Goal: Task Accomplishment & Management: Use online tool/utility

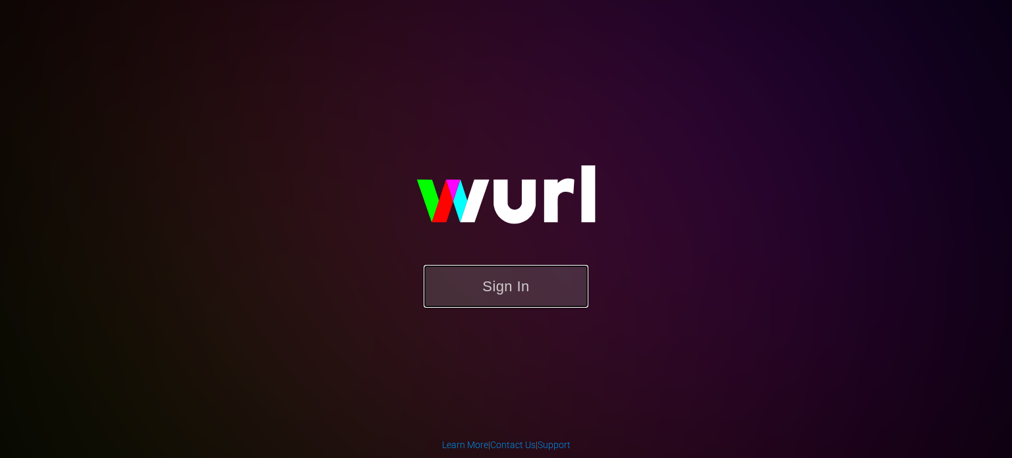
click at [495, 266] on button "Sign In" at bounding box center [506, 286] width 165 height 43
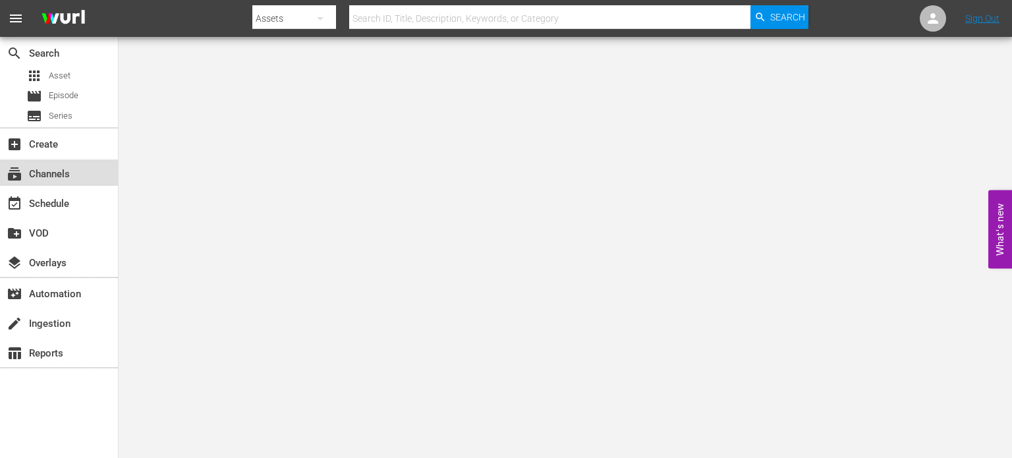
click at [45, 174] on div "subscriptions Channels" at bounding box center [37, 172] width 74 height 12
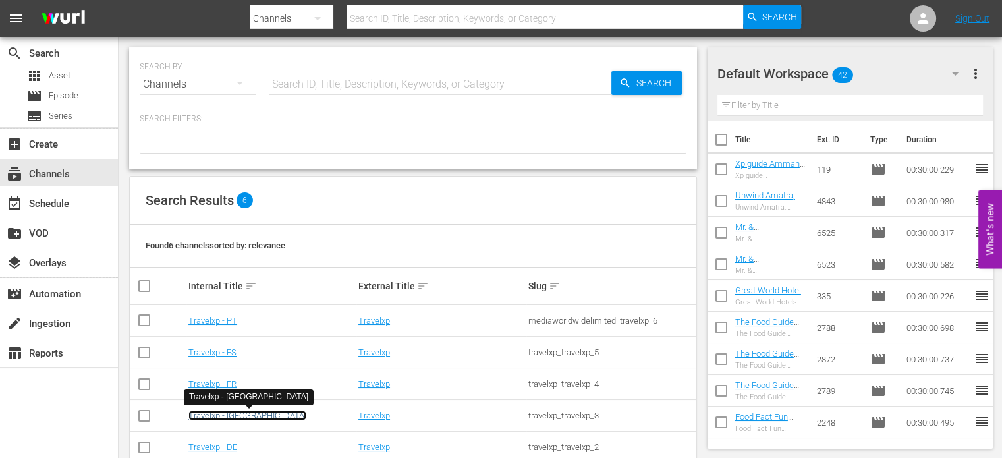
click at [217, 417] on link "Travelxp - [GEOGRAPHIC_DATA]" at bounding box center [247, 415] width 118 height 10
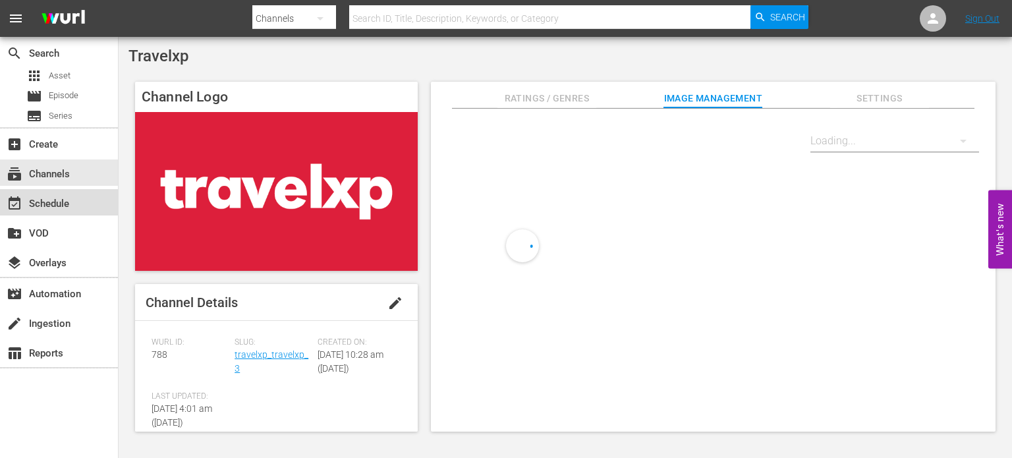
click at [67, 212] on div "event_available Schedule" at bounding box center [59, 202] width 118 height 26
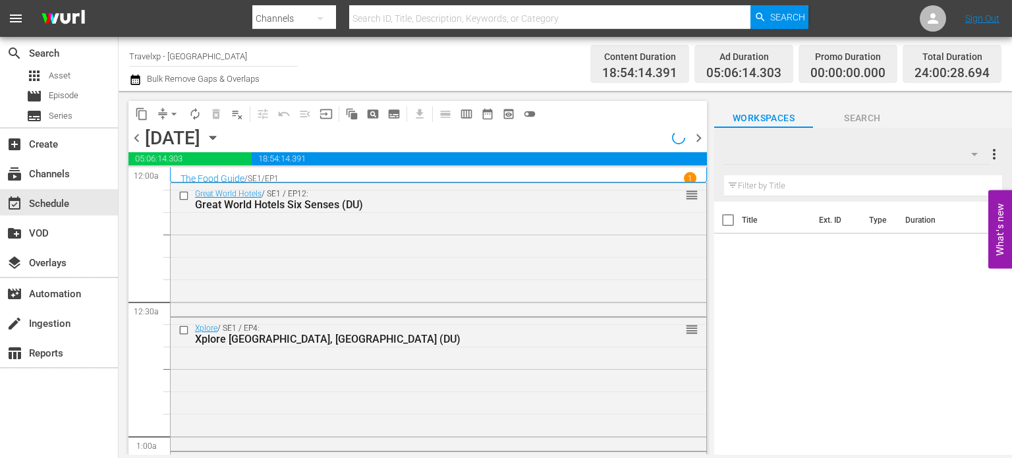
click at [698, 140] on span "chevron_right" at bounding box center [698, 138] width 16 height 16
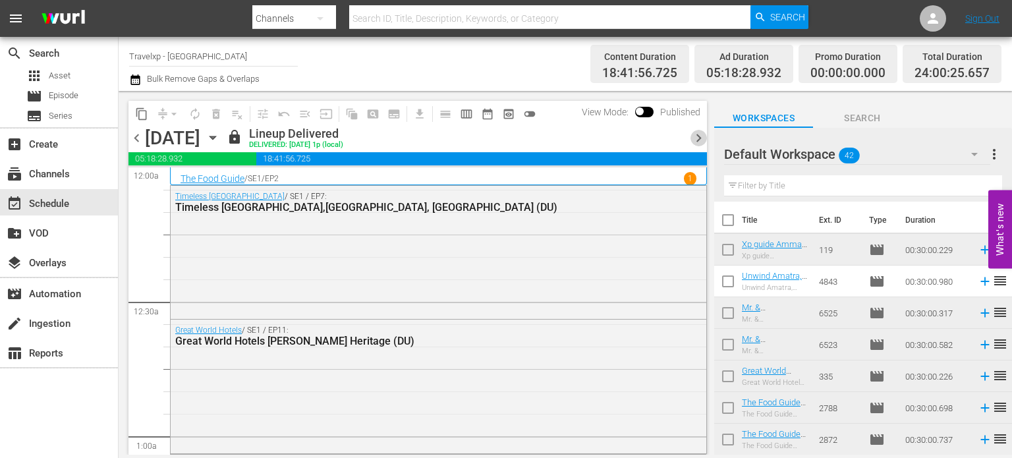
click at [693, 131] on span "chevron_right" at bounding box center [698, 138] width 16 height 16
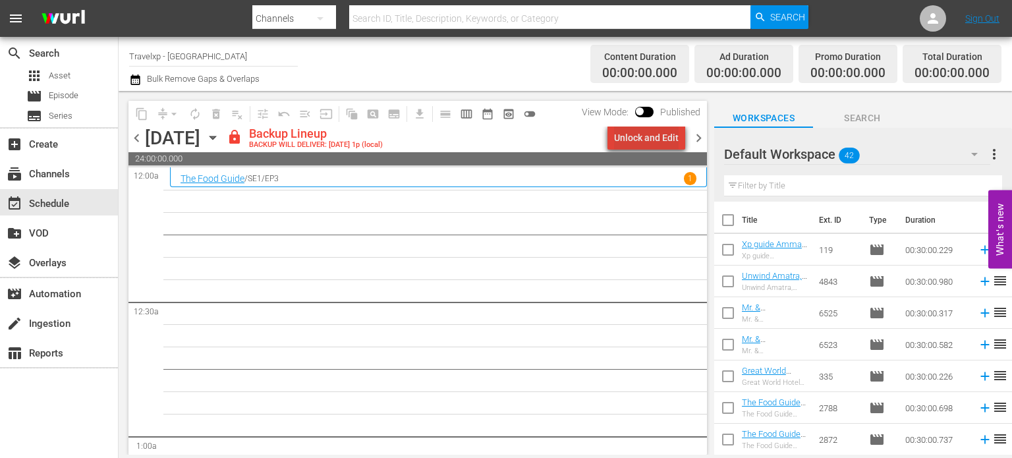
click at [654, 138] on div "Unlock and Edit" at bounding box center [646, 138] width 65 height 24
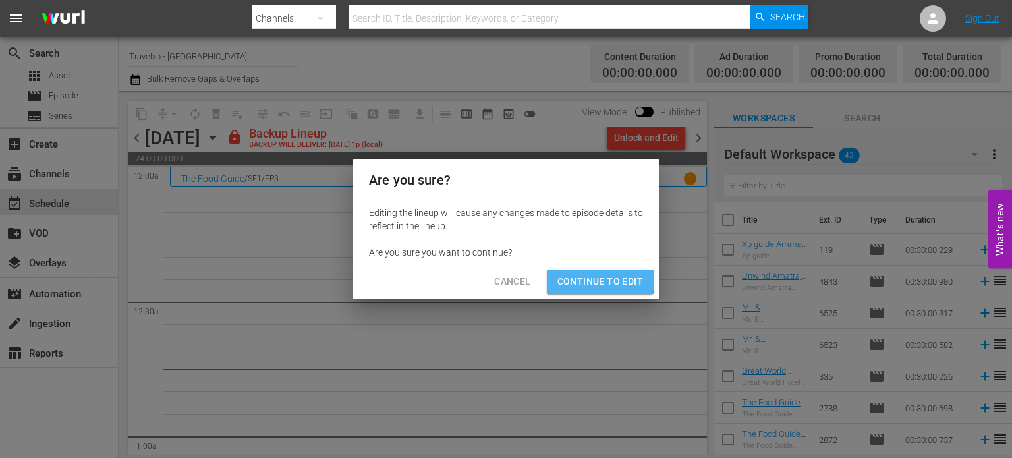
click at [592, 279] on span "Continue to Edit" at bounding box center [600, 281] width 86 height 16
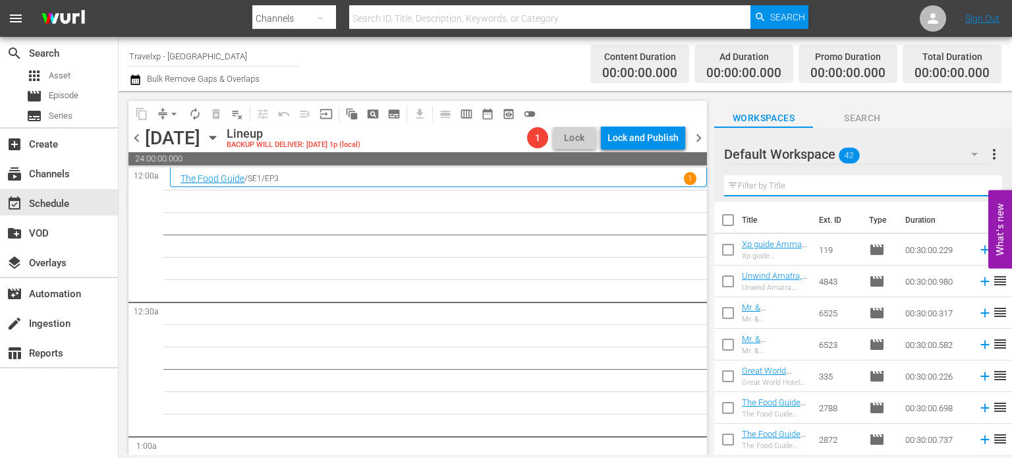
click at [804, 194] on input "text" at bounding box center [863, 185] width 278 height 21
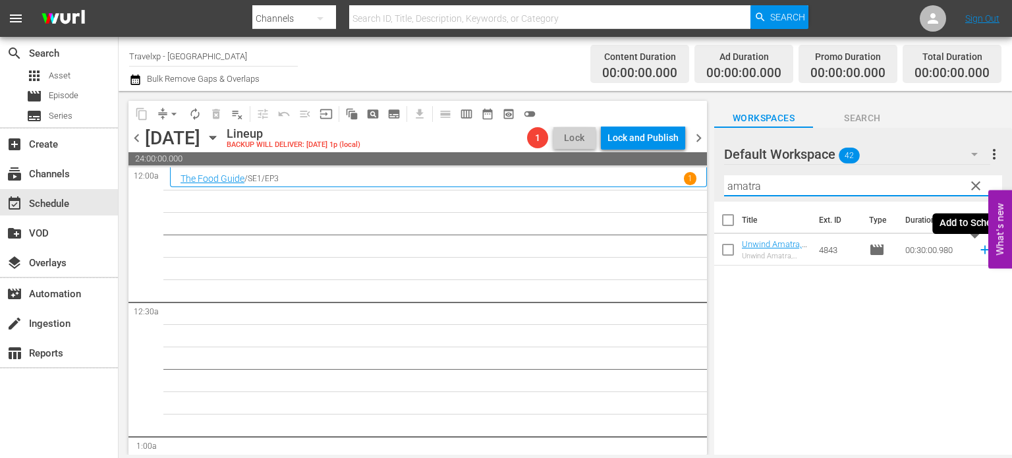
type input "amatra"
click at [977, 246] on icon at bounding box center [984, 249] width 14 height 14
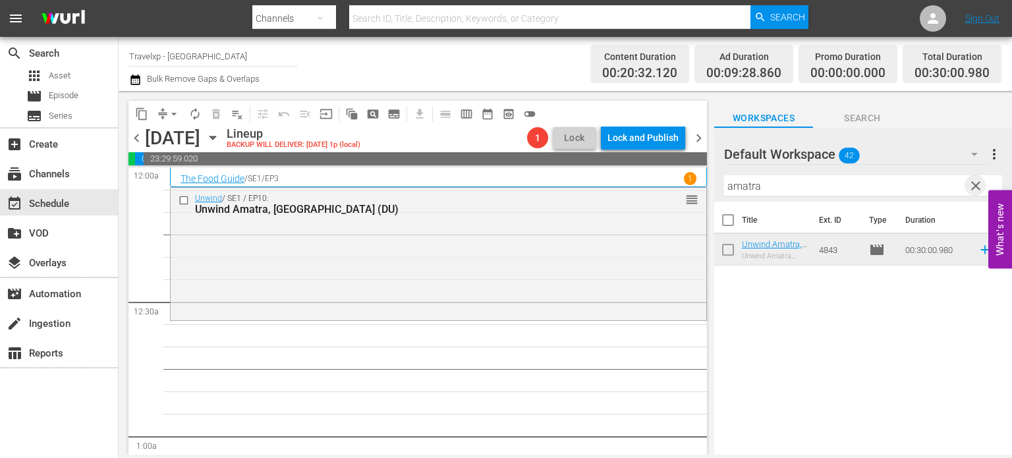
click at [970, 184] on span "clear" at bounding box center [976, 186] width 16 height 16
click at [970, 184] on input "amatra" at bounding box center [863, 185] width 278 height 21
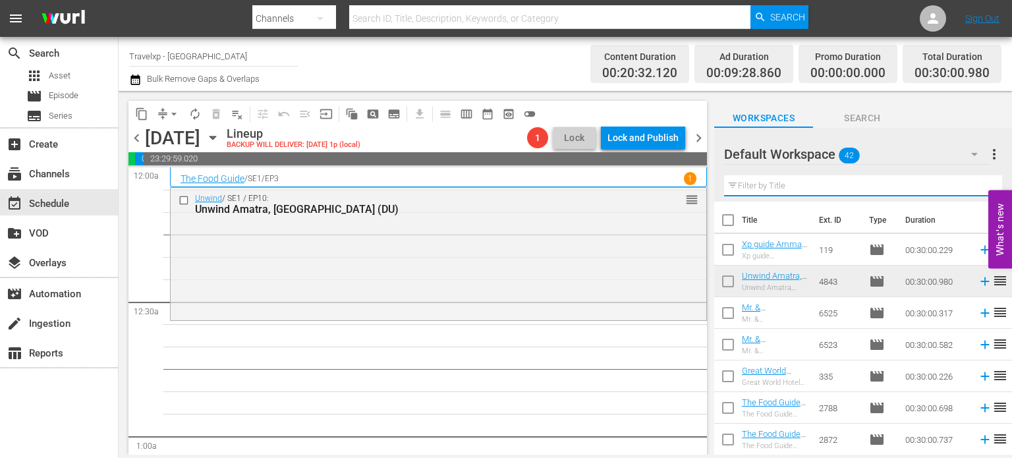
click at [970, 184] on input "text" at bounding box center [863, 185] width 278 height 21
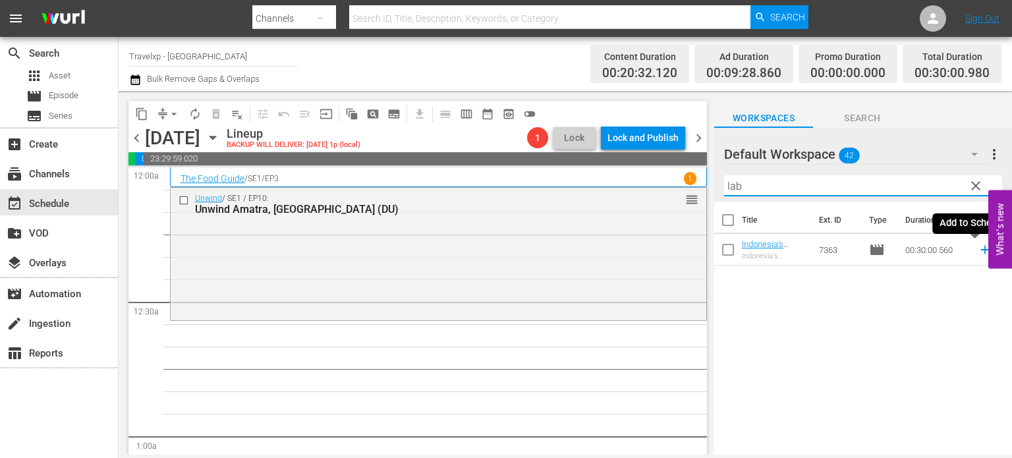
type input "lab"
click at [977, 252] on icon at bounding box center [984, 249] width 14 height 14
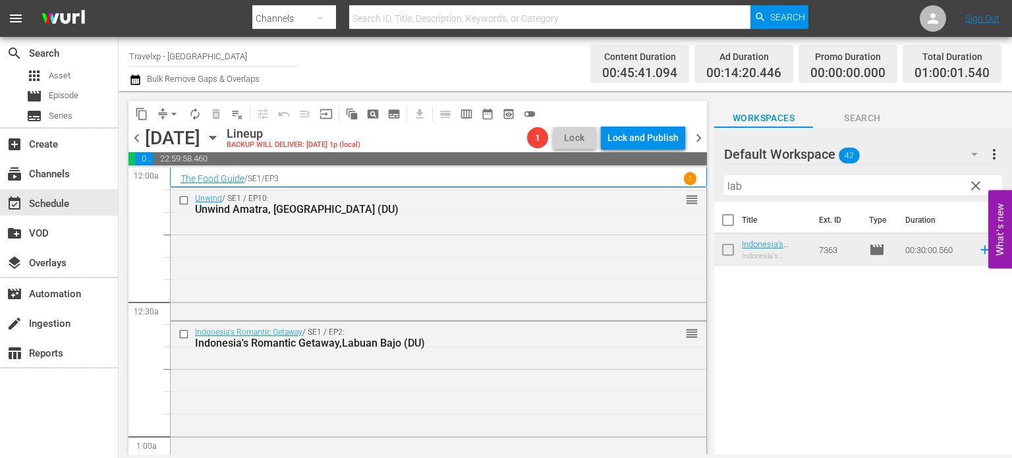
click at [981, 184] on span "clear" at bounding box center [976, 186] width 16 height 16
click at [981, 184] on input "lab" at bounding box center [863, 185] width 278 height 21
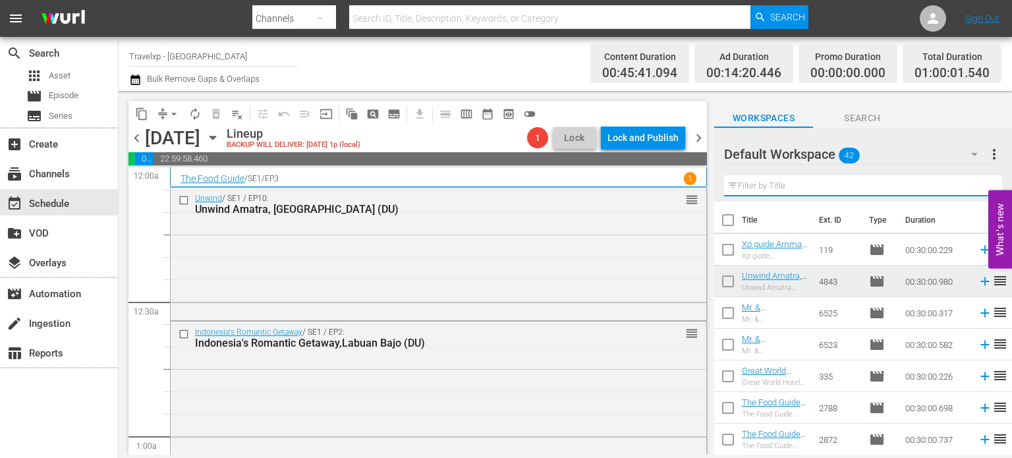
click at [981, 184] on input "text" at bounding box center [863, 185] width 278 height 21
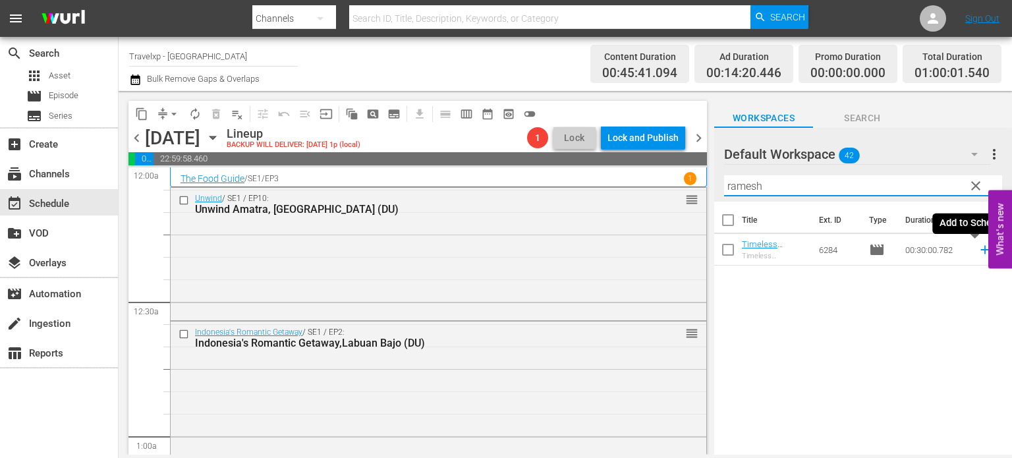
type input "ramesh"
click at [977, 251] on icon at bounding box center [984, 249] width 14 height 14
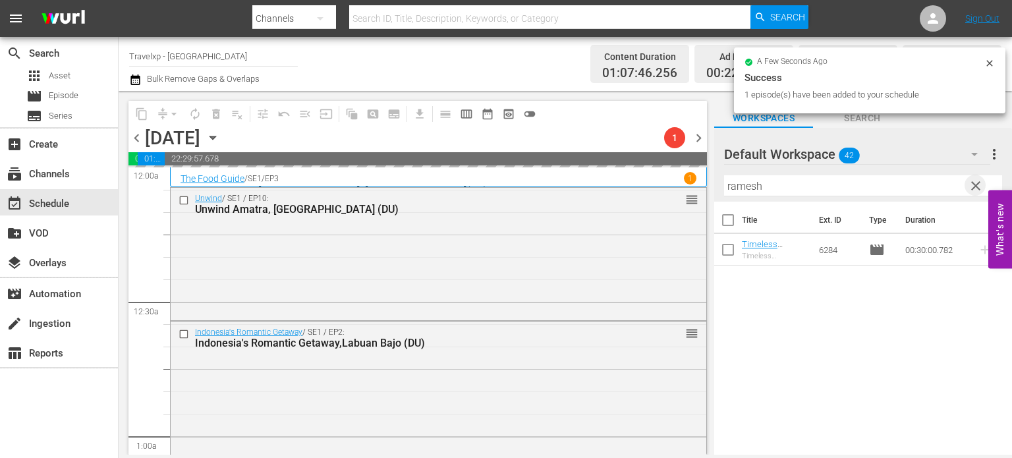
click at [972, 190] on span "clear" at bounding box center [976, 186] width 16 height 16
click at [972, 190] on input "ramesh" at bounding box center [863, 185] width 278 height 21
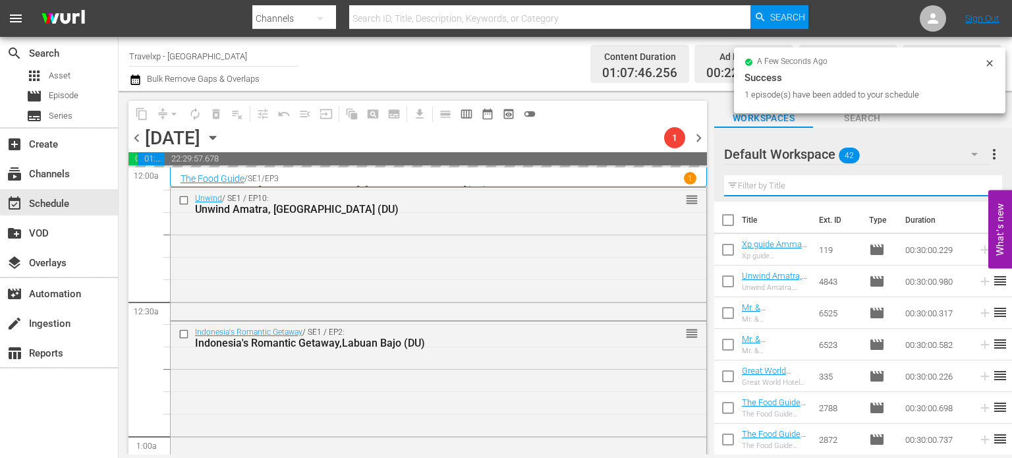
click at [972, 190] on input "text" at bounding box center [863, 185] width 278 height 21
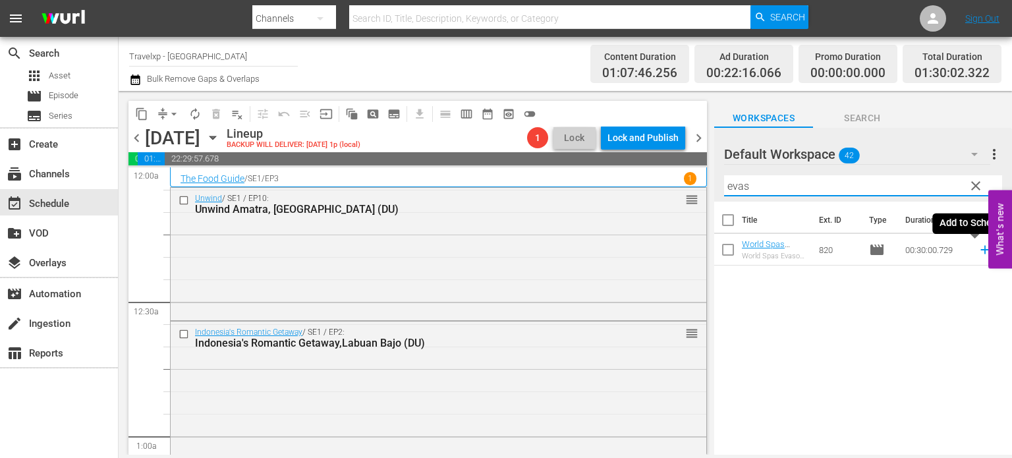
type input "evas"
click at [977, 247] on icon at bounding box center [984, 249] width 14 height 14
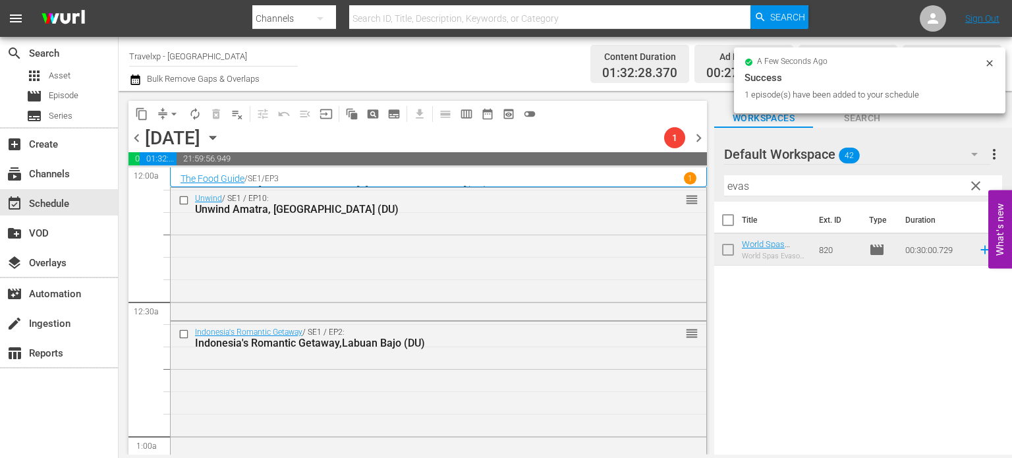
click at [977, 192] on span "clear" at bounding box center [976, 186] width 16 height 16
click at [977, 192] on input "evas" at bounding box center [863, 185] width 278 height 21
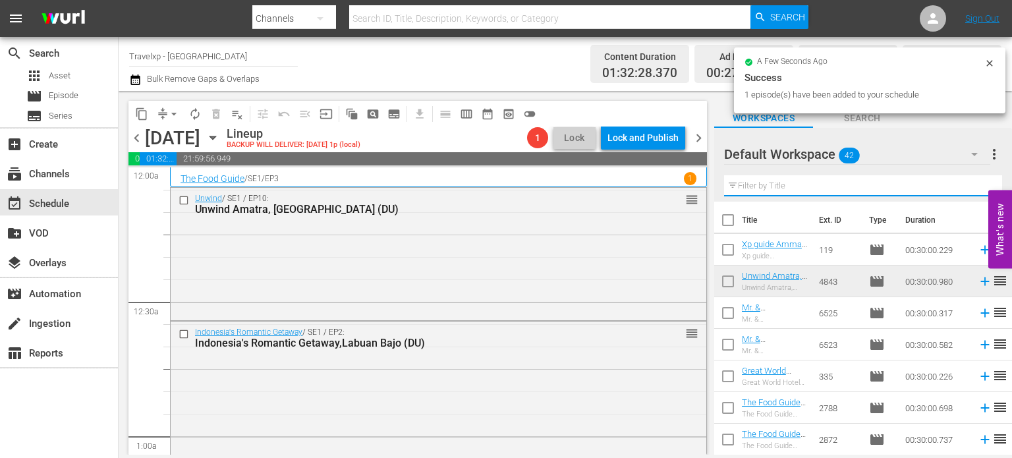
click at [977, 192] on input "text" at bounding box center [863, 185] width 278 height 21
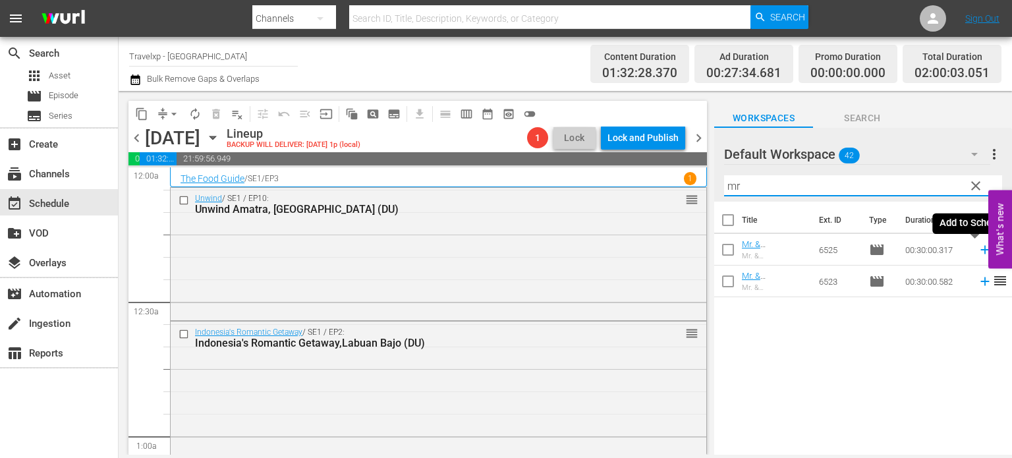
type input "mr"
click at [977, 251] on icon at bounding box center [984, 249] width 14 height 14
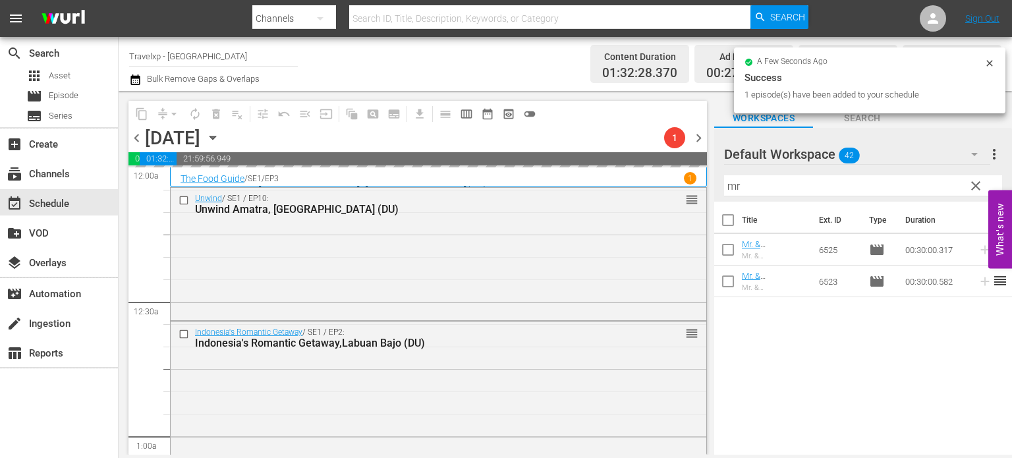
click at [974, 182] on span "clear" at bounding box center [976, 186] width 16 height 16
click at [974, 182] on input "mr" at bounding box center [863, 185] width 278 height 21
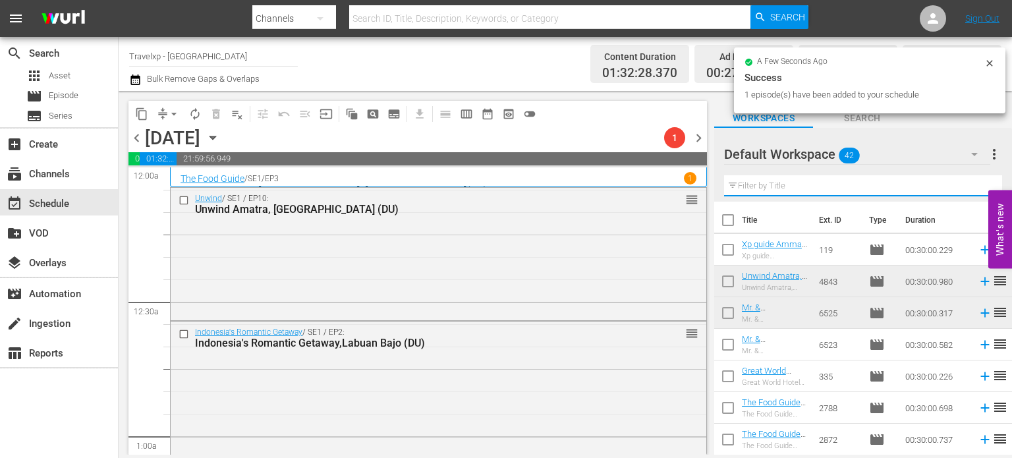
click at [974, 182] on input "text" at bounding box center [863, 185] width 278 height 21
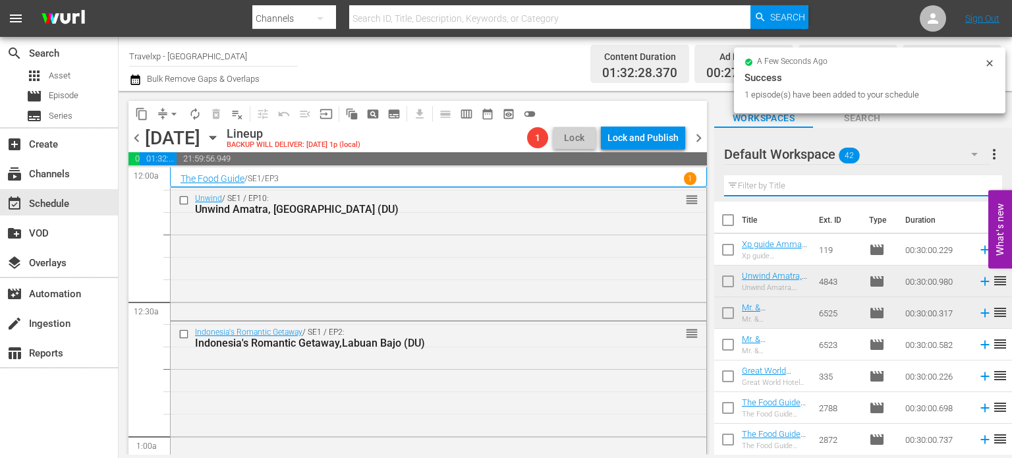
click at [974, 182] on input "text" at bounding box center [863, 185] width 278 height 21
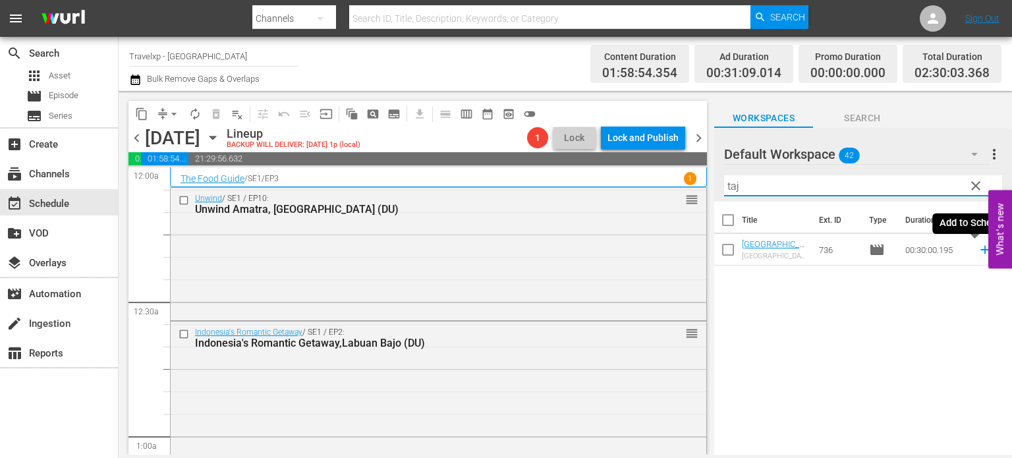
type input "taj"
click at [978, 252] on icon at bounding box center [984, 249] width 14 height 14
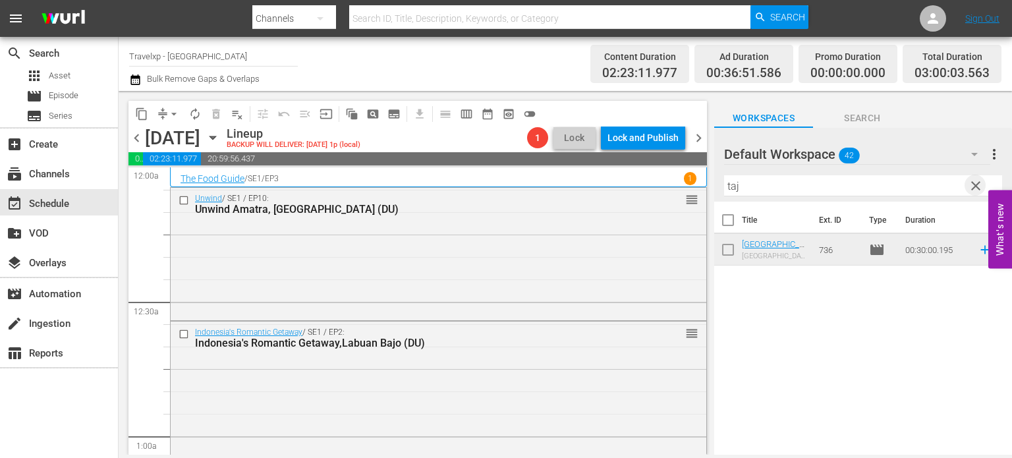
click at [974, 185] on span "clear" at bounding box center [976, 186] width 16 height 16
click at [974, 185] on input "taj" at bounding box center [863, 185] width 278 height 21
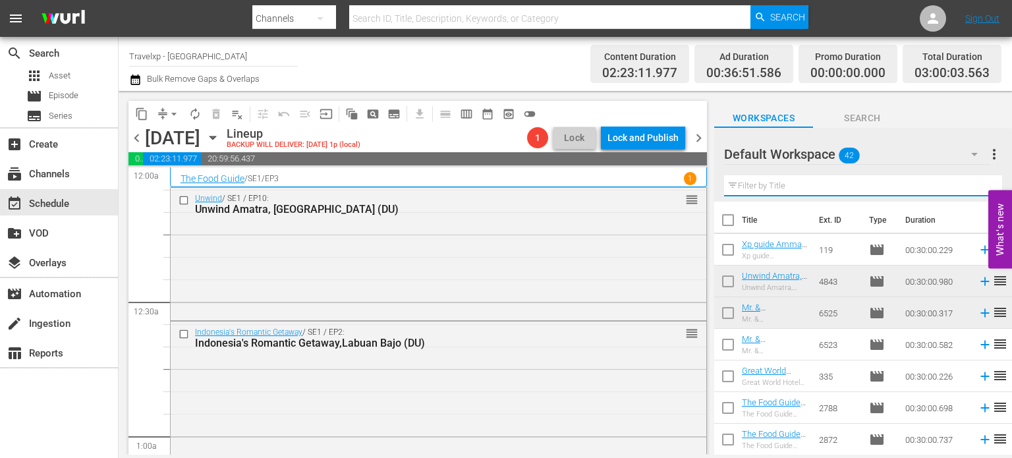
click at [974, 185] on input "text" at bounding box center [863, 185] width 278 height 21
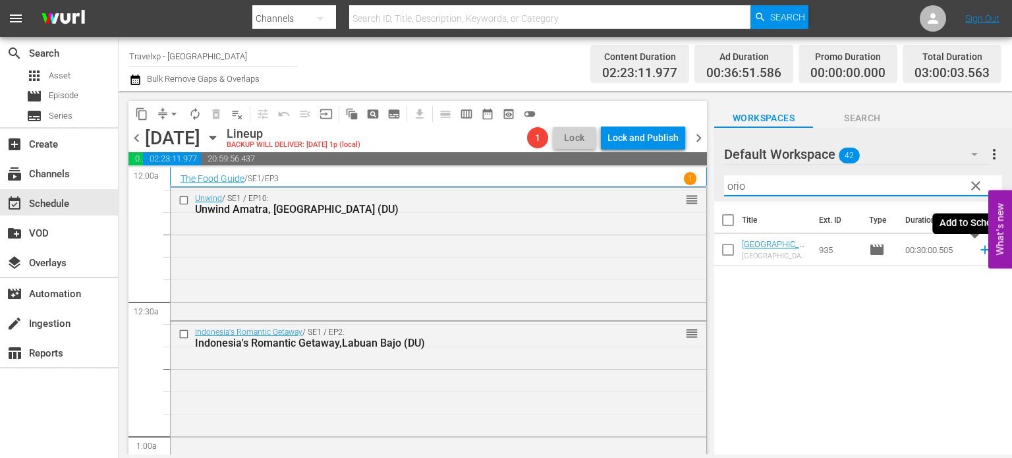
type input "orio"
click at [980, 251] on icon at bounding box center [984, 250] width 9 height 9
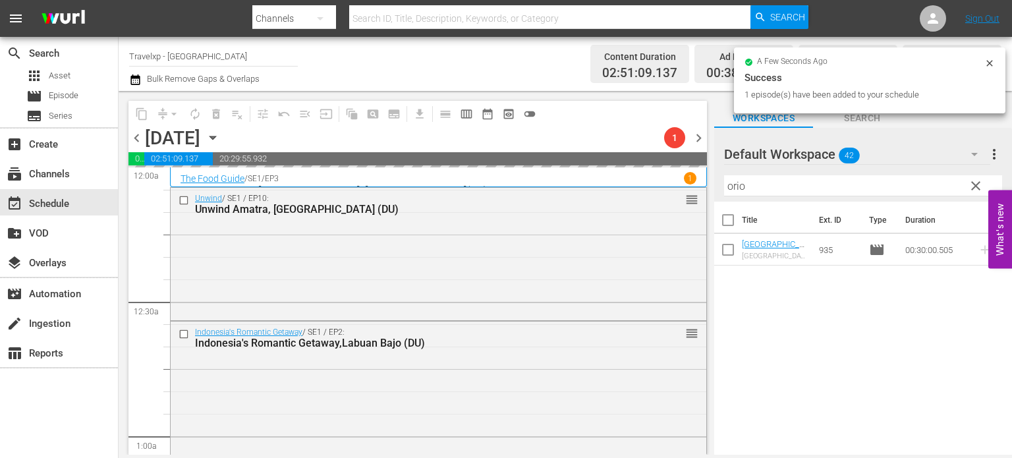
click at [977, 181] on span "clear" at bounding box center [976, 186] width 16 height 16
click at [977, 181] on input "orio" at bounding box center [863, 185] width 278 height 21
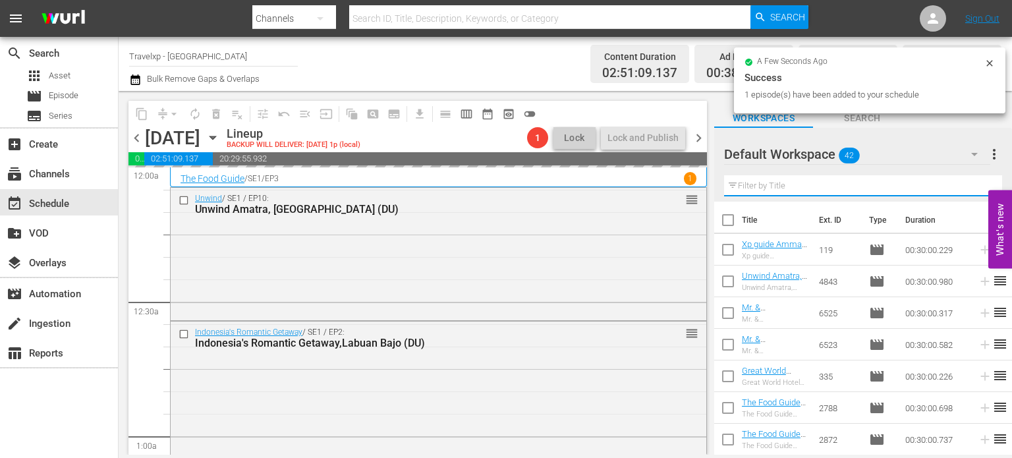
click at [977, 181] on input "text" at bounding box center [863, 185] width 278 height 21
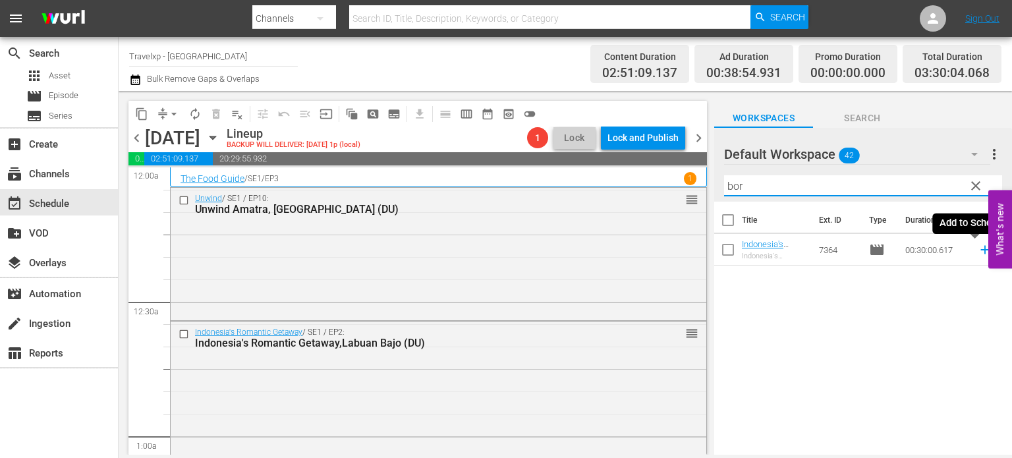
type input "bor"
click at [980, 250] on icon at bounding box center [984, 250] width 9 height 9
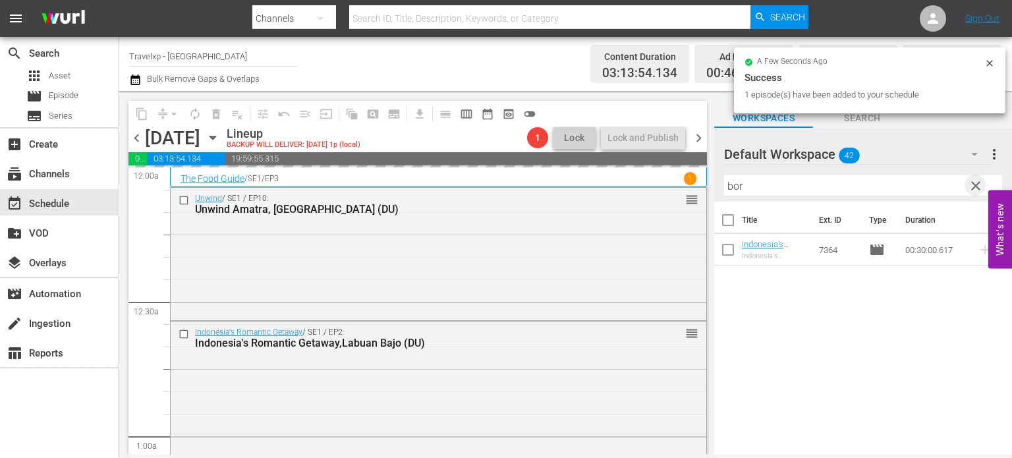
click at [976, 186] on span "clear" at bounding box center [976, 186] width 16 height 16
click at [976, 186] on input "bor" at bounding box center [863, 185] width 278 height 21
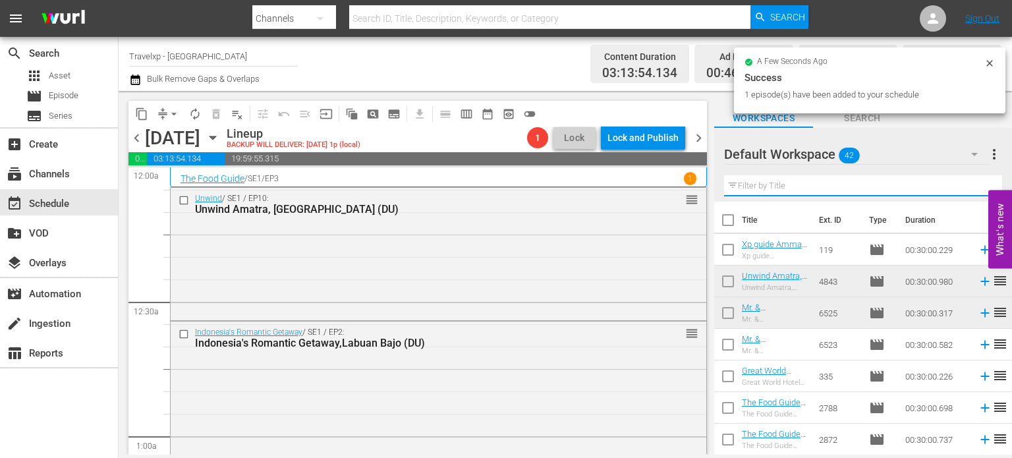
click at [976, 186] on input "text" at bounding box center [863, 185] width 278 height 21
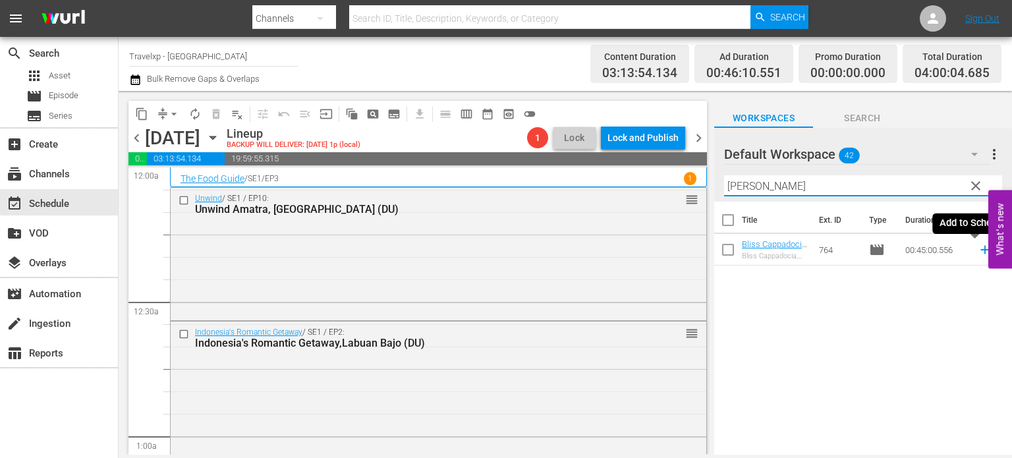
type input "[PERSON_NAME]"
click at [977, 250] on icon at bounding box center [984, 249] width 14 height 14
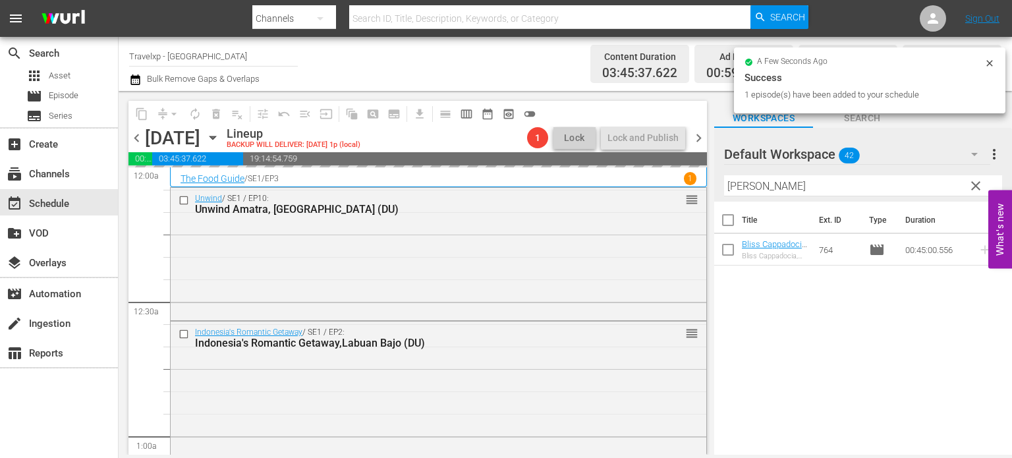
click at [972, 185] on span "clear" at bounding box center [976, 186] width 16 height 16
click at [972, 185] on input "[PERSON_NAME]" at bounding box center [863, 185] width 278 height 21
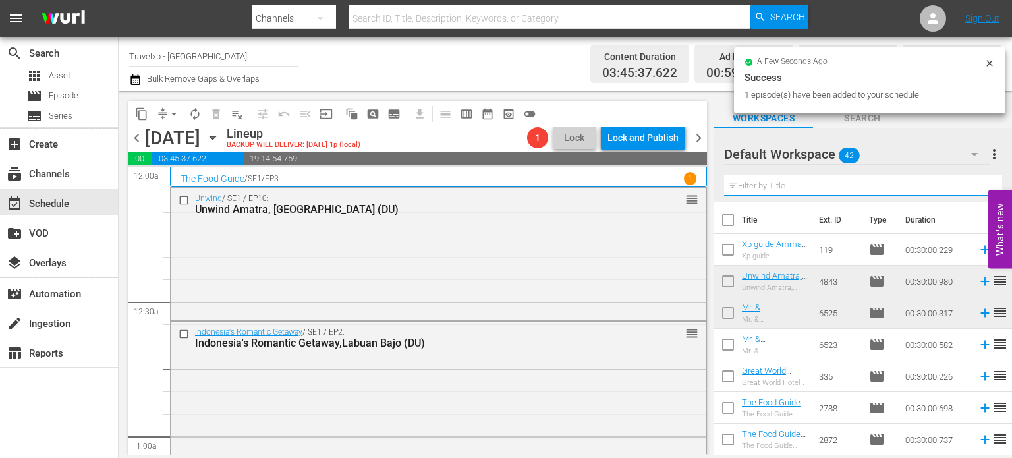
click at [972, 185] on input "text" at bounding box center [863, 185] width 278 height 21
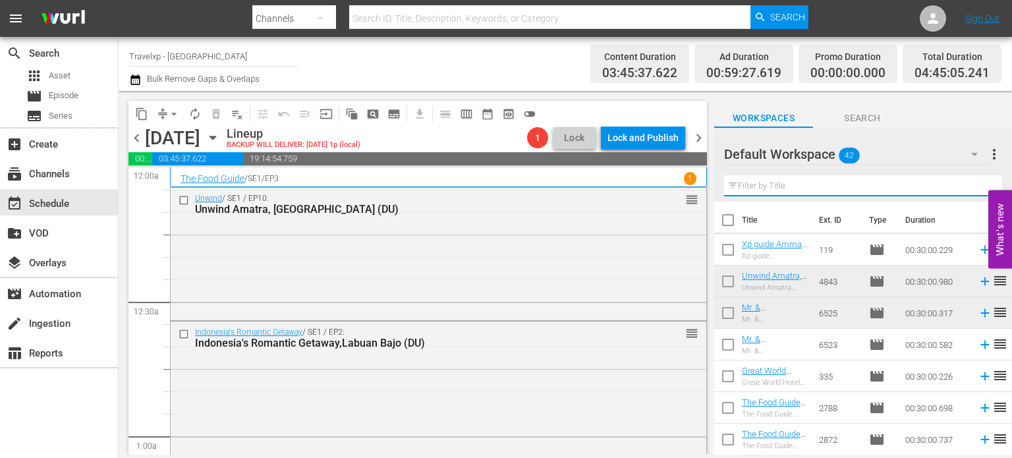
click at [972, 185] on input "text" at bounding box center [863, 185] width 278 height 21
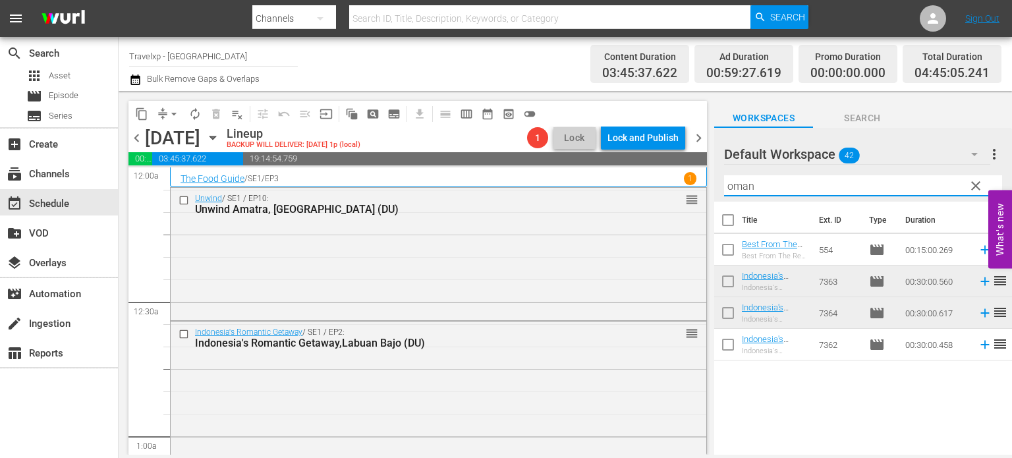
type input "oman"
click at [977, 249] on icon at bounding box center [984, 249] width 14 height 14
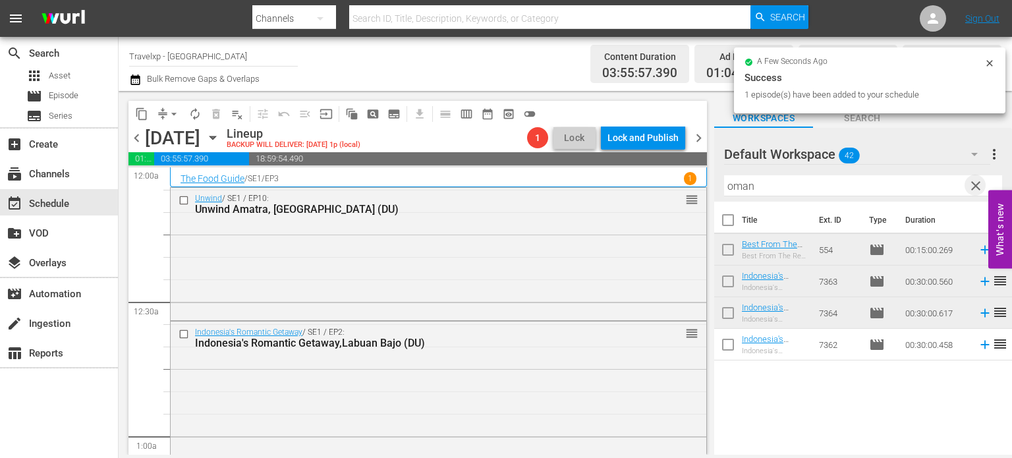
click at [975, 182] on span "clear" at bounding box center [976, 186] width 16 height 16
click at [975, 182] on input "oman" at bounding box center [863, 185] width 278 height 21
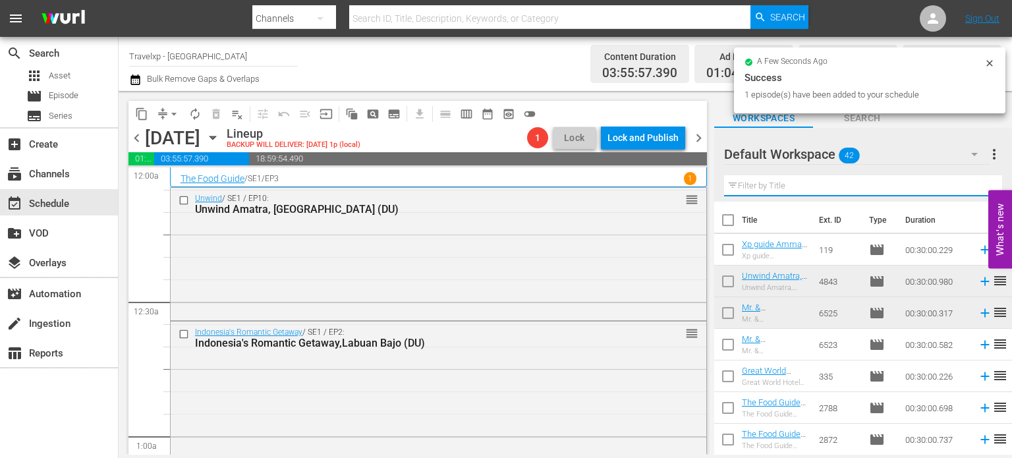
click at [975, 182] on input "text" at bounding box center [863, 185] width 278 height 21
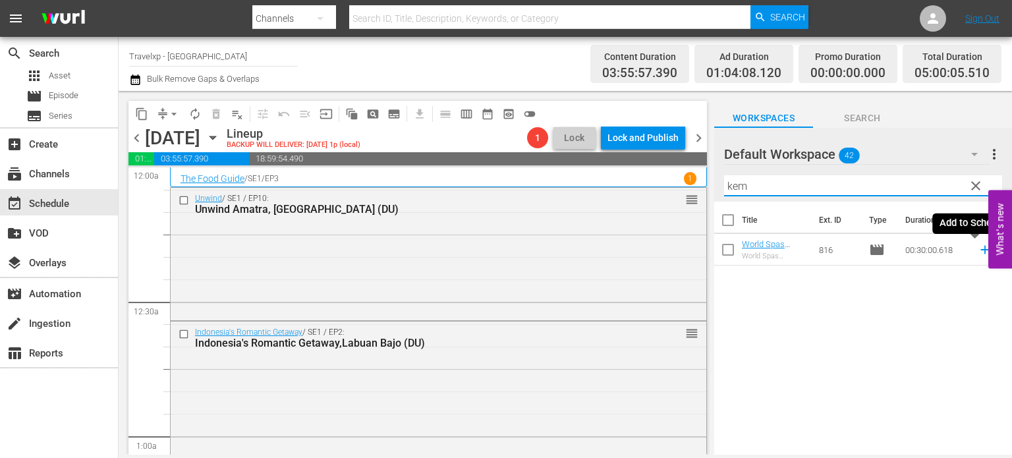
type input "kem"
click at [980, 248] on icon at bounding box center [984, 250] width 9 height 9
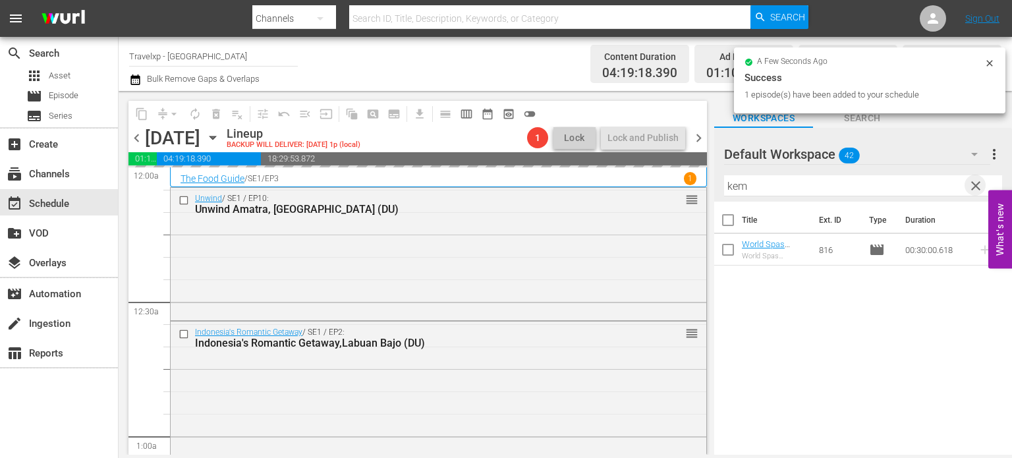
click at [981, 182] on span "clear" at bounding box center [976, 186] width 16 height 16
click at [981, 182] on input "kem" at bounding box center [863, 185] width 278 height 21
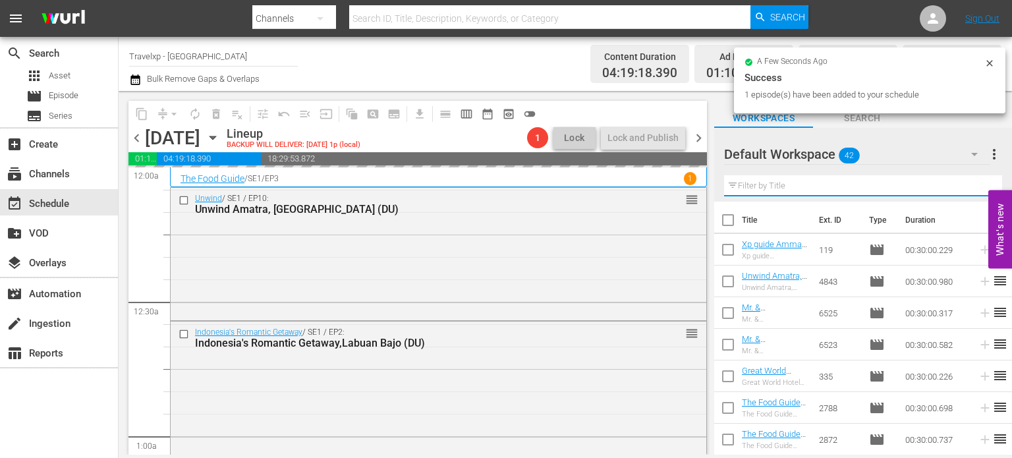
click at [981, 182] on input "text" at bounding box center [863, 185] width 278 height 21
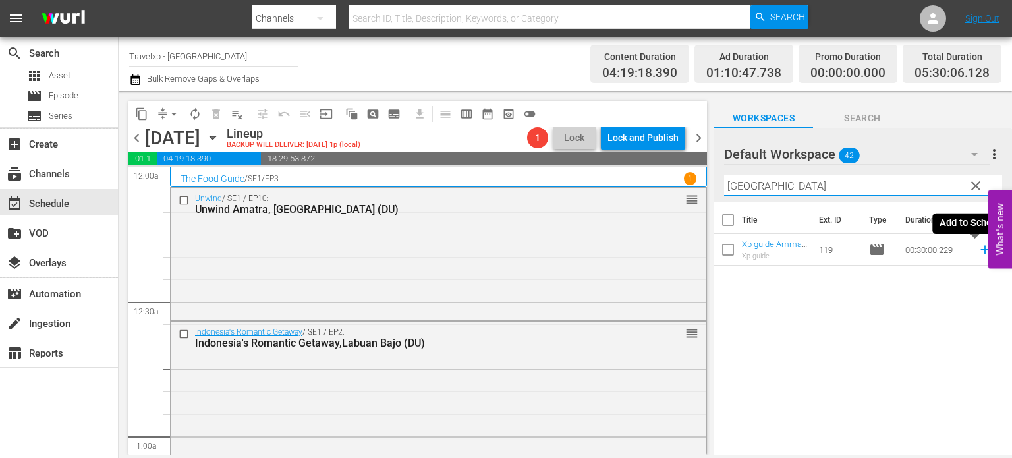
type input "[GEOGRAPHIC_DATA]"
click at [977, 251] on icon at bounding box center [984, 249] width 14 height 14
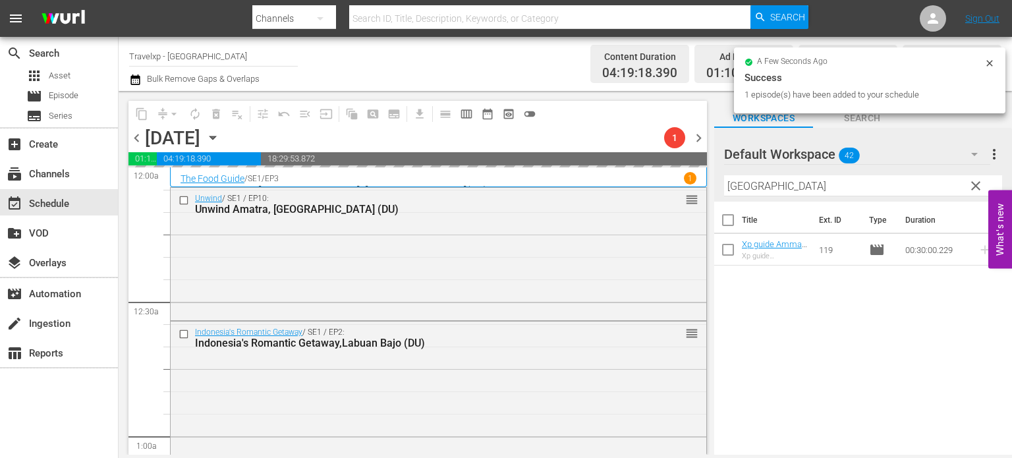
click at [973, 188] on span "clear" at bounding box center [976, 186] width 16 height 16
click at [973, 188] on input "[GEOGRAPHIC_DATA]" at bounding box center [863, 185] width 278 height 21
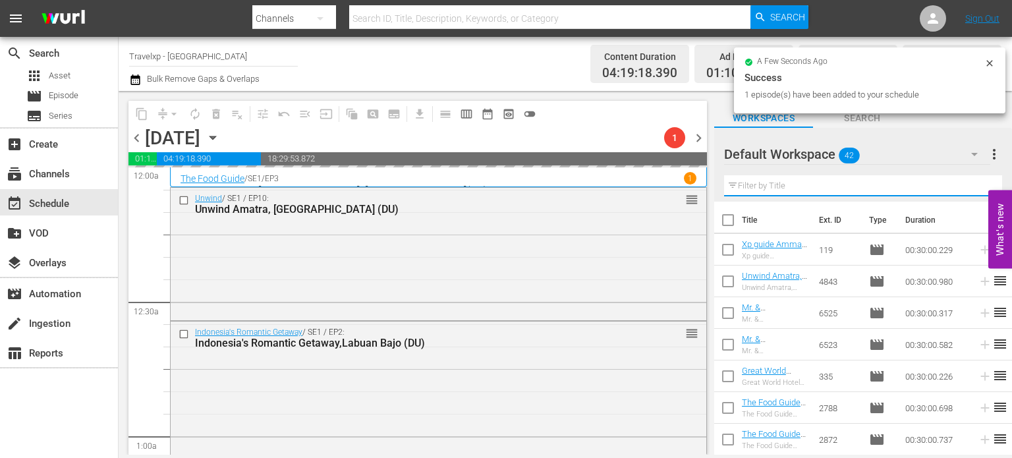
click at [973, 188] on input "text" at bounding box center [863, 185] width 278 height 21
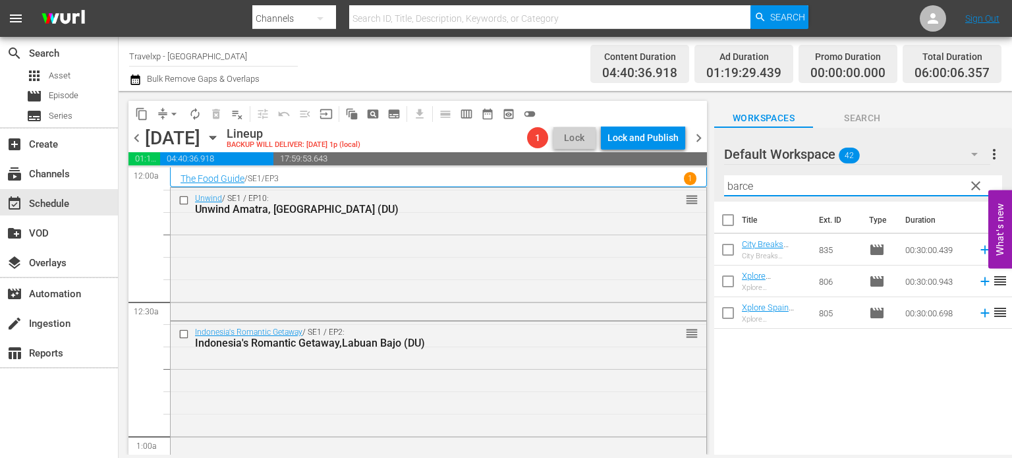
type input "barce"
click at [977, 310] on icon at bounding box center [984, 313] width 14 height 14
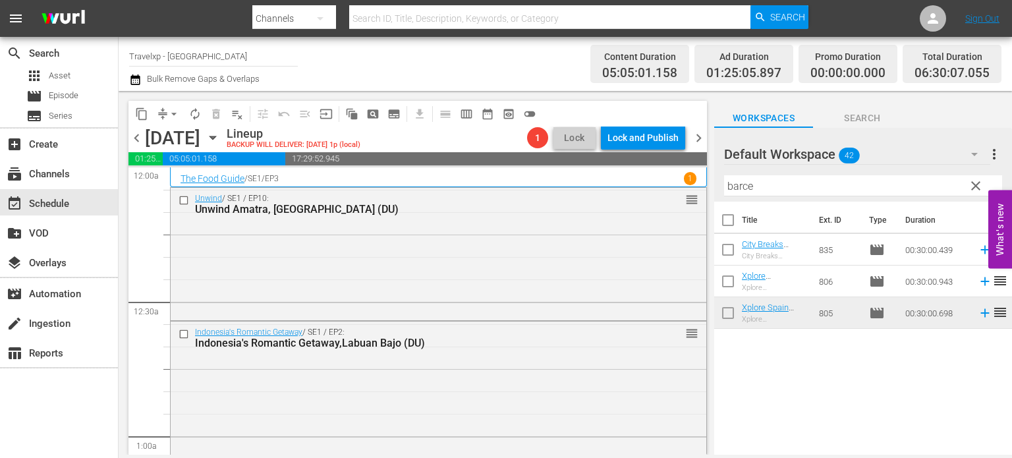
click at [977, 179] on span "clear" at bounding box center [976, 186] width 16 height 16
click at [977, 179] on input "barce" at bounding box center [863, 185] width 278 height 21
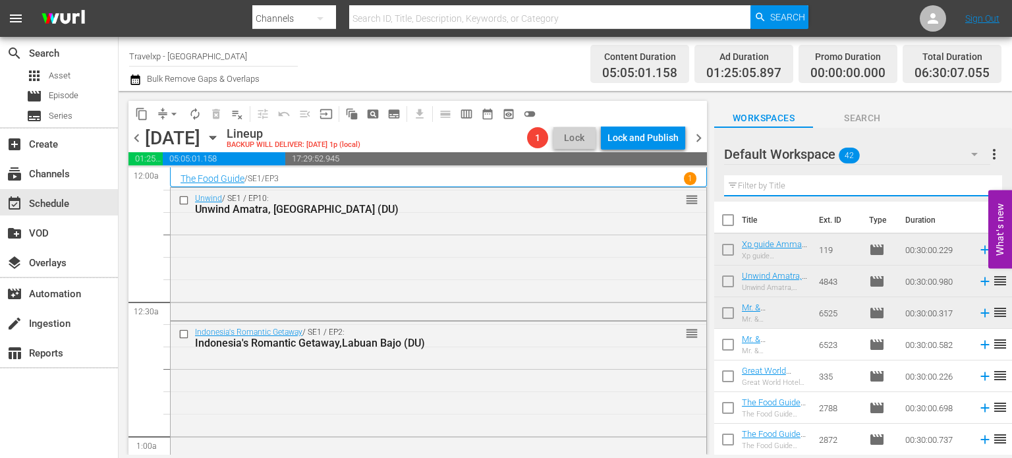
click at [977, 179] on input "text" at bounding box center [863, 185] width 278 height 21
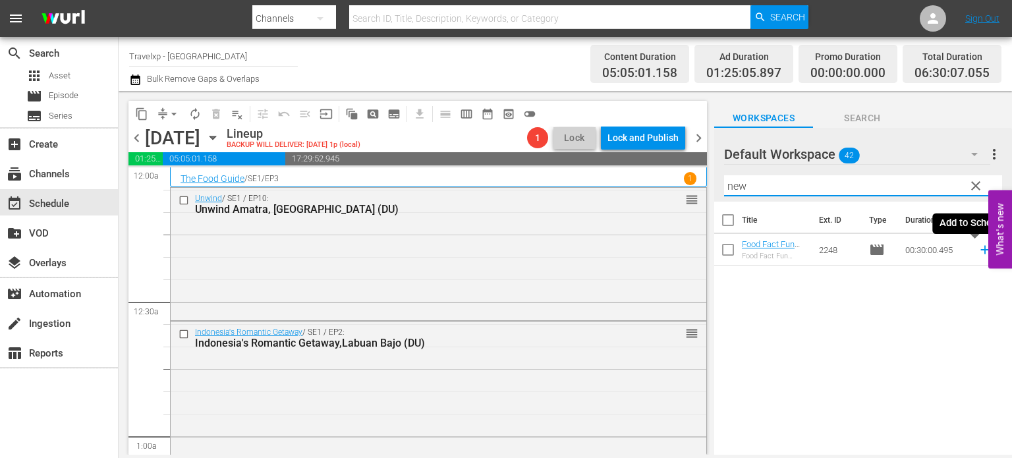
type input "new"
click at [977, 252] on icon at bounding box center [984, 249] width 14 height 14
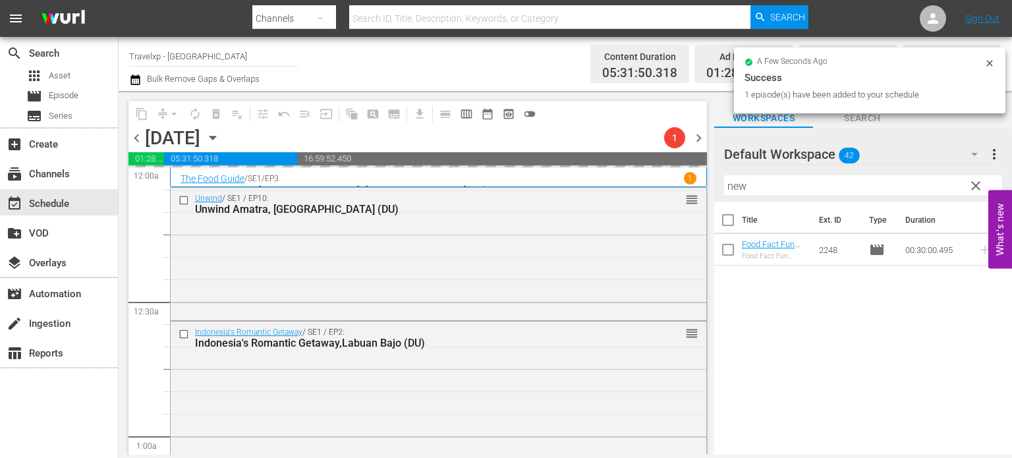
click at [973, 185] on span "clear" at bounding box center [976, 186] width 16 height 16
click at [973, 185] on input "new" at bounding box center [863, 185] width 278 height 21
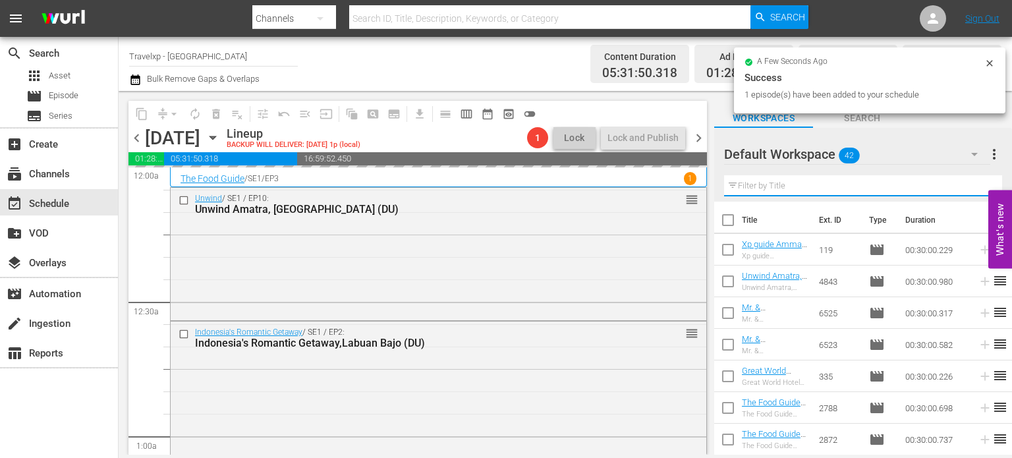
click at [973, 185] on input "text" at bounding box center [863, 185] width 278 height 21
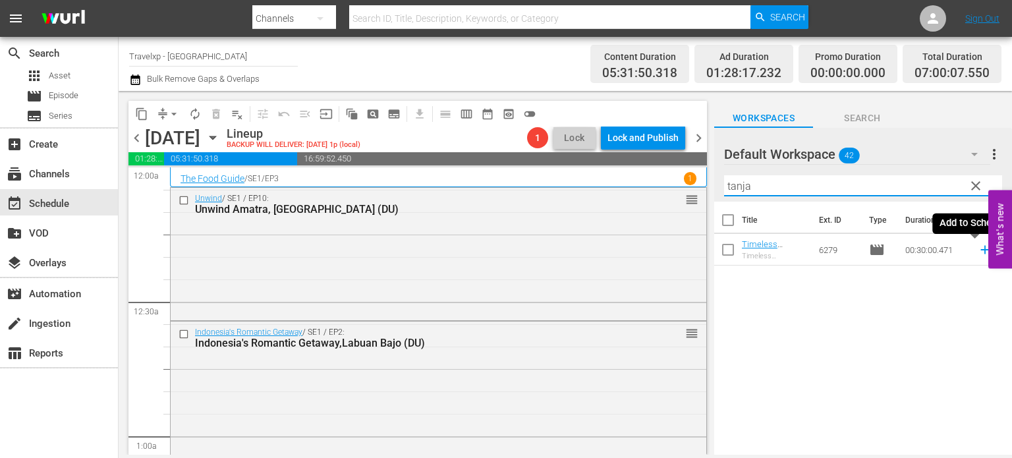
type input "tanja"
click at [979, 247] on icon at bounding box center [984, 249] width 14 height 14
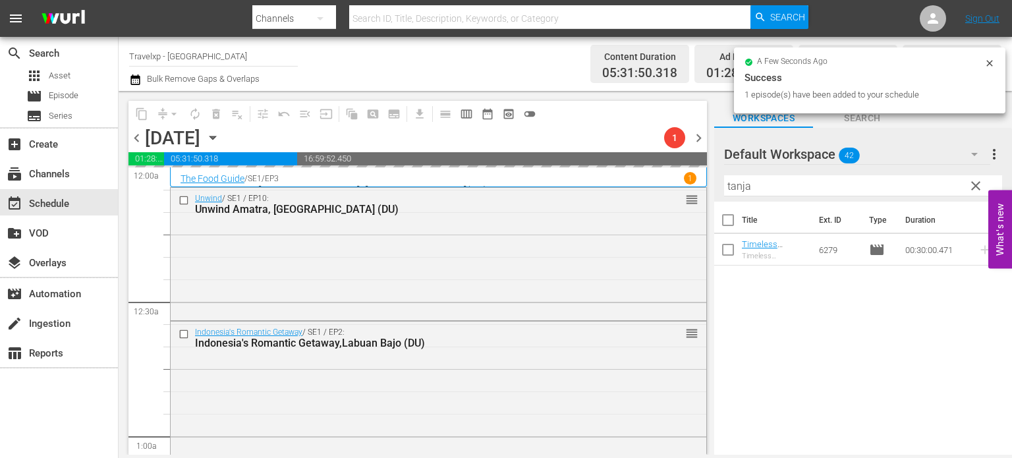
click at [972, 186] on span "clear" at bounding box center [976, 186] width 16 height 16
click at [972, 186] on input "tanja" at bounding box center [863, 185] width 278 height 21
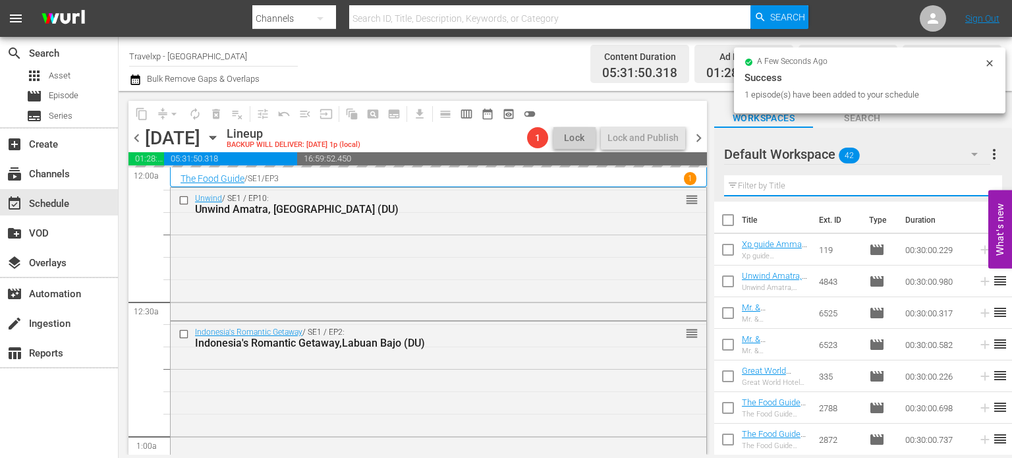
click at [972, 186] on input "text" at bounding box center [863, 185] width 278 height 21
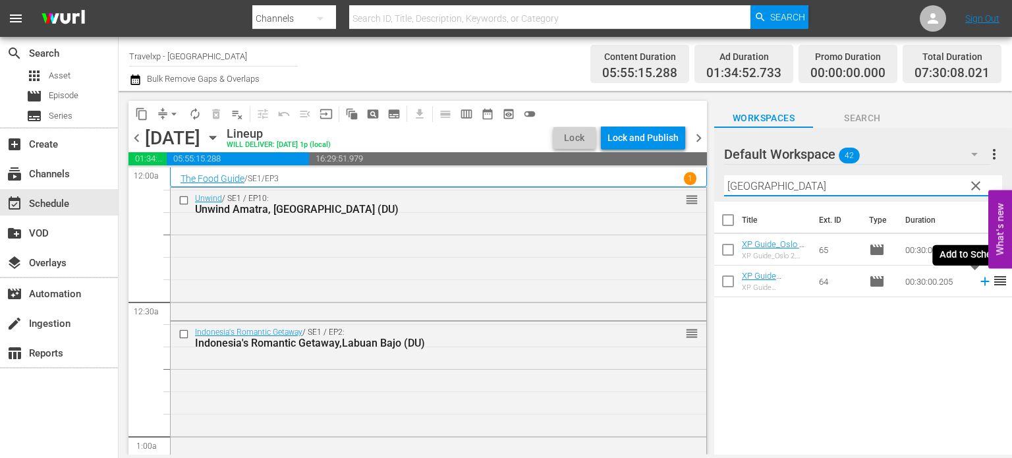
type input "[GEOGRAPHIC_DATA]"
click at [978, 284] on icon at bounding box center [984, 281] width 14 height 14
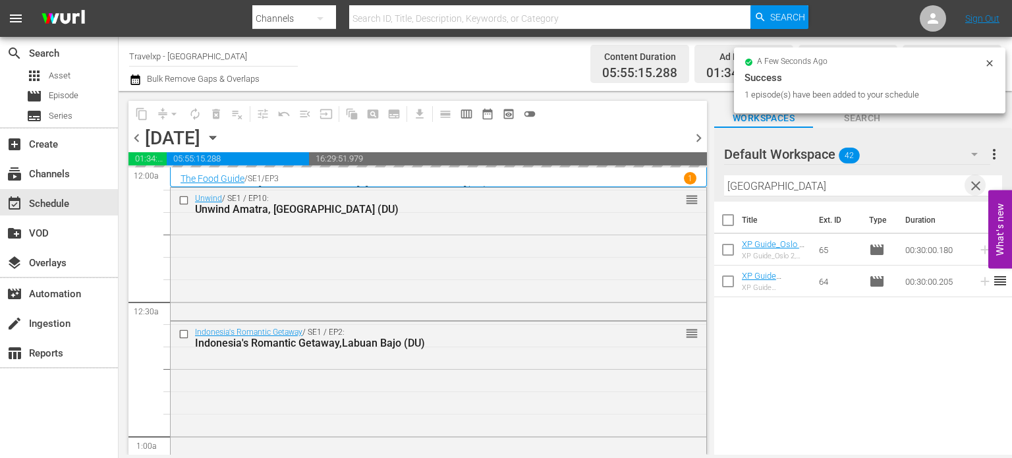
click at [976, 186] on span "clear" at bounding box center [976, 186] width 16 height 16
click at [976, 186] on input "[GEOGRAPHIC_DATA]" at bounding box center [863, 185] width 278 height 21
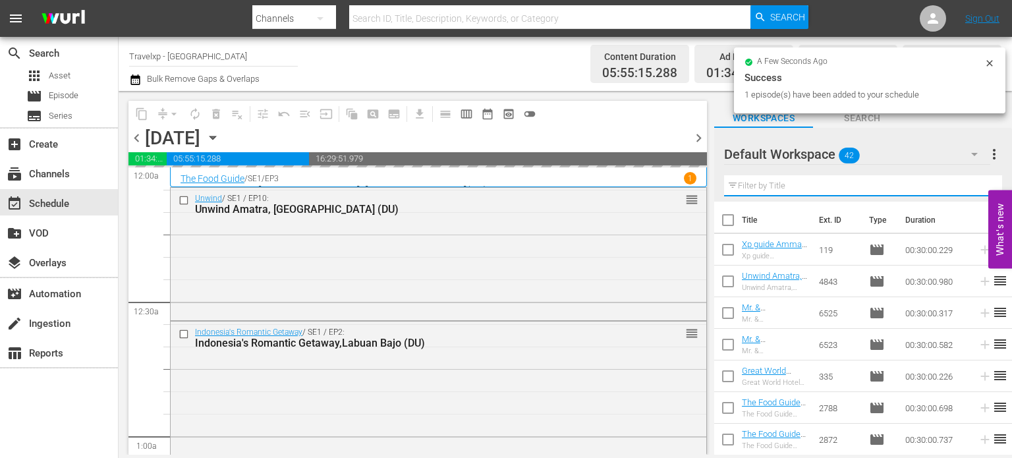
click at [976, 186] on input "text" at bounding box center [863, 185] width 278 height 21
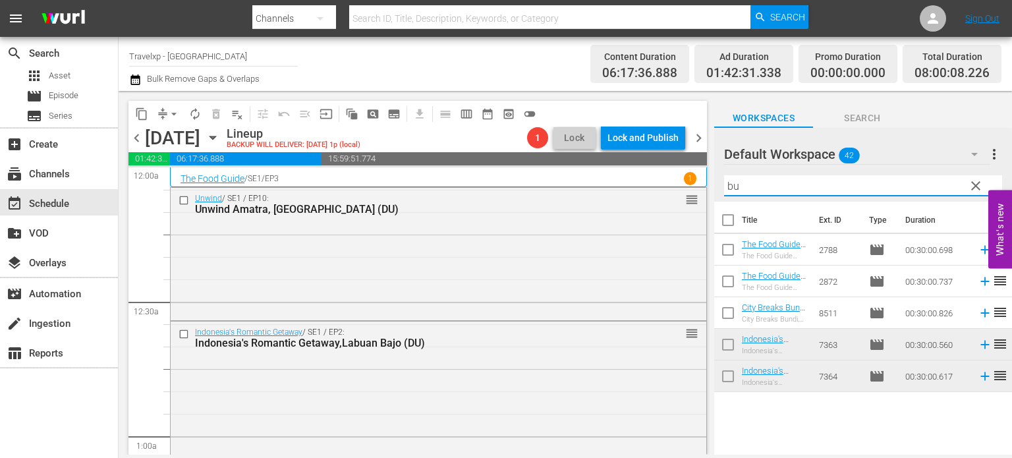
type input "b"
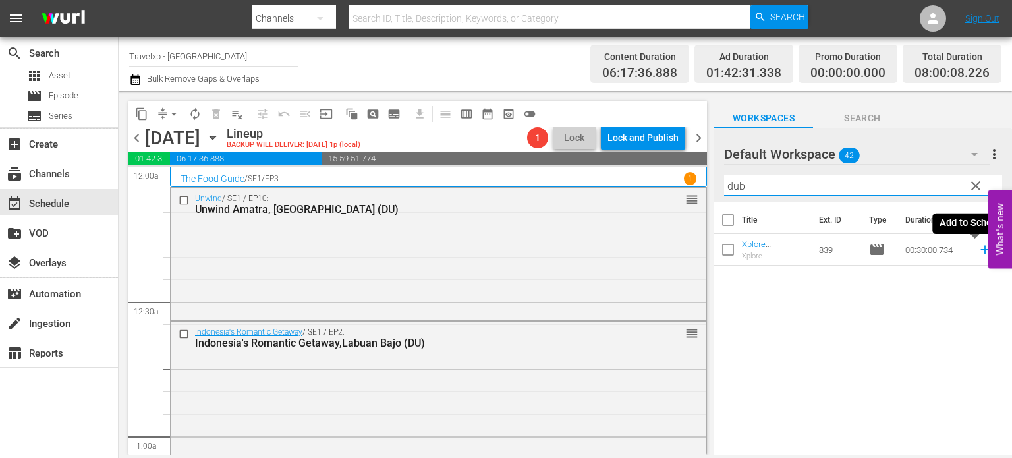
type input "dub"
click at [980, 250] on icon at bounding box center [984, 250] width 9 height 9
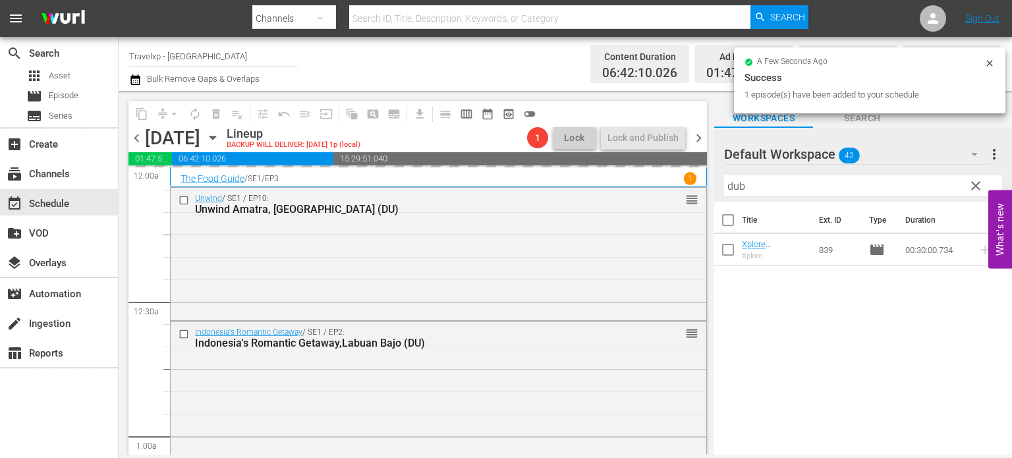
click at [975, 183] on span "clear" at bounding box center [976, 186] width 16 height 16
click at [975, 183] on input "dub" at bounding box center [863, 185] width 278 height 21
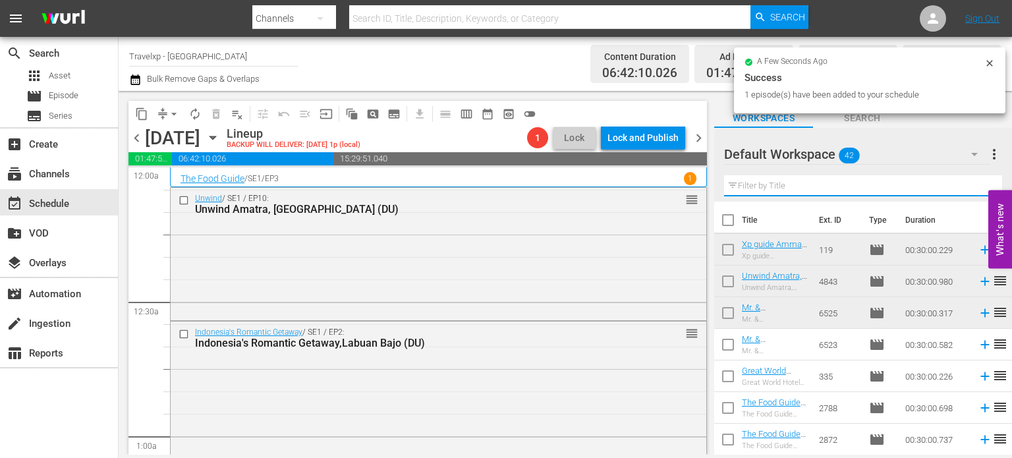
click at [975, 183] on input "text" at bounding box center [863, 185] width 278 height 21
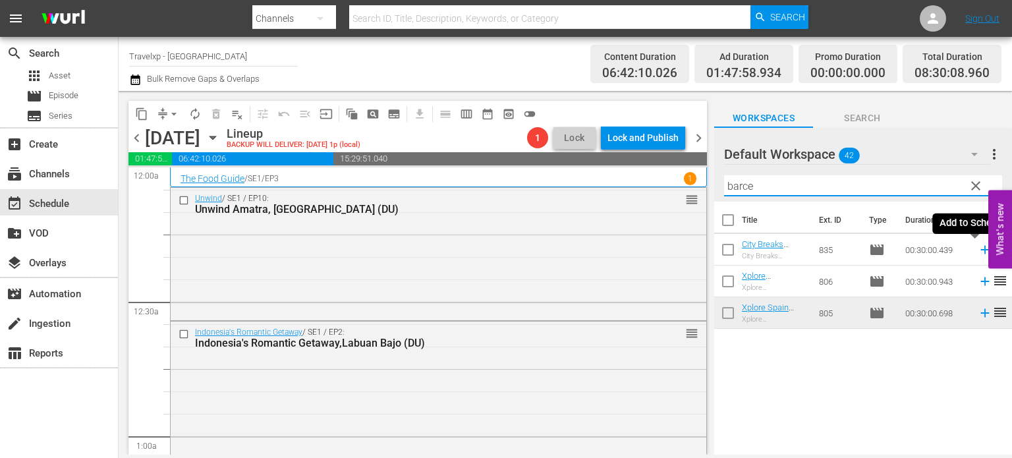
type input "barce"
click at [977, 253] on icon at bounding box center [984, 249] width 14 height 14
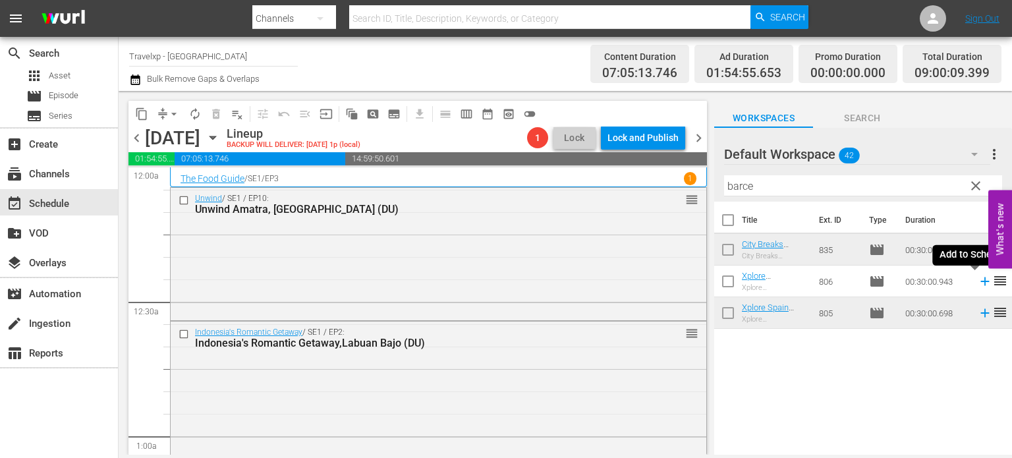
click at [980, 284] on icon at bounding box center [984, 281] width 9 height 9
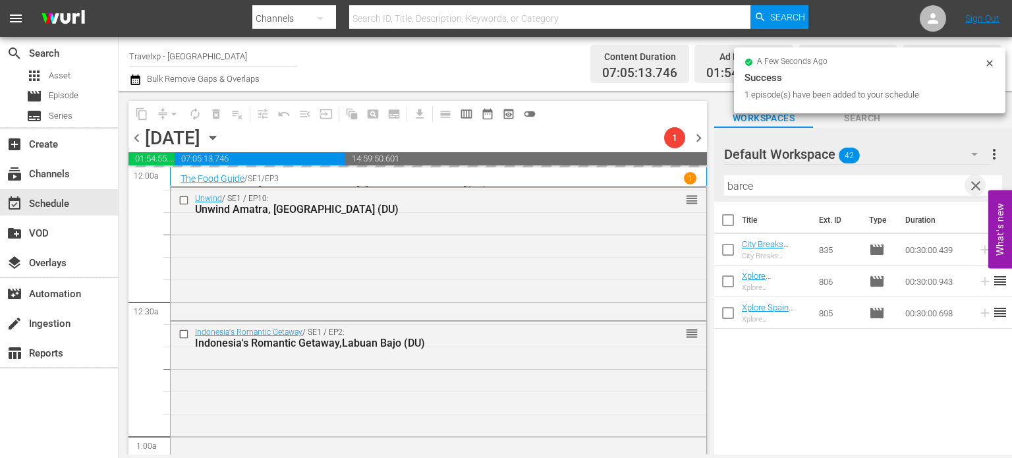
click at [973, 184] on span "clear" at bounding box center [976, 186] width 16 height 16
click at [973, 184] on input "barce" at bounding box center [863, 185] width 278 height 21
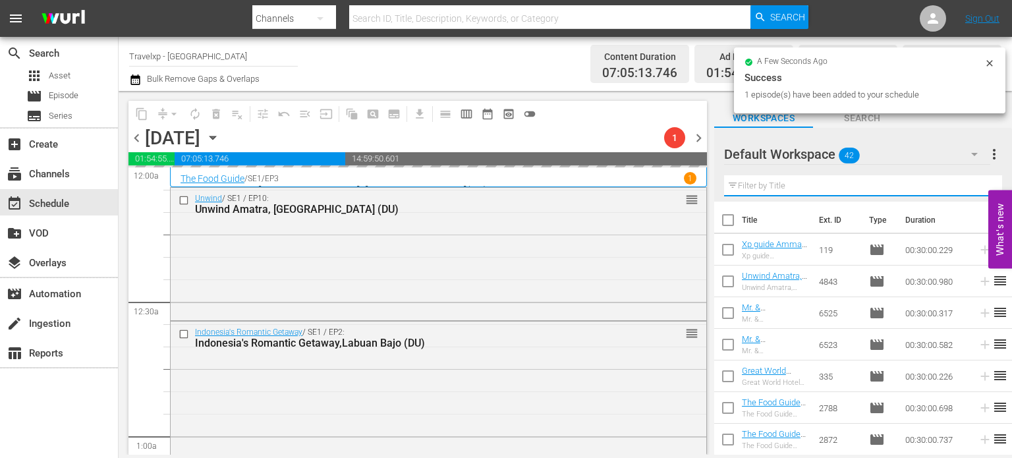
click at [973, 184] on input "text" at bounding box center [863, 185] width 278 height 21
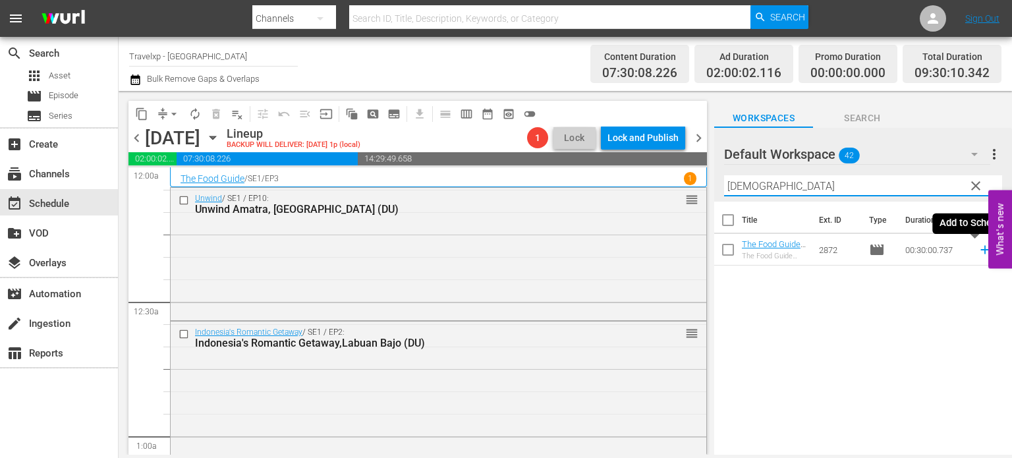
type input "[DEMOGRAPHIC_DATA]"
click at [977, 251] on icon at bounding box center [984, 249] width 14 height 14
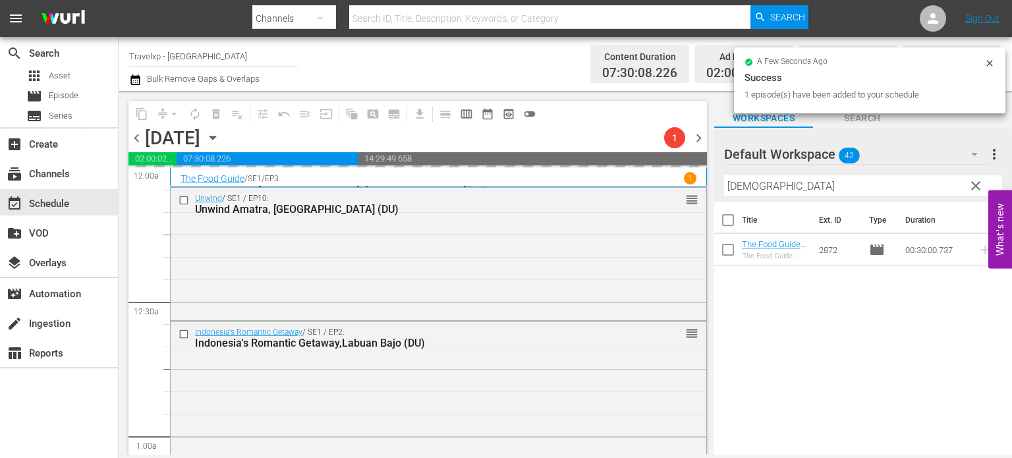
click at [972, 186] on span "clear" at bounding box center [976, 186] width 16 height 16
click at [972, 186] on input "[DEMOGRAPHIC_DATA]" at bounding box center [863, 185] width 278 height 21
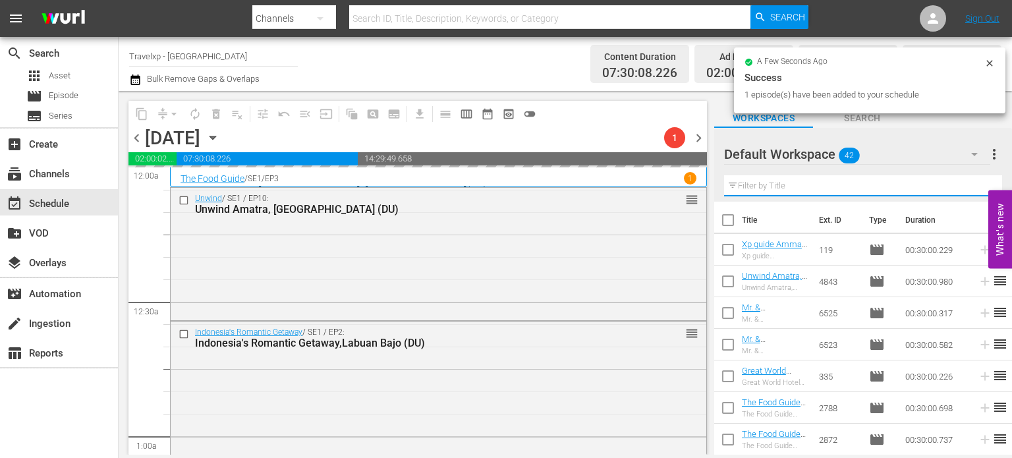
click at [972, 186] on input "text" at bounding box center [863, 185] width 278 height 21
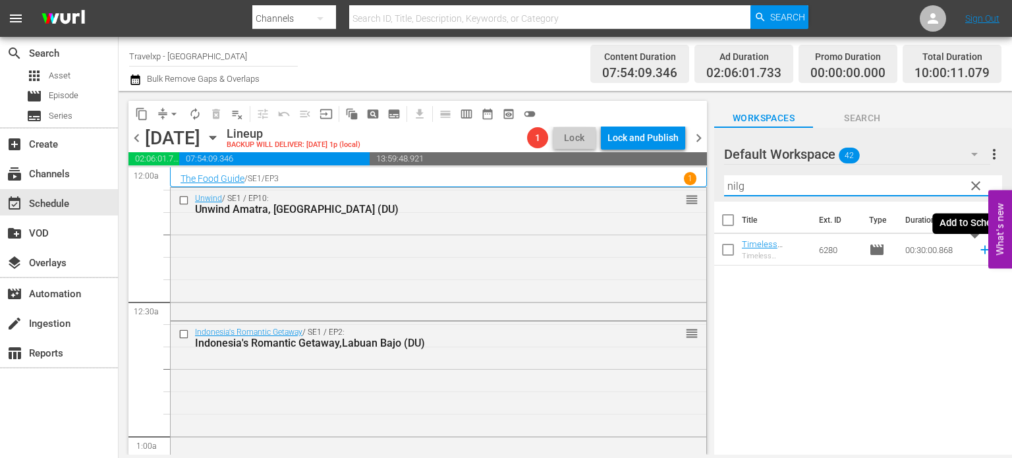
type input "nilg"
click at [977, 252] on icon at bounding box center [984, 249] width 14 height 14
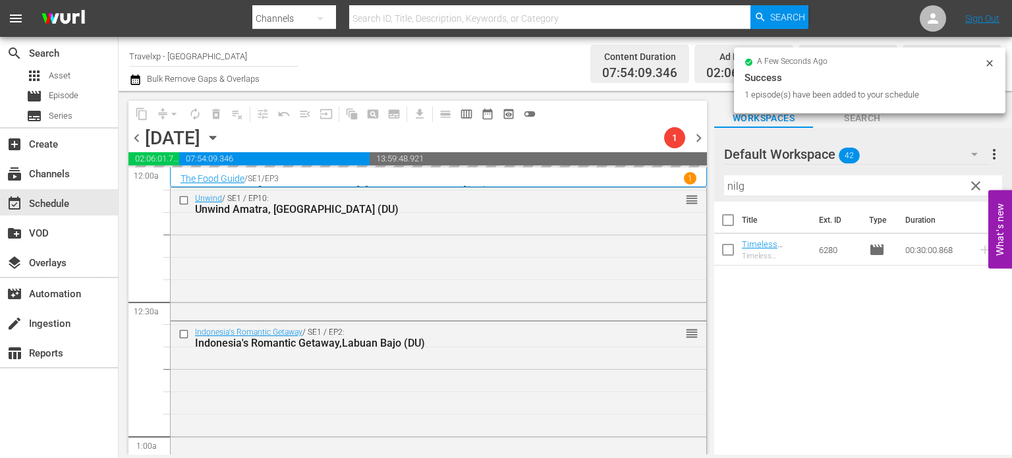
click at [977, 189] on span "clear" at bounding box center [976, 186] width 16 height 16
click at [977, 189] on input "nilg" at bounding box center [863, 185] width 278 height 21
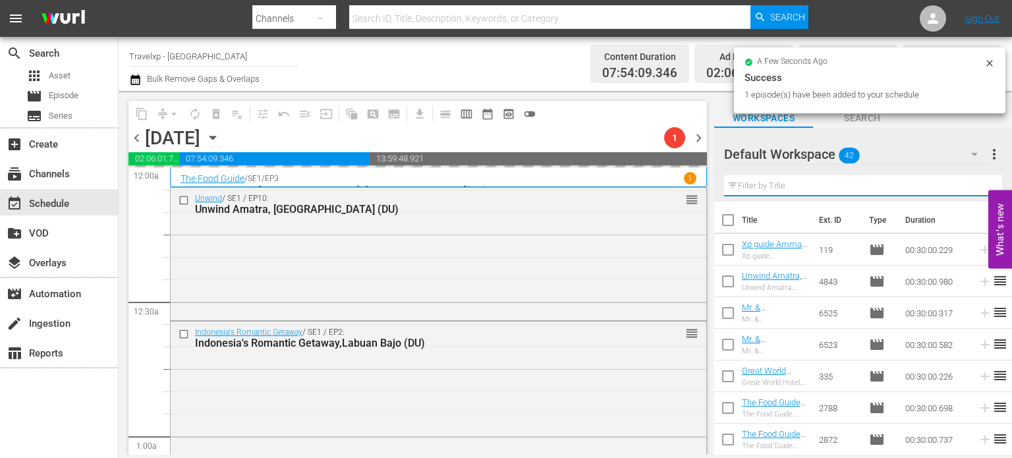
click at [977, 189] on input "text" at bounding box center [863, 185] width 278 height 21
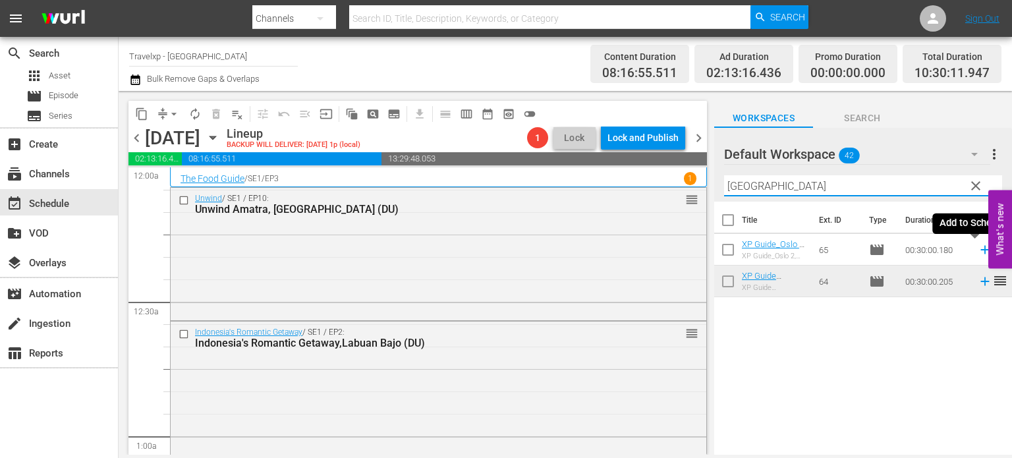
type input "[GEOGRAPHIC_DATA]"
click at [977, 252] on icon at bounding box center [984, 249] width 14 height 14
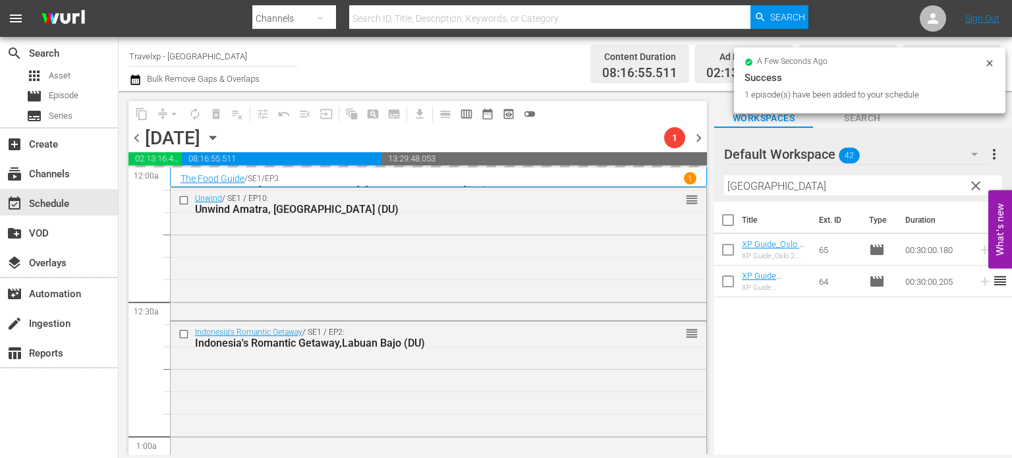
click at [970, 195] on button "clear" at bounding box center [974, 185] width 21 height 21
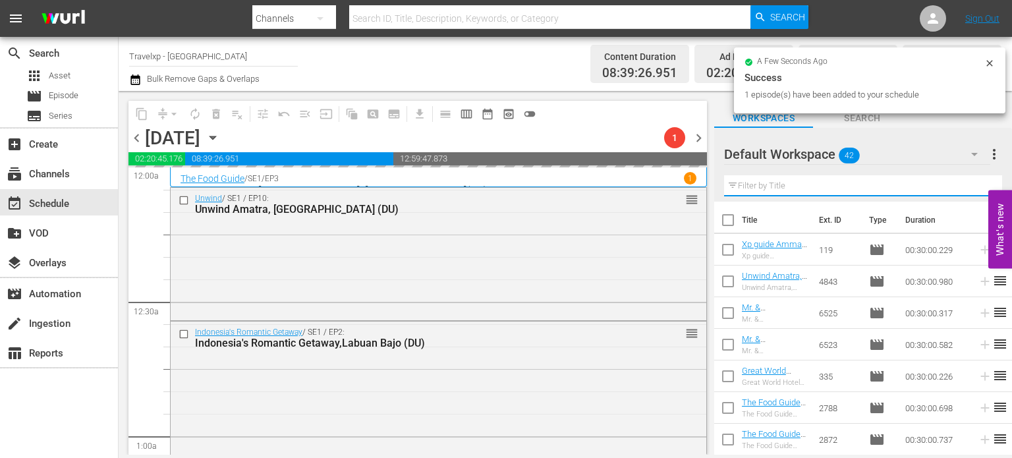
click at [970, 195] on input "text" at bounding box center [863, 185] width 278 height 21
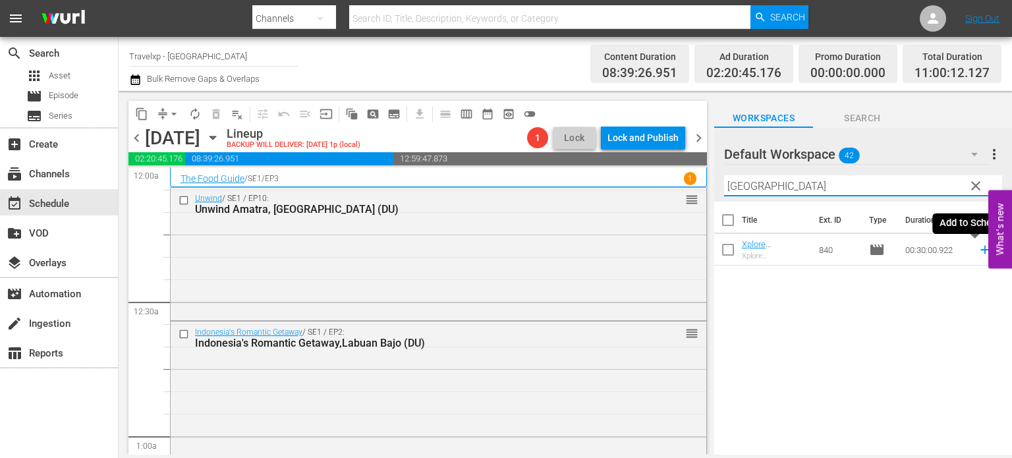
type input "[GEOGRAPHIC_DATA]"
click at [977, 248] on icon at bounding box center [984, 249] width 14 height 14
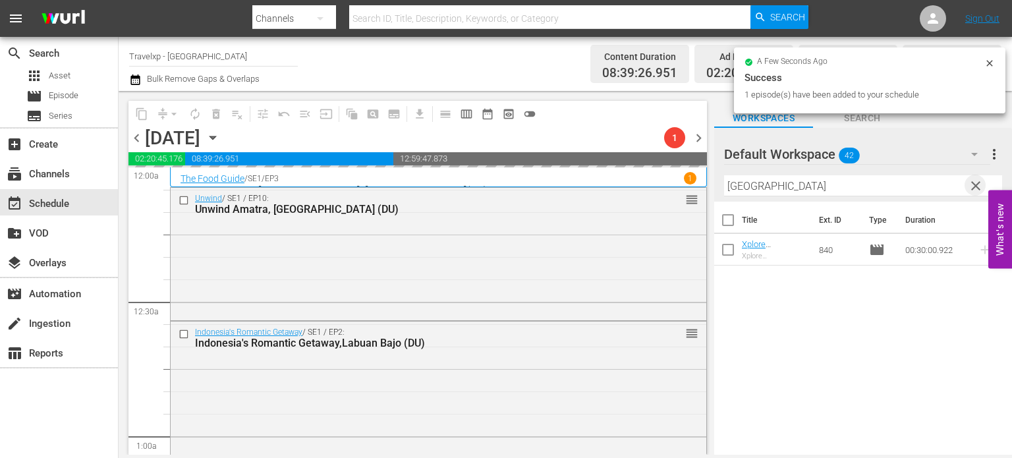
click at [975, 187] on span "clear" at bounding box center [976, 186] width 16 height 16
click at [975, 187] on input "[GEOGRAPHIC_DATA]" at bounding box center [863, 185] width 278 height 21
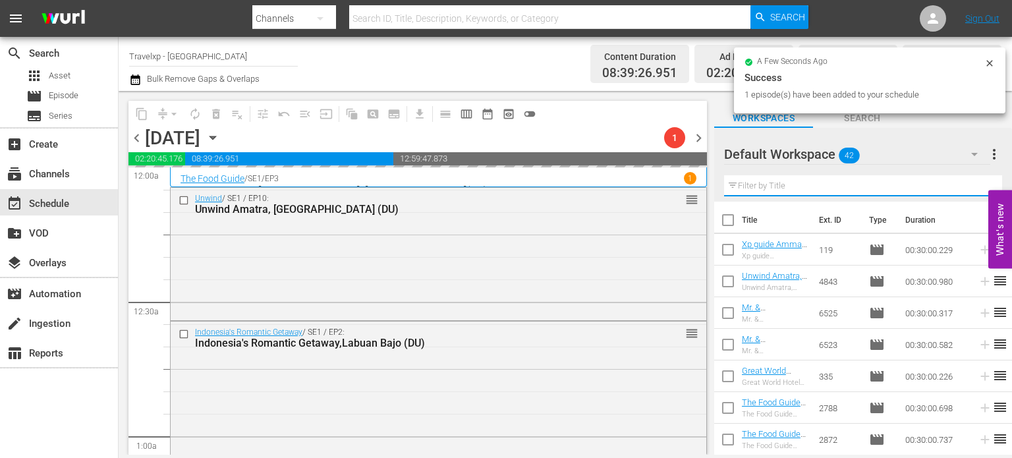
click at [975, 187] on input "text" at bounding box center [863, 185] width 278 height 21
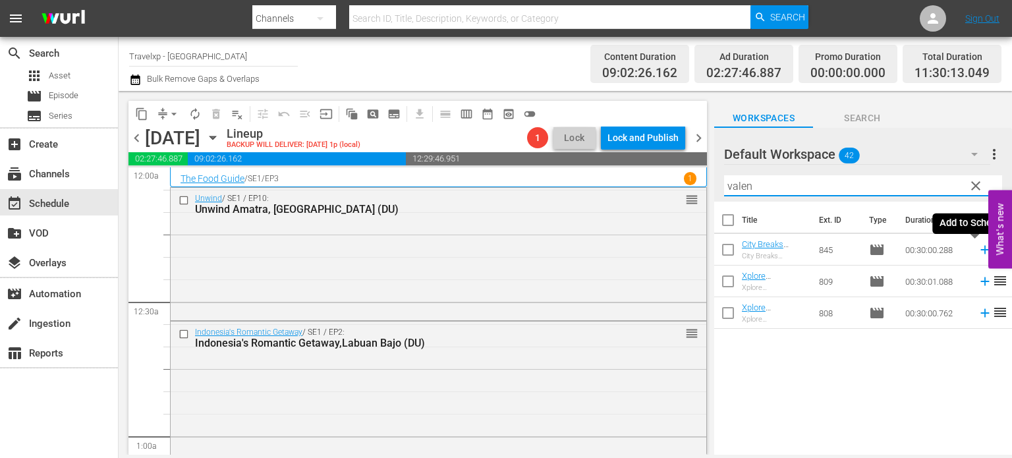
type input "valen"
click at [977, 247] on icon at bounding box center [984, 249] width 14 height 14
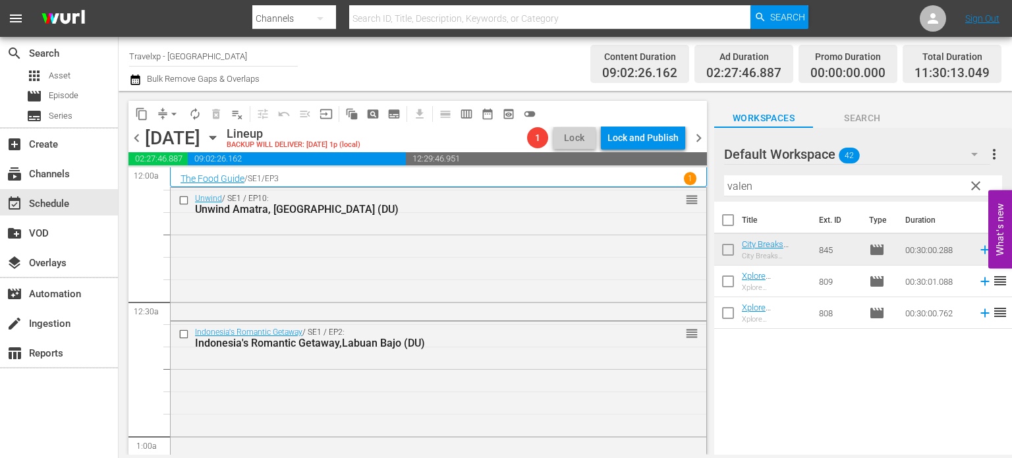
click at [977, 191] on span "clear" at bounding box center [976, 186] width 16 height 16
click at [977, 191] on input "valen" at bounding box center [863, 185] width 278 height 21
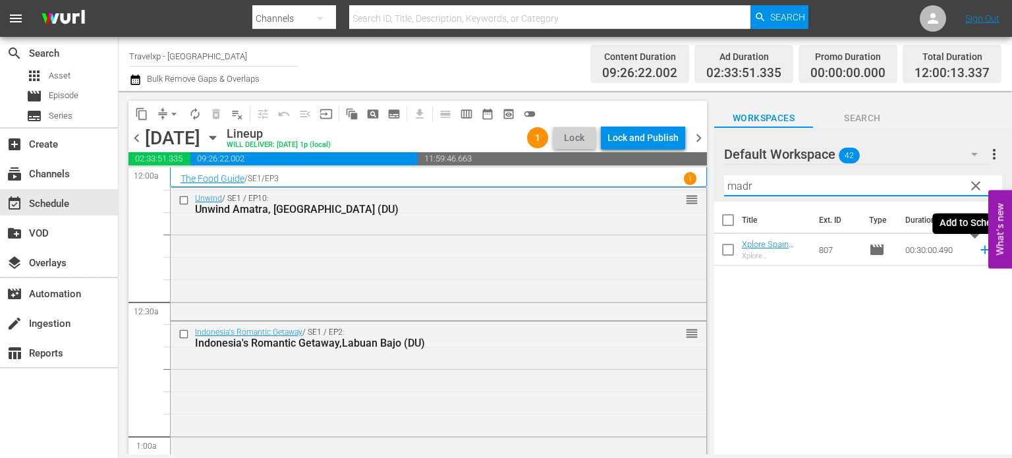
type input "madr"
click at [977, 252] on icon at bounding box center [984, 249] width 14 height 14
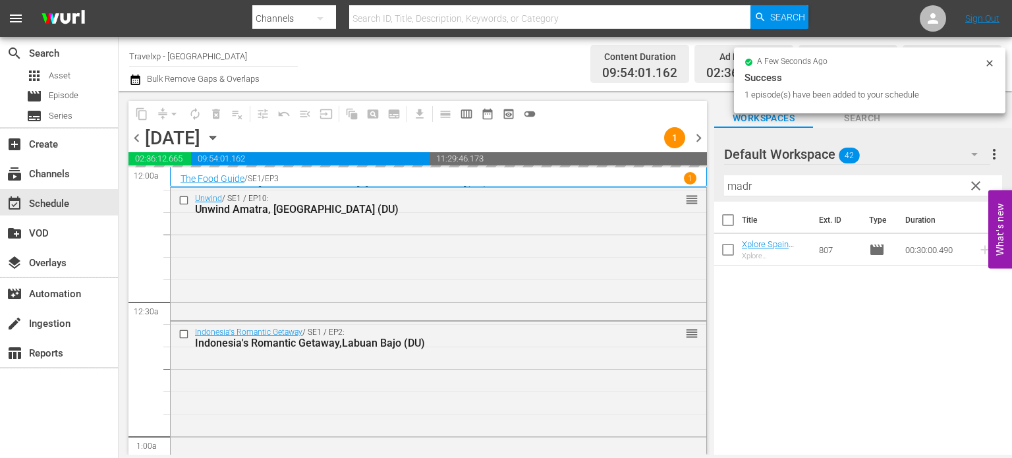
click at [975, 179] on span "clear" at bounding box center [976, 186] width 16 height 16
click at [975, 179] on input "madr" at bounding box center [863, 185] width 278 height 21
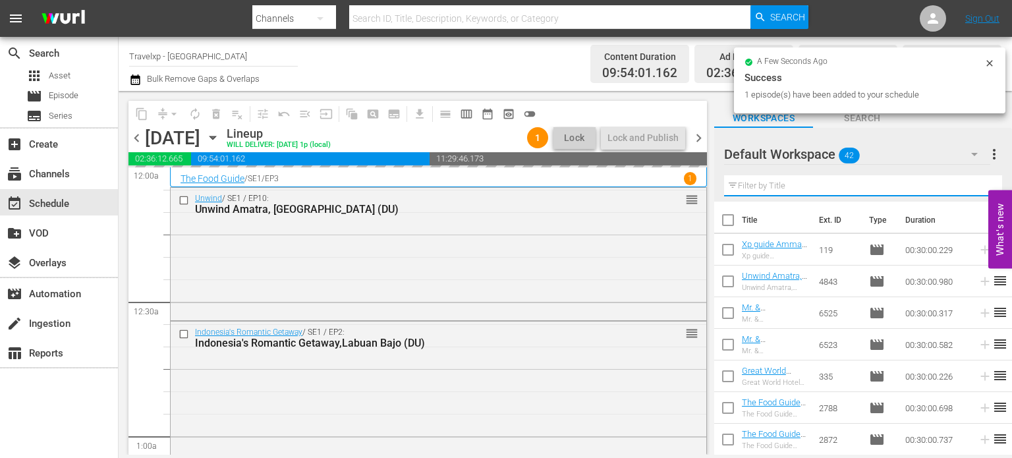
click at [975, 179] on input "text" at bounding box center [863, 185] width 278 height 21
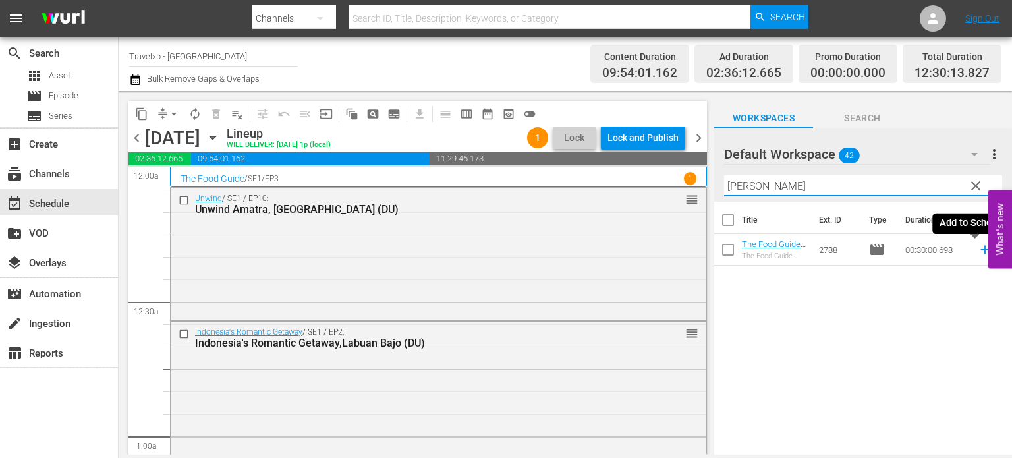
type input "[PERSON_NAME]"
click at [977, 252] on icon at bounding box center [984, 249] width 14 height 14
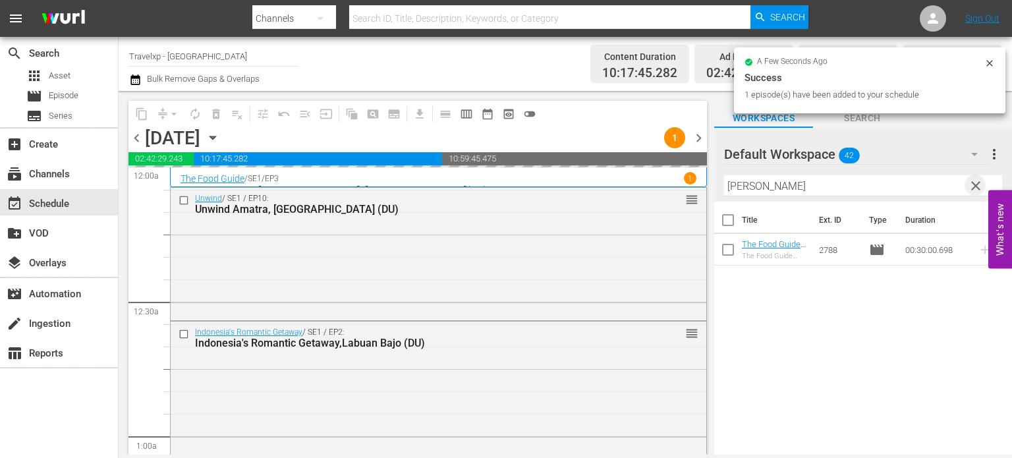
click at [975, 186] on span "clear" at bounding box center [976, 186] width 16 height 16
click at [975, 186] on input "[PERSON_NAME]" at bounding box center [863, 185] width 278 height 21
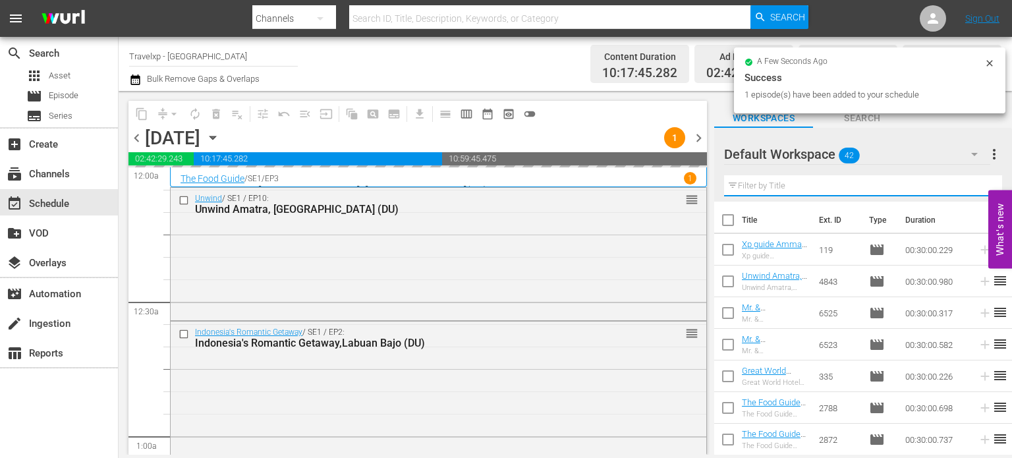
click at [975, 186] on input "text" at bounding box center [863, 185] width 278 height 21
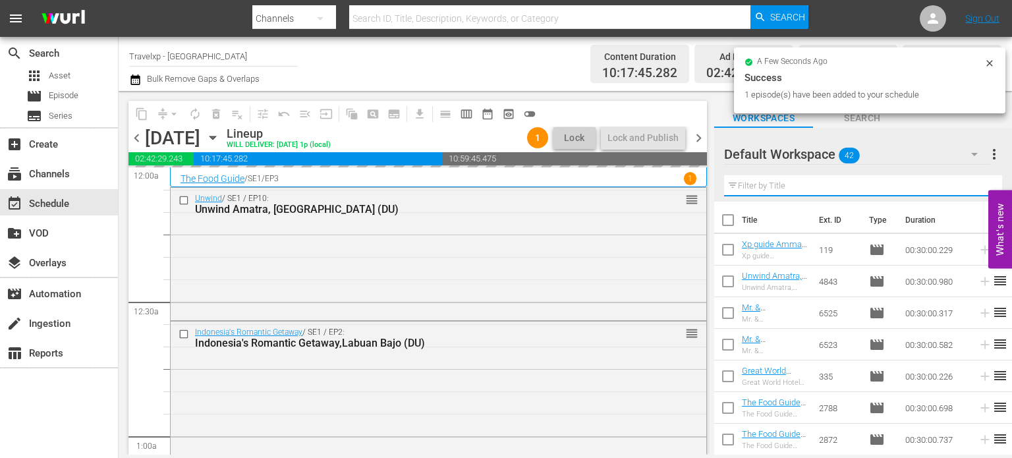
click at [975, 186] on input "text" at bounding box center [863, 185] width 278 height 21
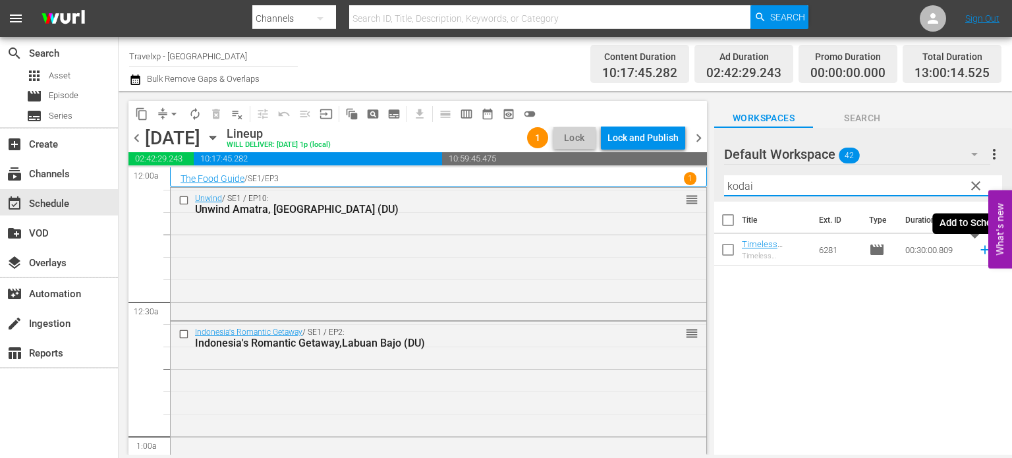
type input "kodai"
click at [980, 248] on icon at bounding box center [984, 249] width 14 height 14
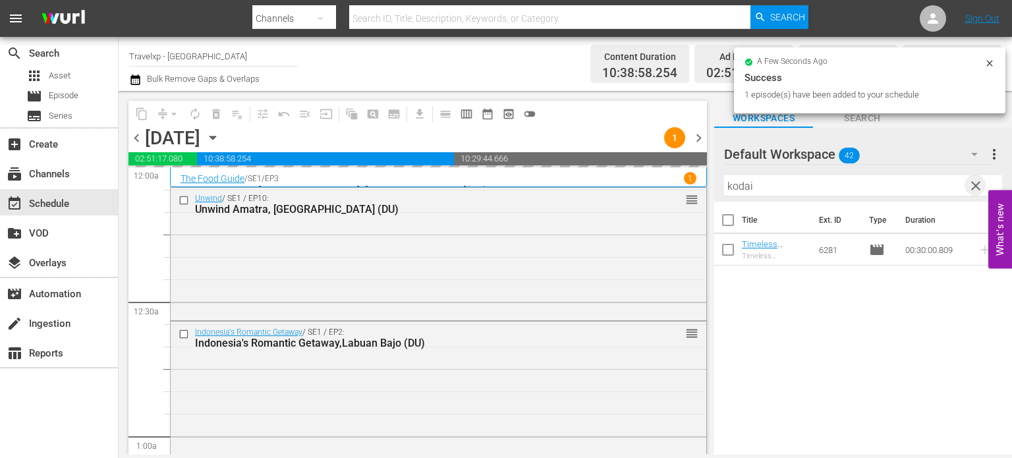
click at [973, 184] on span "clear" at bounding box center [976, 186] width 16 height 16
click at [973, 184] on input "kodai" at bounding box center [863, 185] width 278 height 21
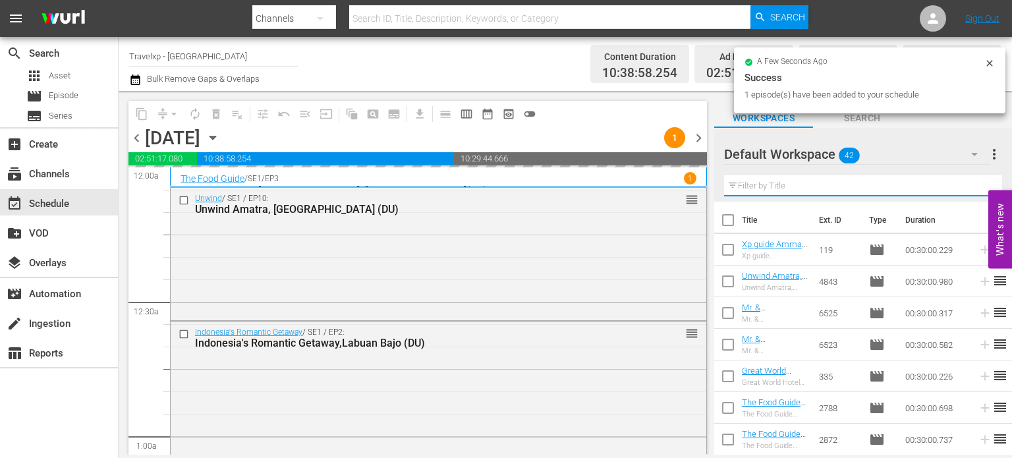
click at [973, 184] on input "text" at bounding box center [863, 185] width 278 height 21
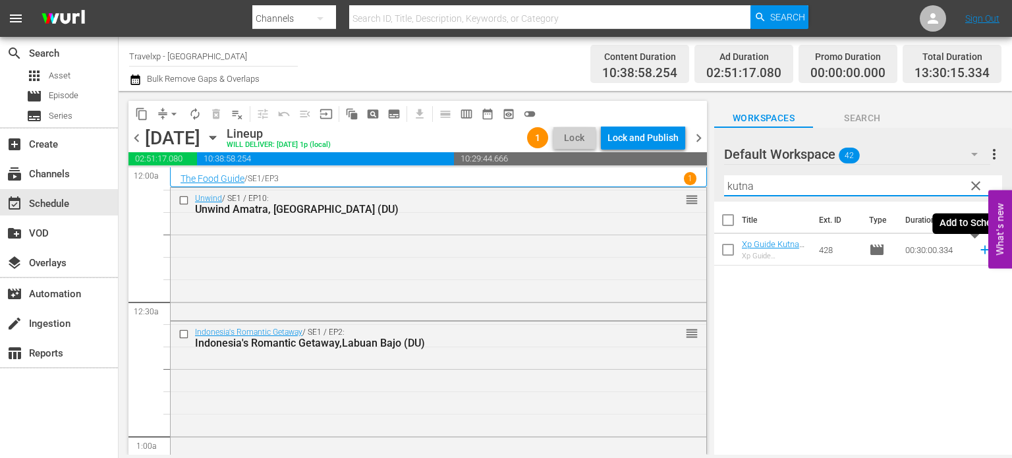
type input "kutna"
click at [977, 251] on icon at bounding box center [984, 249] width 14 height 14
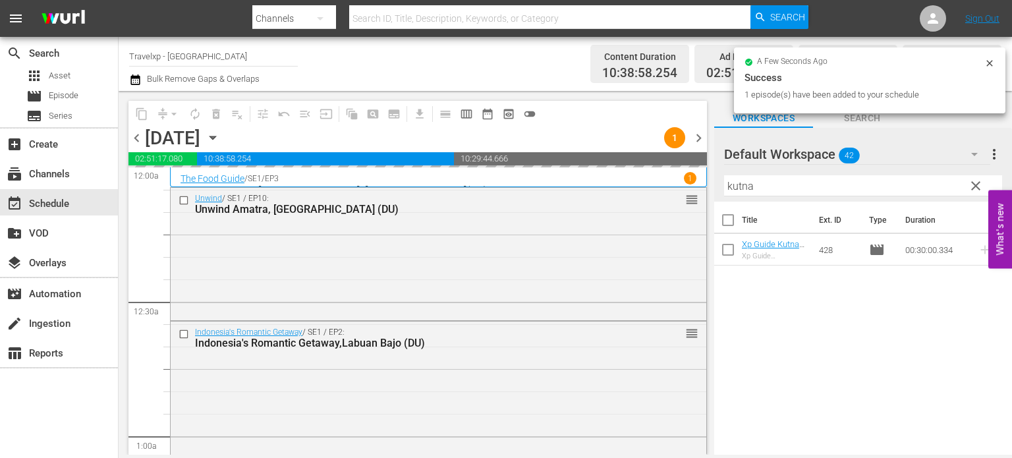
click at [975, 188] on span "clear" at bounding box center [976, 186] width 16 height 16
click at [975, 188] on input "kutna" at bounding box center [863, 185] width 278 height 21
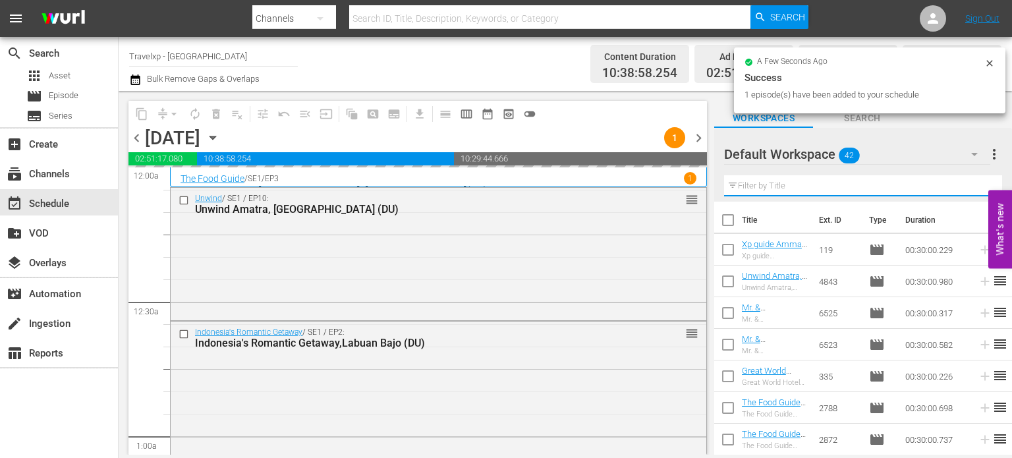
click at [975, 188] on input "text" at bounding box center [863, 185] width 278 height 21
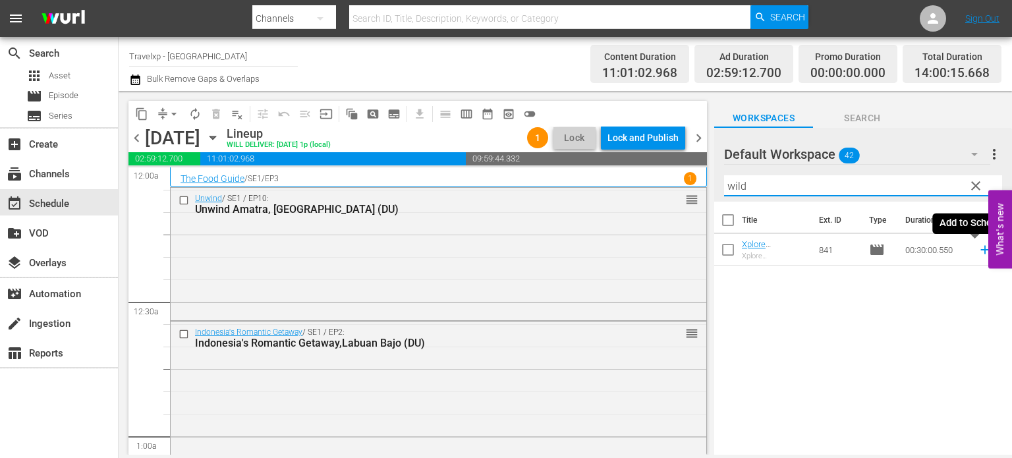
type input "wild"
click at [977, 248] on icon at bounding box center [984, 249] width 14 height 14
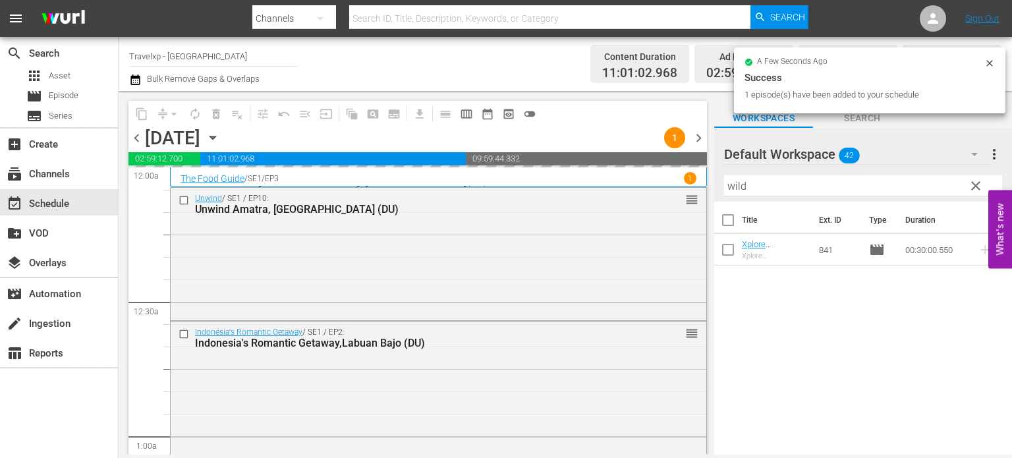
click at [974, 184] on span "clear" at bounding box center [976, 186] width 16 height 16
click at [974, 184] on input "wild" at bounding box center [863, 185] width 278 height 21
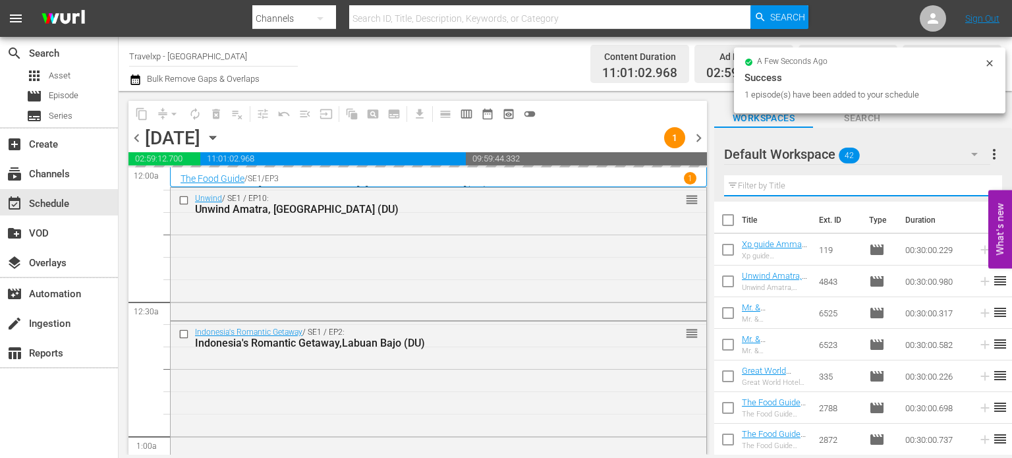
click at [974, 184] on input "text" at bounding box center [863, 185] width 278 height 21
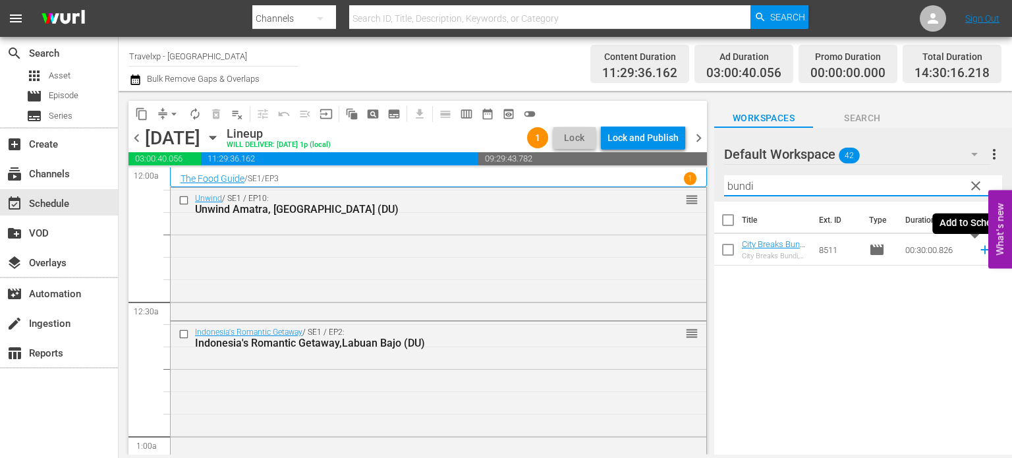
type input "bundi"
click at [980, 254] on icon at bounding box center [984, 250] width 9 height 9
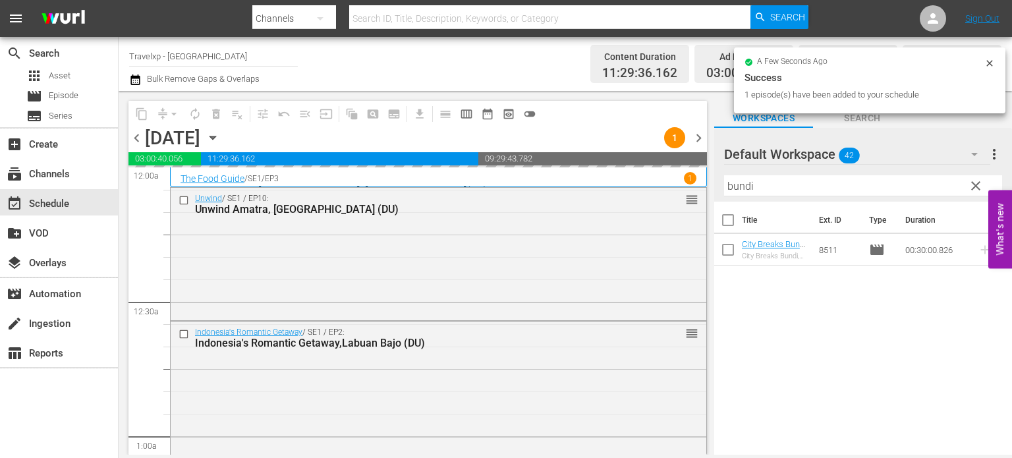
click at [972, 188] on span "clear" at bounding box center [976, 186] width 16 height 16
click at [972, 188] on input "bundi" at bounding box center [863, 185] width 278 height 21
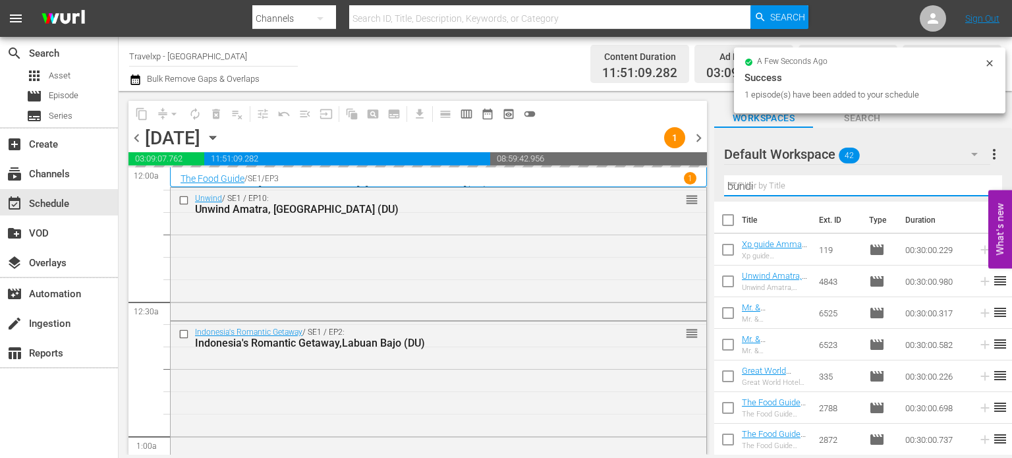
click at [972, 188] on input "bundi" at bounding box center [863, 185] width 278 height 21
click at [972, 188] on input "text" at bounding box center [863, 185] width 278 height 21
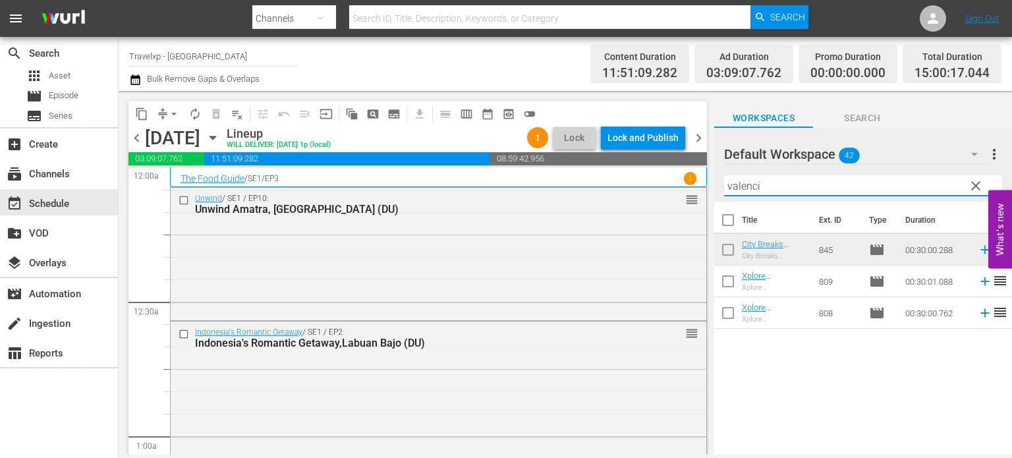
type input "valenci"
click at [980, 311] on icon at bounding box center [984, 313] width 9 height 9
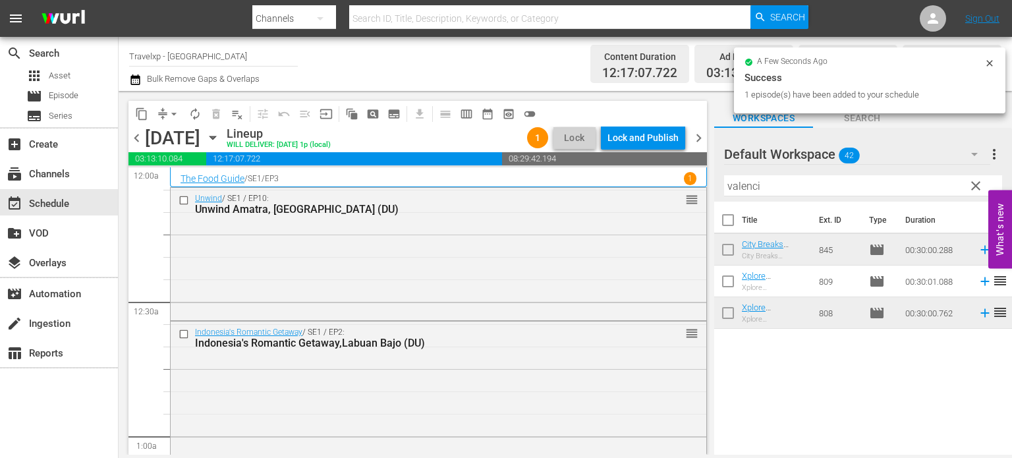
click at [976, 186] on span "clear" at bounding box center [976, 186] width 16 height 16
click at [976, 186] on input "valenci" at bounding box center [863, 185] width 278 height 21
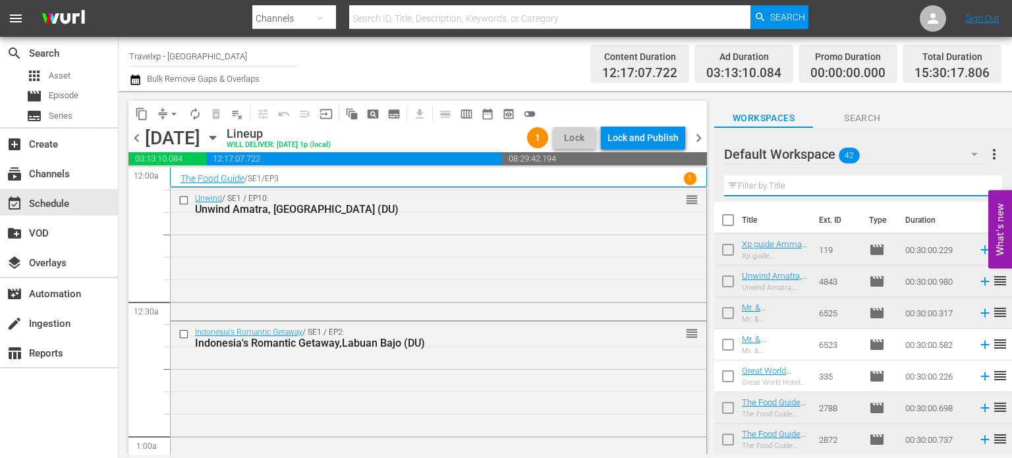
click at [976, 186] on input "text" at bounding box center [863, 185] width 278 height 21
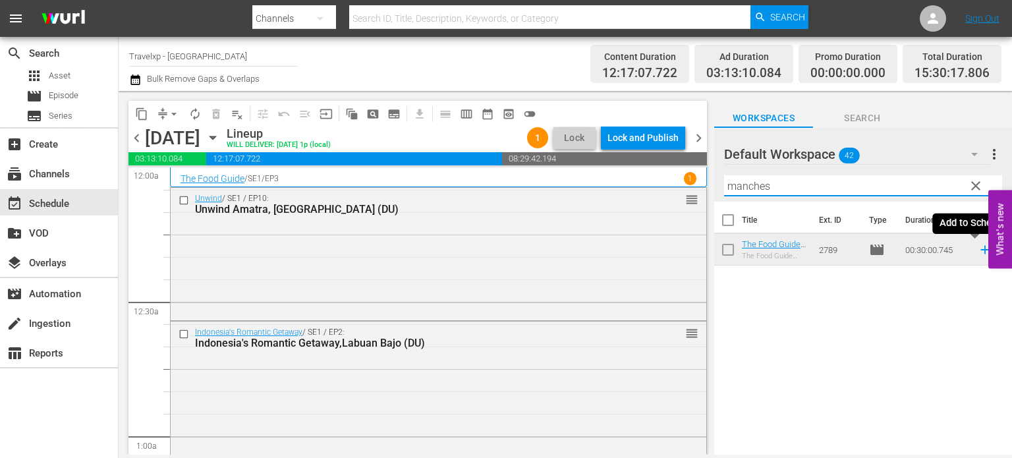
type input "manches"
click at [977, 251] on icon at bounding box center [984, 249] width 14 height 14
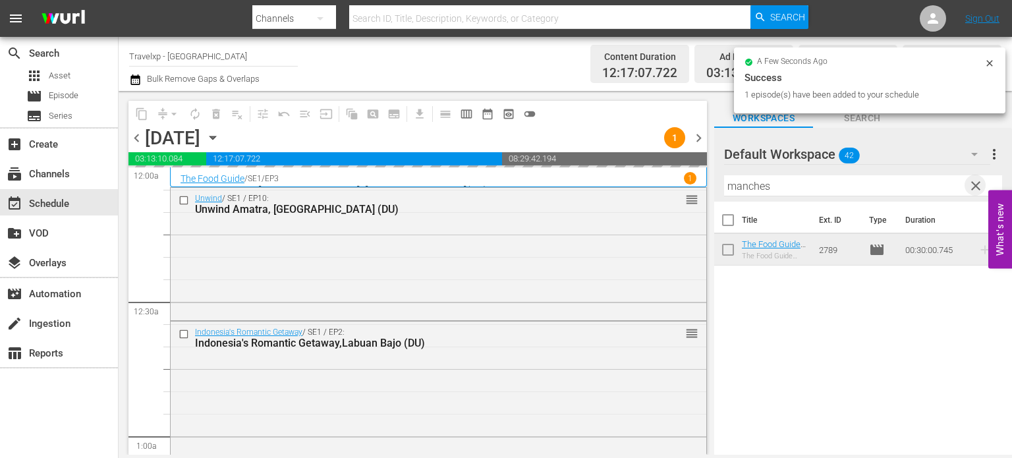
click at [976, 180] on span "clear" at bounding box center [976, 186] width 16 height 16
click at [976, 180] on input "manches" at bounding box center [863, 185] width 278 height 21
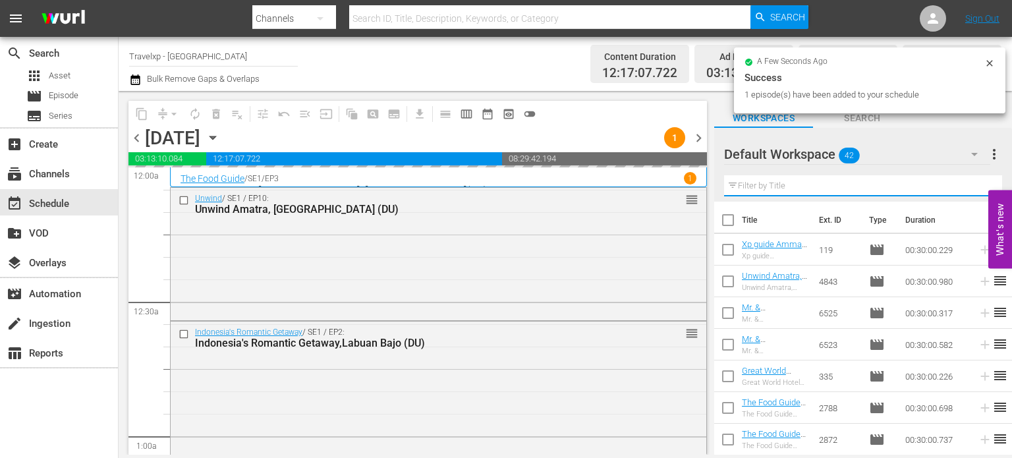
click at [976, 180] on input "text" at bounding box center [863, 185] width 278 height 21
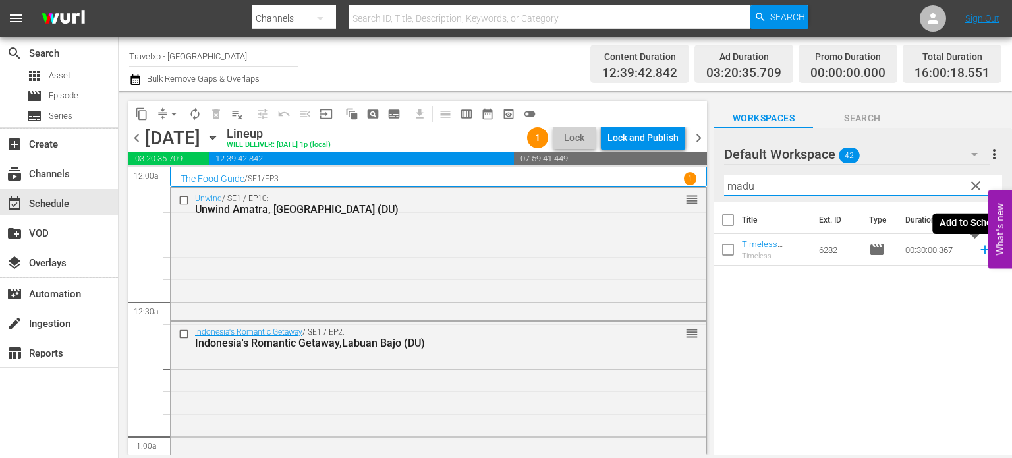
type input "madu"
click at [980, 248] on icon at bounding box center [984, 250] width 9 height 9
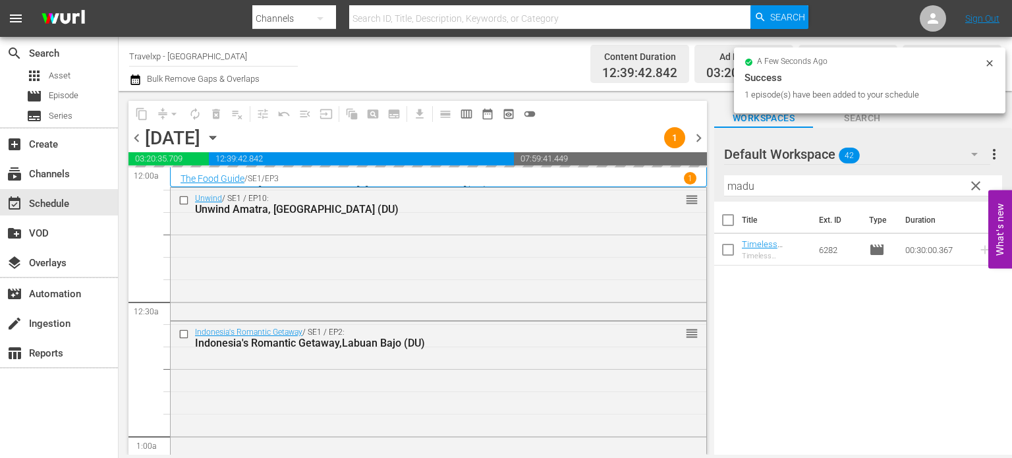
click at [974, 188] on span "clear" at bounding box center [976, 186] width 16 height 16
click at [974, 188] on input "madu" at bounding box center [863, 185] width 278 height 21
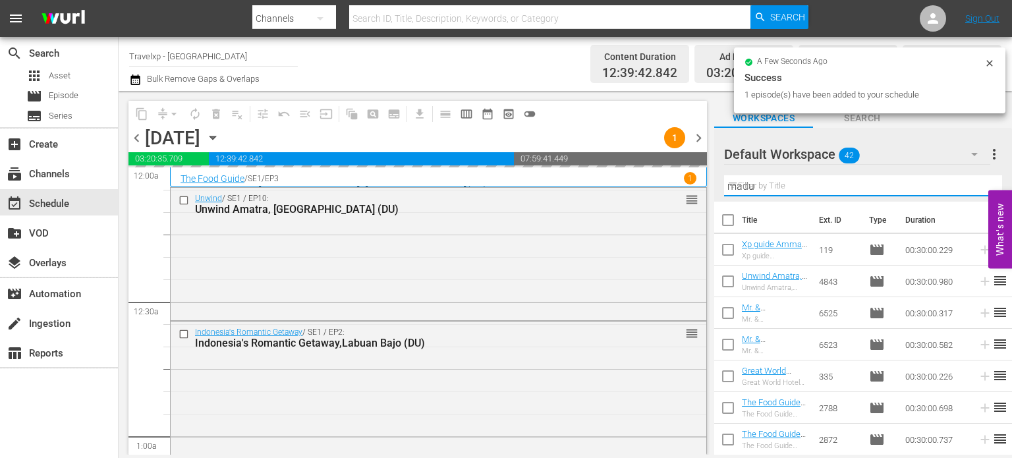
click at [974, 188] on input "madu" at bounding box center [863, 185] width 278 height 21
click at [974, 188] on input "text" at bounding box center [863, 185] width 278 height 21
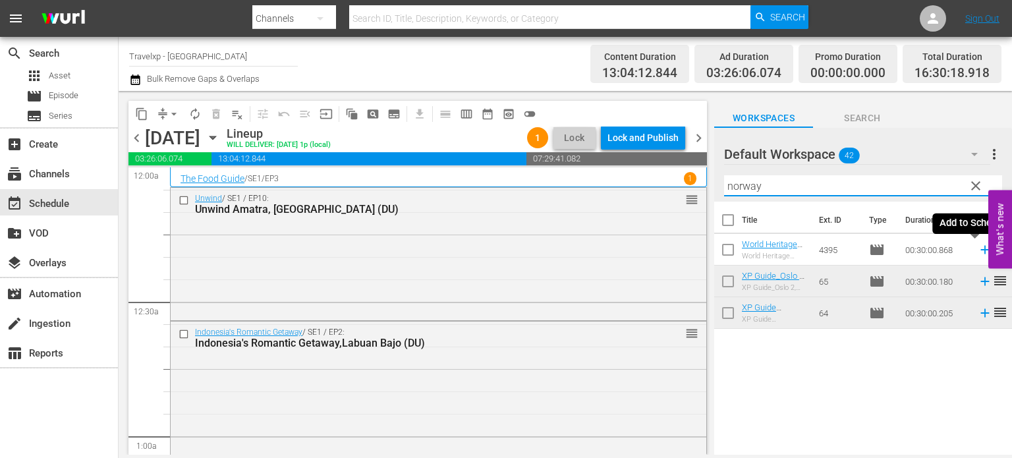
type input "norway"
click at [977, 248] on icon at bounding box center [984, 249] width 14 height 14
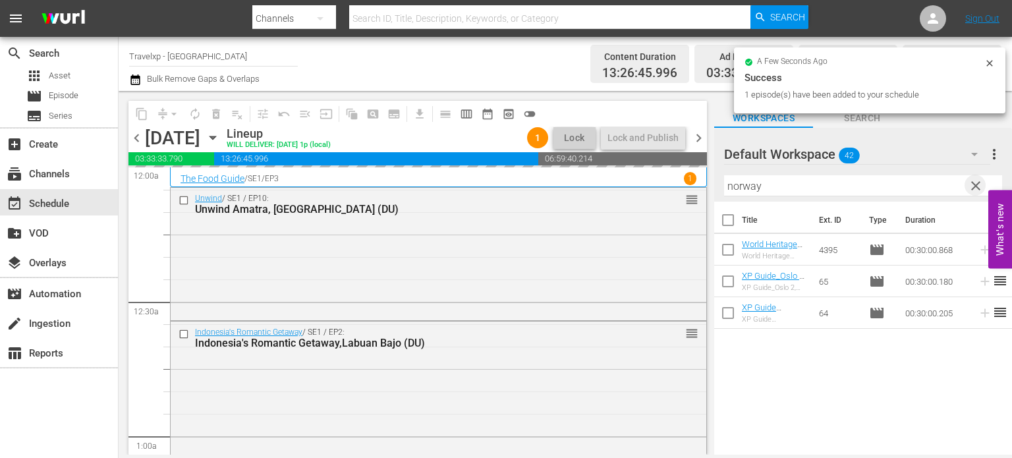
click at [972, 186] on span "clear" at bounding box center [976, 186] width 16 height 16
click at [972, 186] on input "norway" at bounding box center [863, 185] width 278 height 21
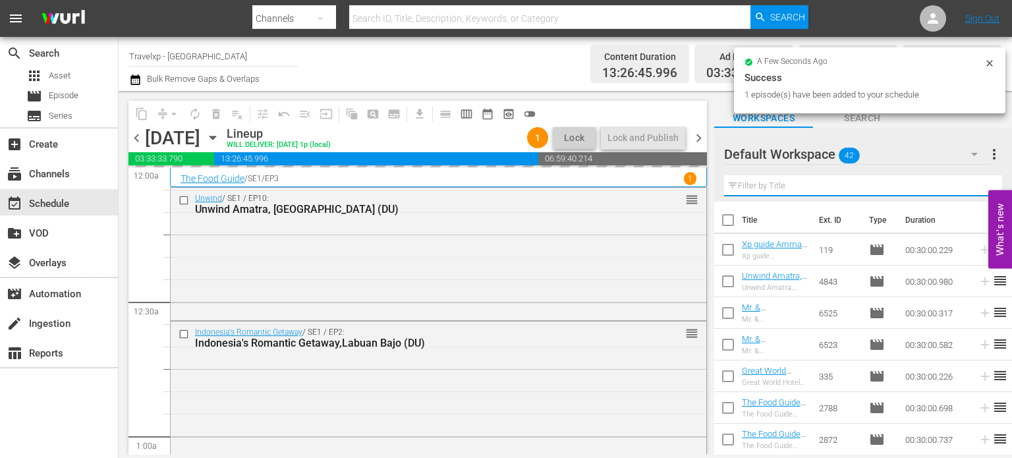
click at [972, 186] on input "text" at bounding box center [863, 185] width 278 height 21
click at [972, 186] on div "Default Workspace 42 Default more_vert Filter by Title" at bounding box center [863, 165] width 298 height 74
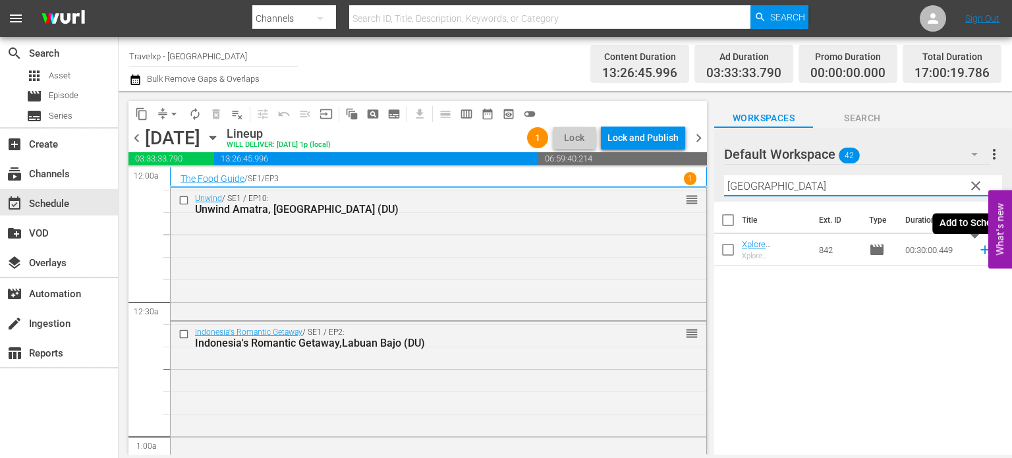
type input "[GEOGRAPHIC_DATA]"
click at [977, 252] on icon at bounding box center [984, 249] width 14 height 14
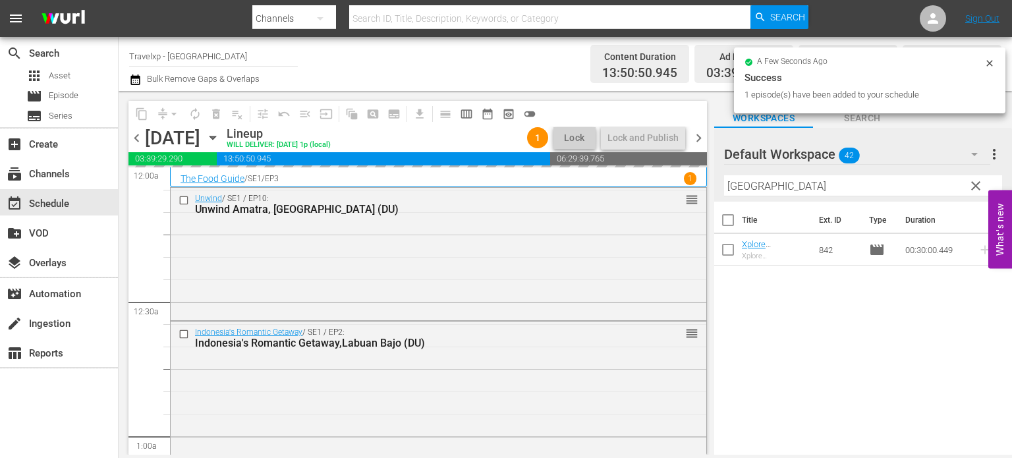
click at [976, 191] on span "clear" at bounding box center [976, 186] width 16 height 16
click at [976, 191] on input "[GEOGRAPHIC_DATA]" at bounding box center [863, 185] width 278 height 21
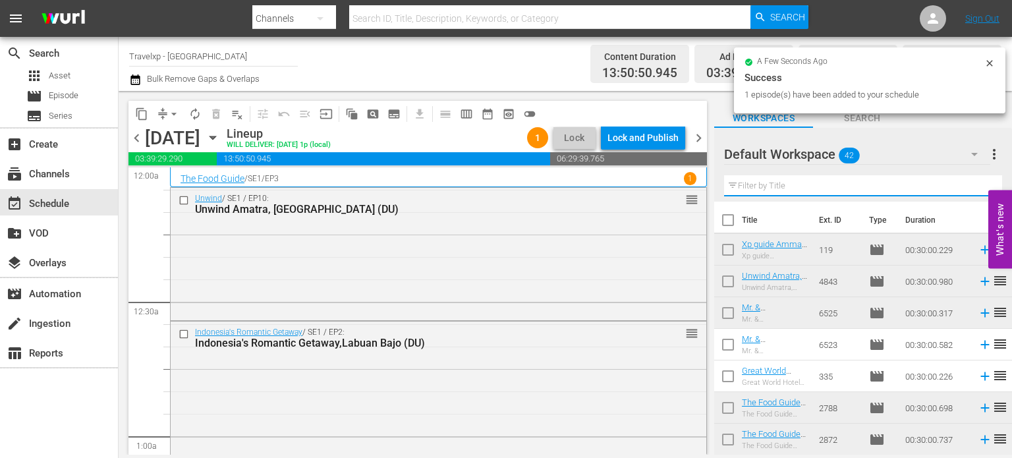
click at [976, 191] on input "text" at bounding box center [863, 185] width 278 height 21
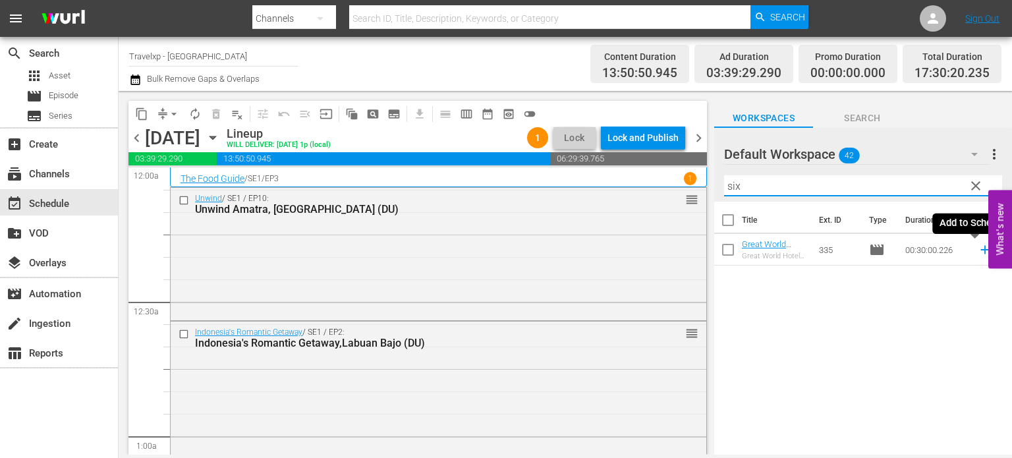
type input "six"
click at [977, 256] on icon at bounding box center [984, 249] width 14 height 14
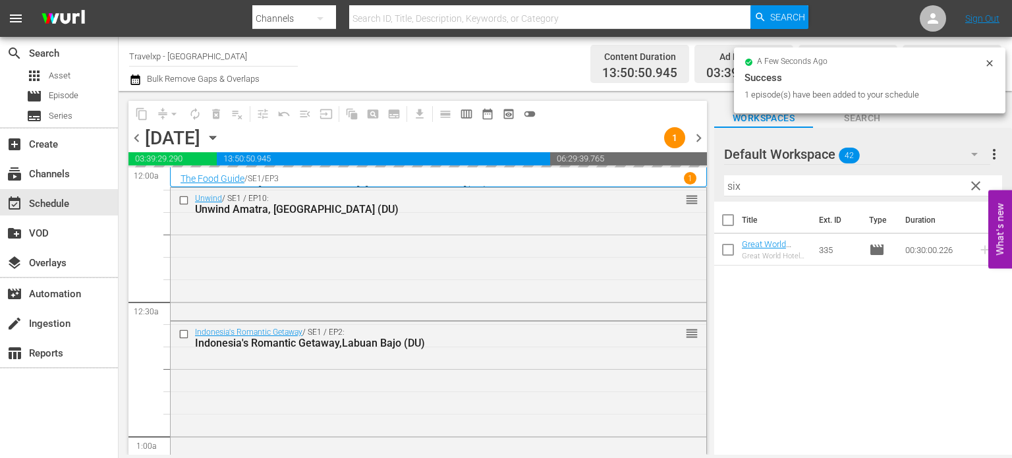
click at [971, 188] on span "clear" at bounding box center [976, 186] width 16 height 16
click at [971, 188] on input "six" at bounding box center [863, 185] width 278 height 21
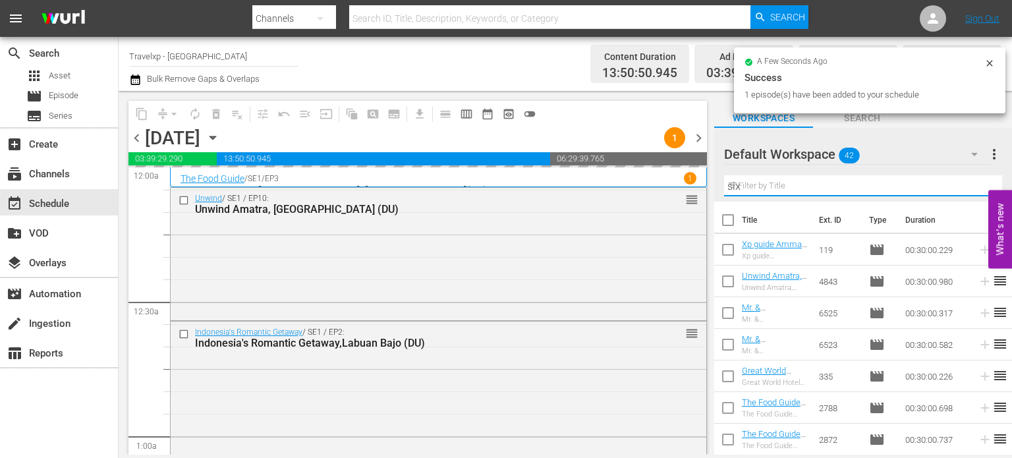
click at [971, 188] on input "six" at bounding box center [863, 185] width 278 height 21
click at [971, 188] on input "text" at bounding box center [863, 185] width 278 height 21
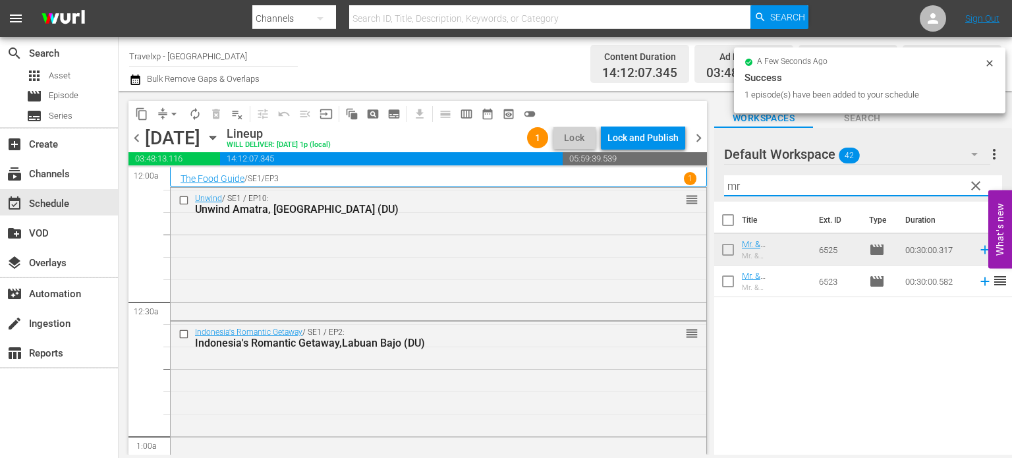
type input "mr"
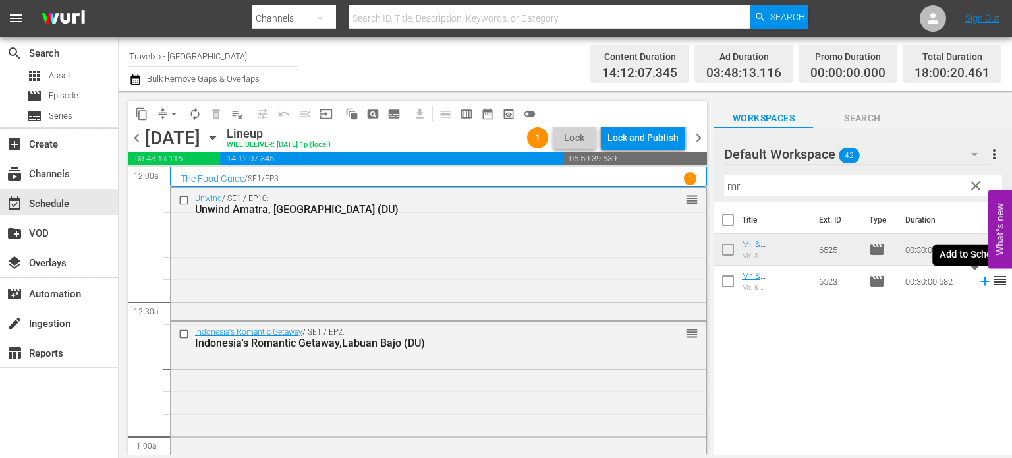
click at [980, 281] on icon at bounding box center [984, 281] width 9 height 9
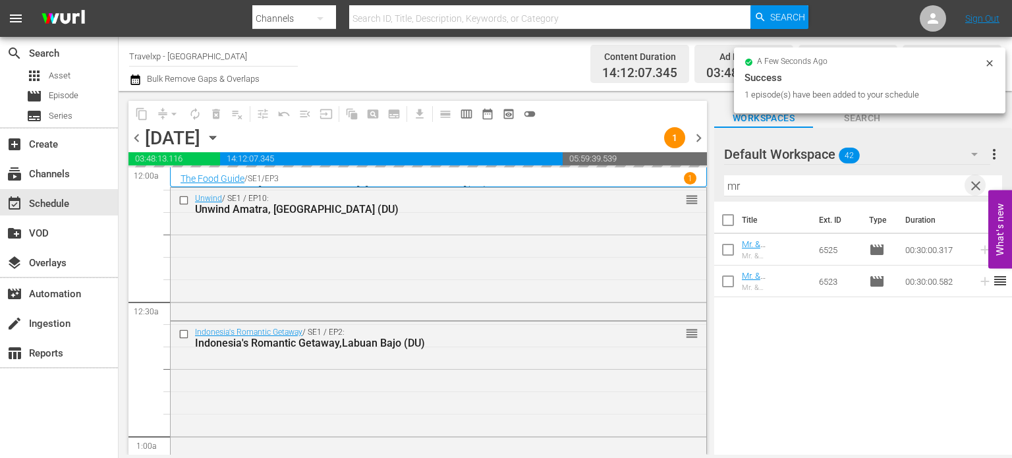
click at [977, 189] on span "clear" at bounding box center [976, 186] width 16 height 16
click at [977, 189] on input "mr" at bounding box center [863, 185] width 278 height 21
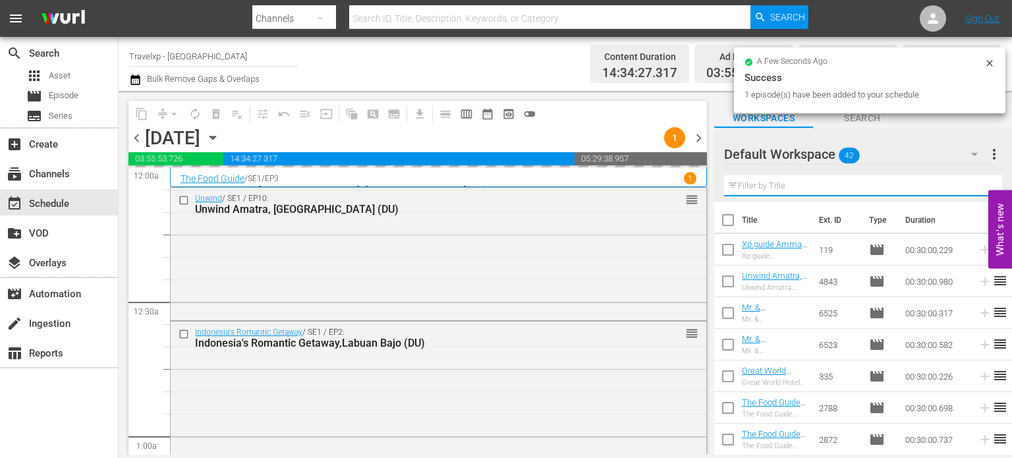
click at [977, 189] on input "text" at bounding box center [863, 185] width 278 height 21
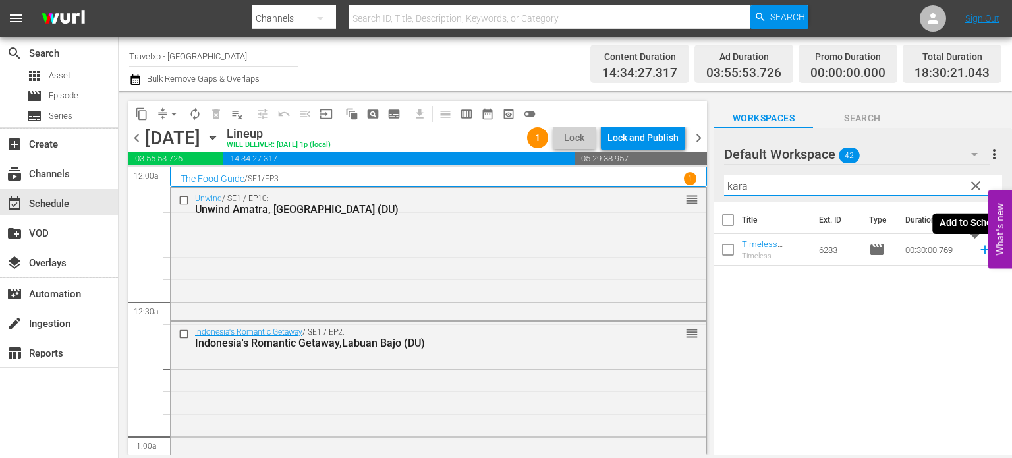
type input "kara"
click at [980, 250] on icon at bounding box center [984, 250] width 9 height 9
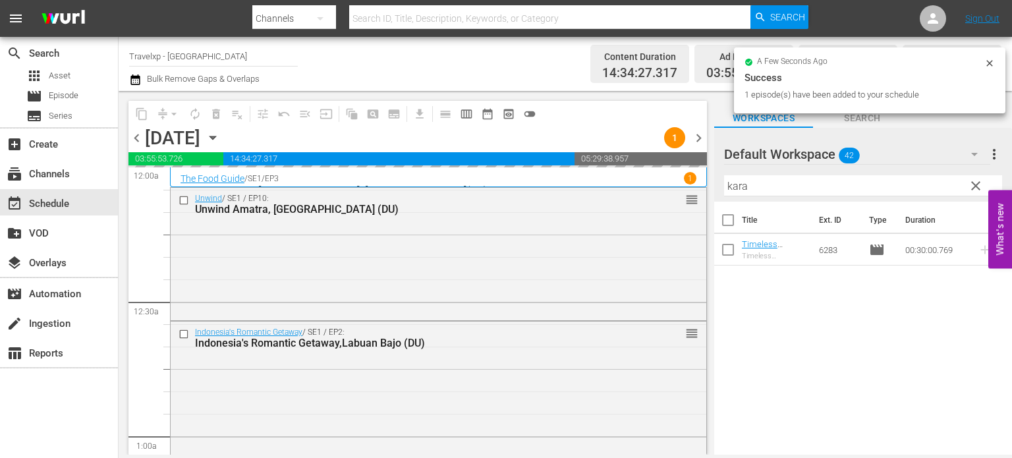
click at [975, 191] on span "clear" at bounding box center [976, 186] width 16 height 16
click at [975, 191] on input "kara" at bounding box center [863, 185] width 278 height 21
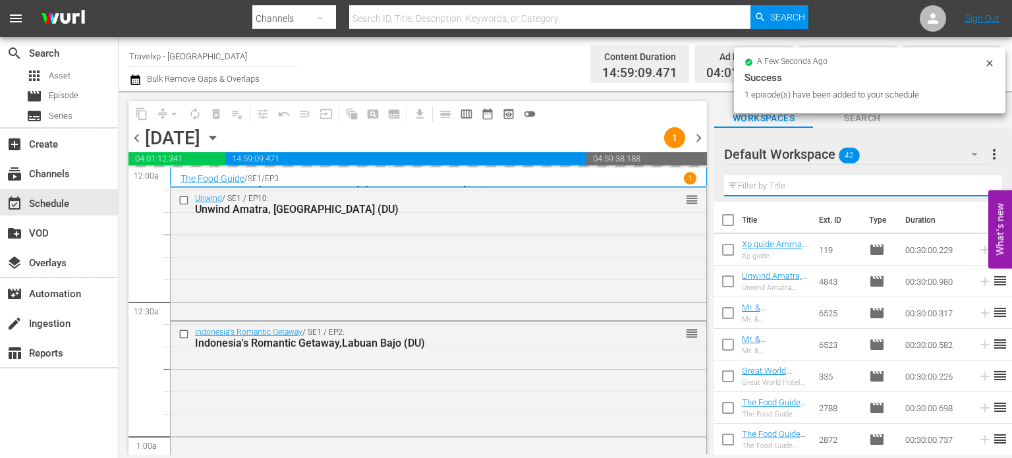
click at [975, 191] on input "text" at bounding box center [863, 185] width 278 height 21
click at [975, 191] on div "Default Workspace 42 Default more_vert Filter by Title" at bounding box center [863, 165] width 298 height 74
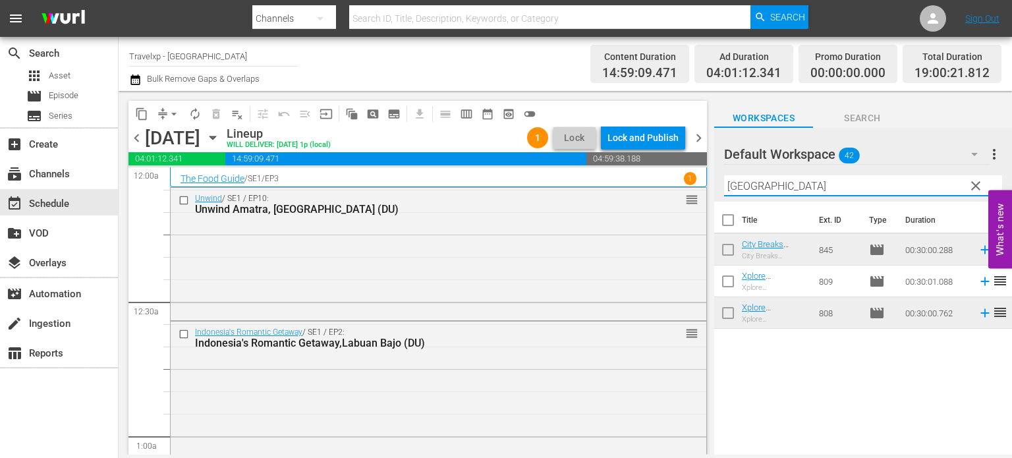
type input "[GEOGRAPHIC_DATA]"
click at [977, 289] on icon at bounding box center [984, 281] width 14 height 14
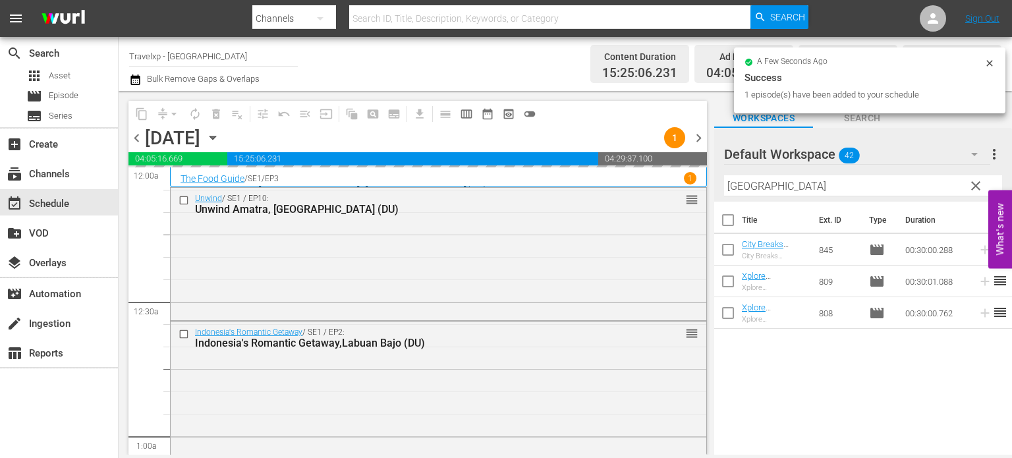
click at [975, 184] on span "clear" at bounding box center [976, 186] width 16 height 16
click at [975, 184] on input "[GEOGRAPHIC_DATA]" at bounding box center [863, 185] width 278 height 21
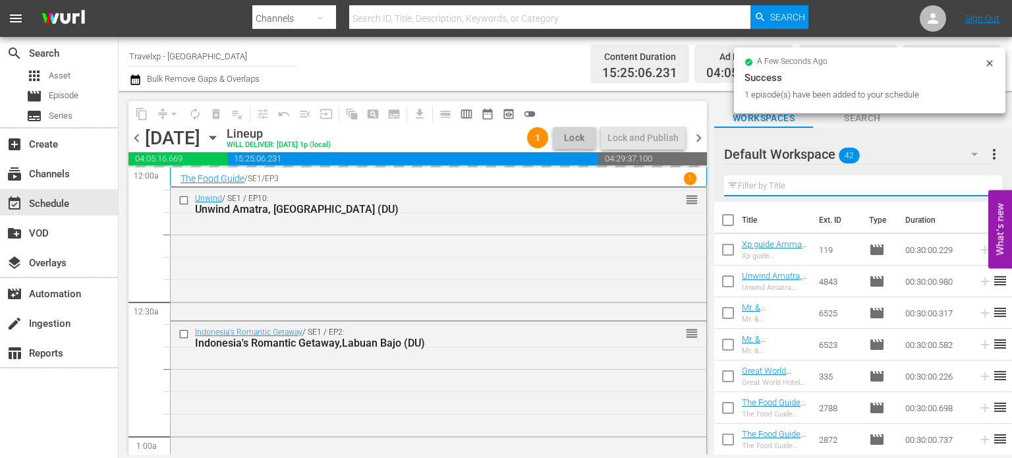
click at [975, 184] on input "text" at bounding box center [863, 185] width 278 height 21
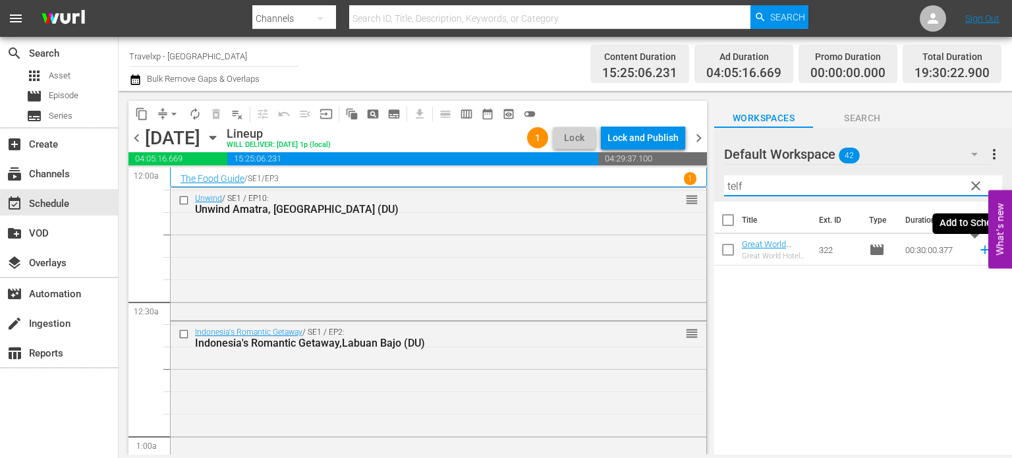
type input "telf"
click at [977, 252] on icon at bounding box center [984, 249] width 14 height 14
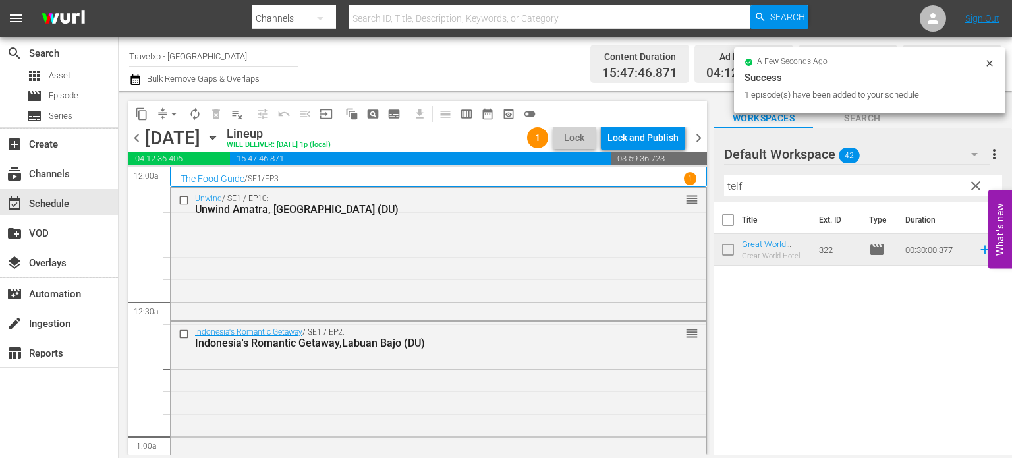
click at [972, 178] on span "clear" at bounding box center [976, 186] width 16 height 16
click at [972, 178] on input "telf" at bounding box center [863, 185] width 278 height 21
click at [972, 178] on input "text" at bounding box center [863, 185] width 278 height 21
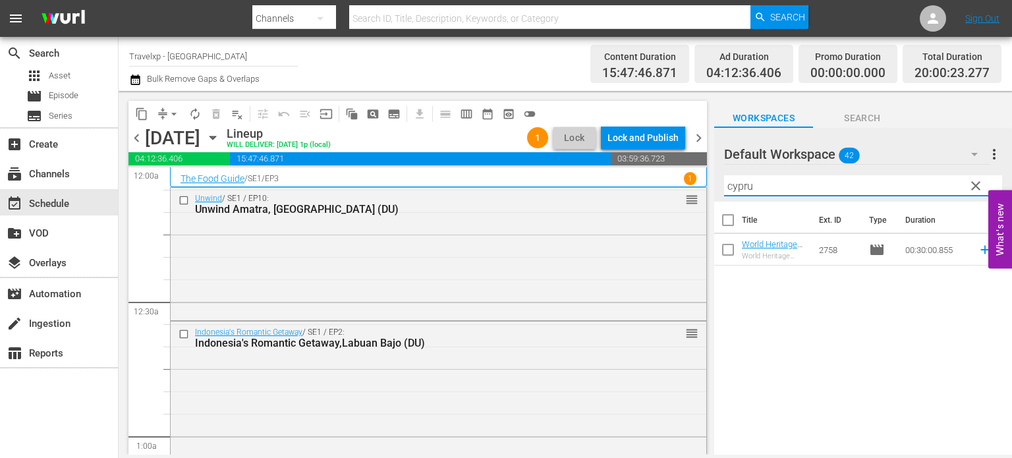
type input "[GEOGRAPHIC_DATA]"
click at [980, 250] on icon at bounding box center [984, 250] width 9 height 9
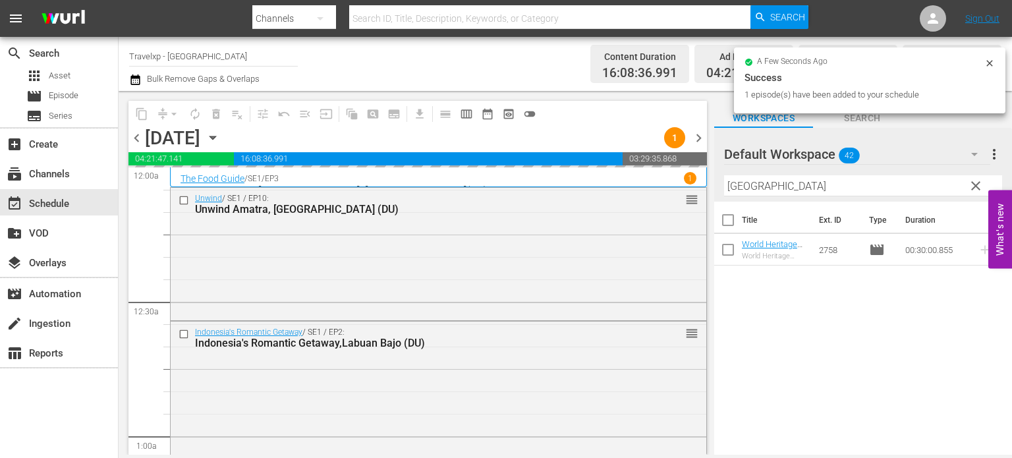
click at [975, 184] on span "clear" at bounding box center [976, 186] width 16 height 16
click at [975, 184] on input "[GEOGRAPHIC_DATA]" at bounding box center [863, 185] width 278 height 21
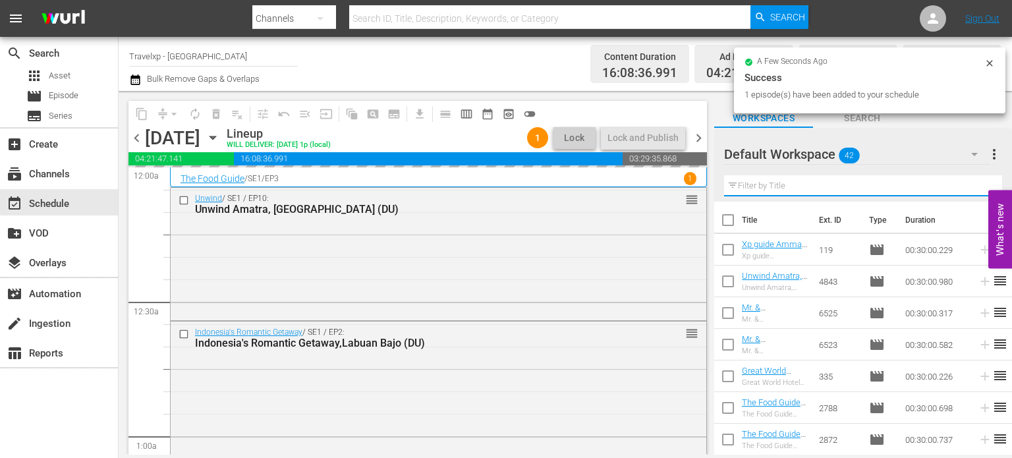
click at [975, 184] on input "text" at bounding box center [863, 185] width 278 height 21
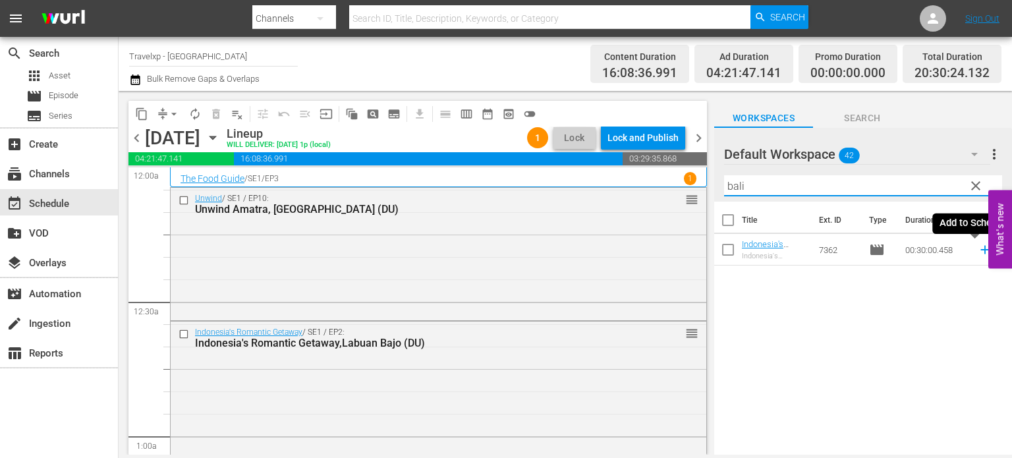
type input "bali"
click at [977, 252] on icon at bounding box center [984, 249] width 14 height 14
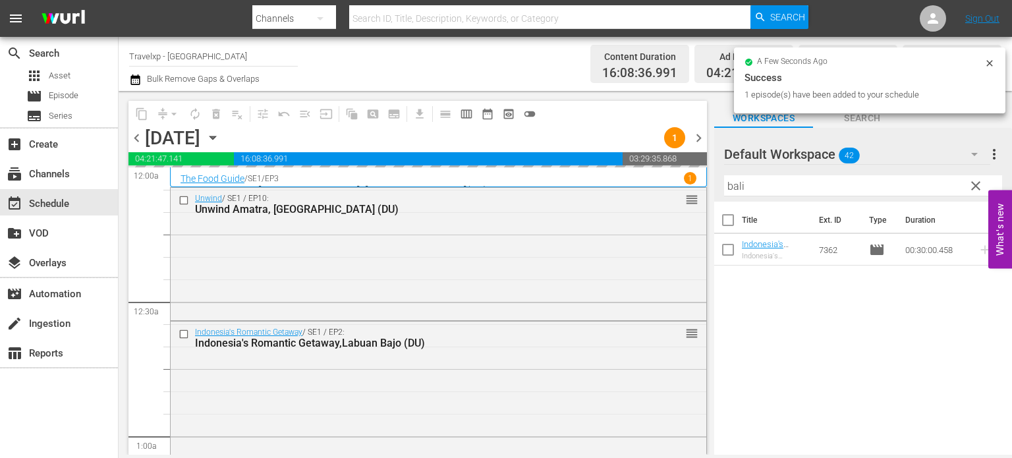
click at [970, 189] on span "clear" at bounding box center [976, 186] width 16 height 16
click at [970, 189] on input "bali" at bounding box center [863, 185] width 278 height 21
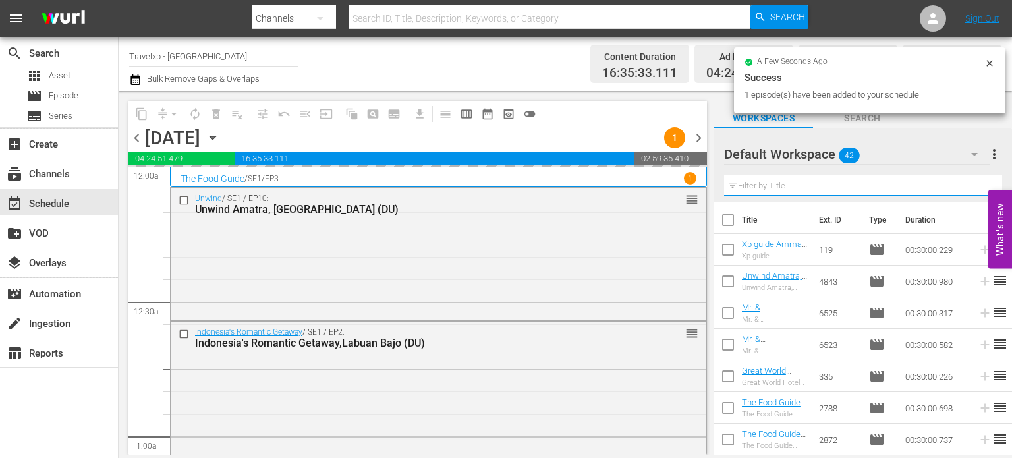
click at [970, 189] on input "text" at bounding box center [863, 185] width 278 height 21
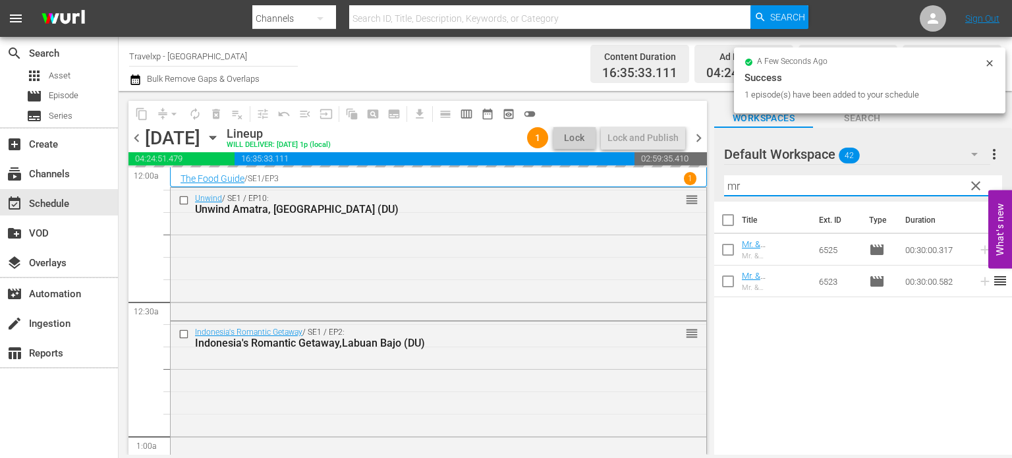
type input "mr"
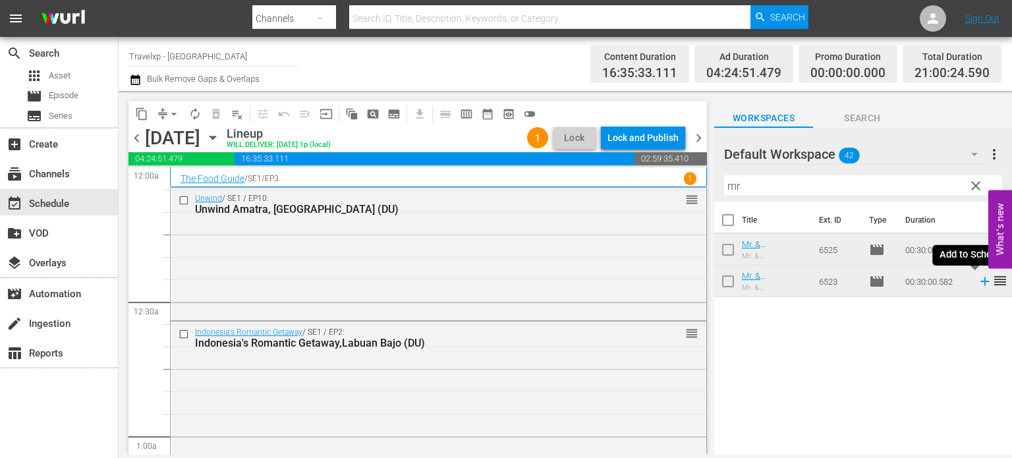
click at [980, 283] on icon at bounding box center [984, 281] width 9 height 9
click at [974, 188] on span "clear" at bounding box center [976, 186] width 16 height 16
click at [974, 188] on input "mr" at bounding box center [863, 185] width 278 height 21
click at [974, 188] on input "text" at bounding box center [863, 185] width 278 height 21
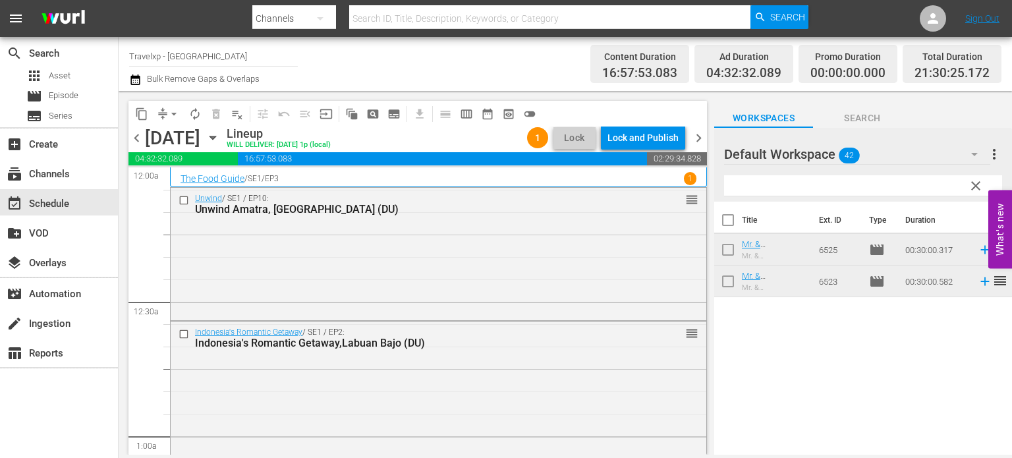
click at [974, 188] on input "text" at bounding box center [863, 185] width 278 height 21
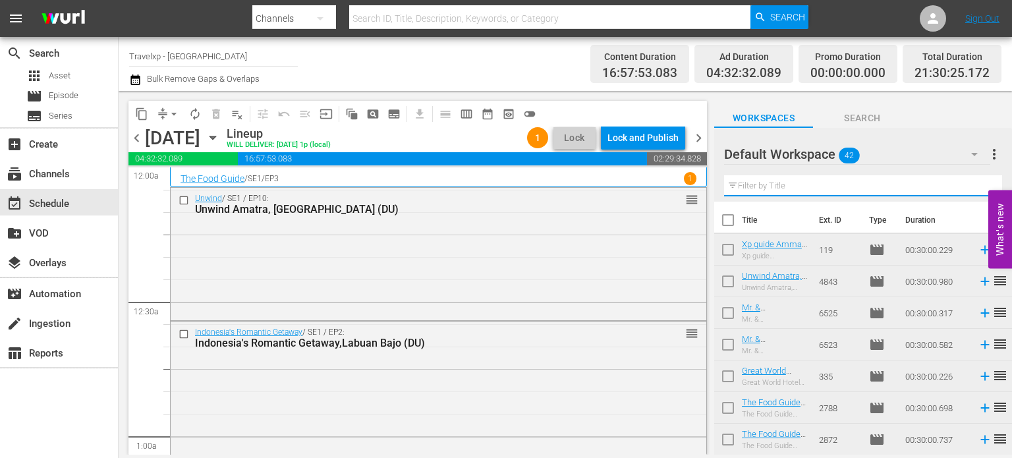
click at [974, 188] on input "text" at bounding box center [863, 185] width 278 height 21
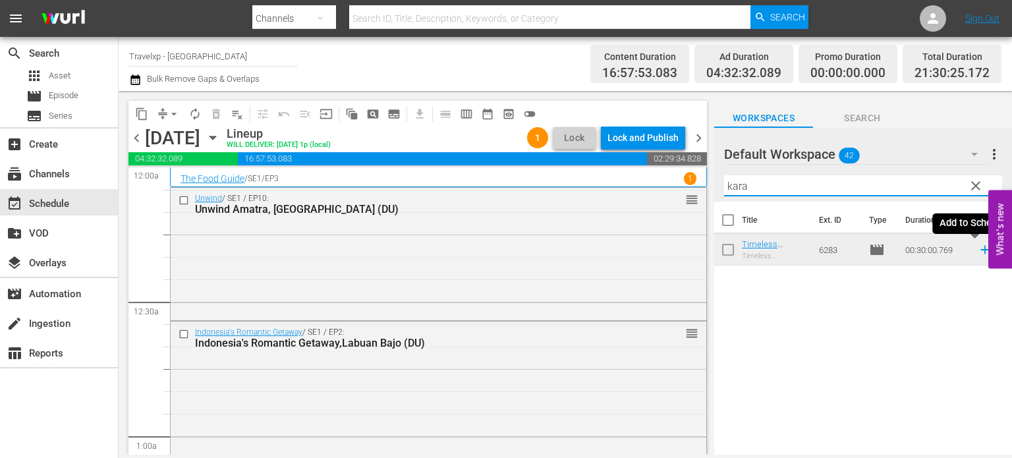
type input "kara"
click at [977, 250] on icon at bounding box center [984, 249] width 14 height 14
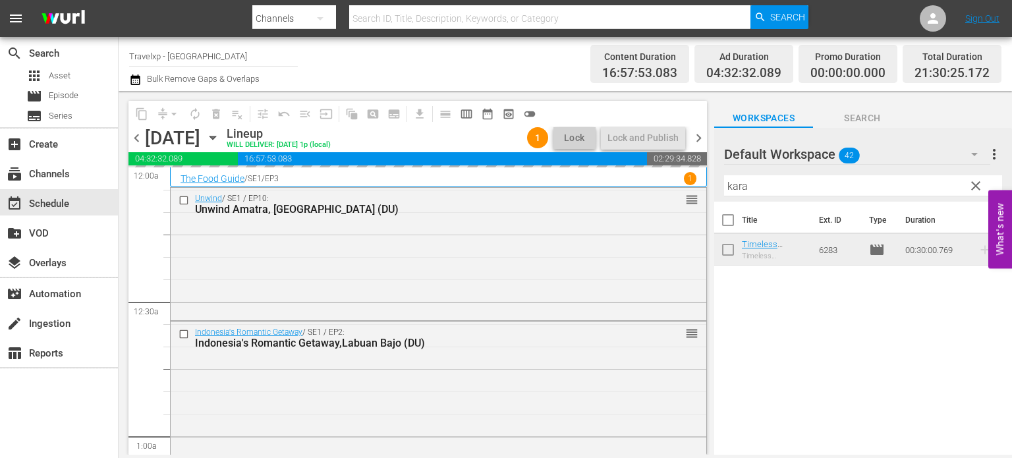
click at [977, 184] on span "clear" at bounding box center [976, 186] width 16 height 16
click at [977, 184] on input "kara" at bounding box center [863, 185] width 278 height 21
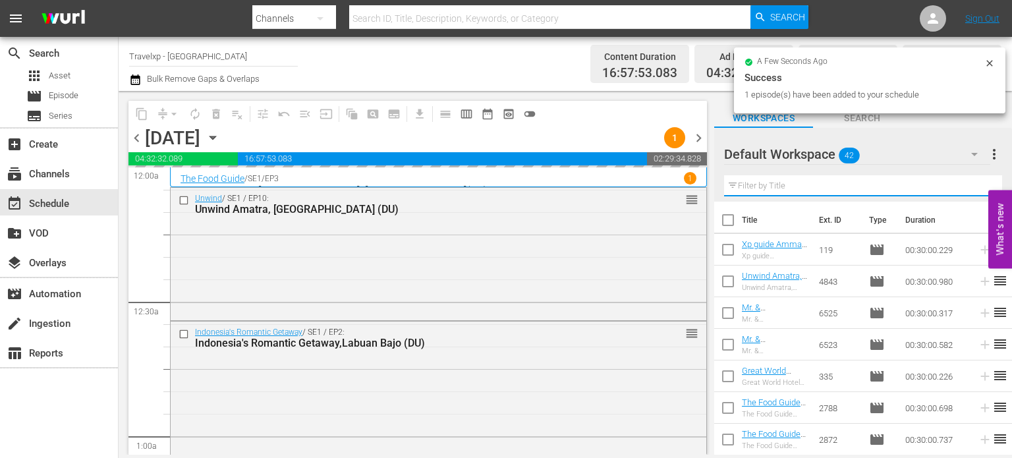
click at [977, 184] on input "text" at bounding box center [863, 185] width 278 height 21
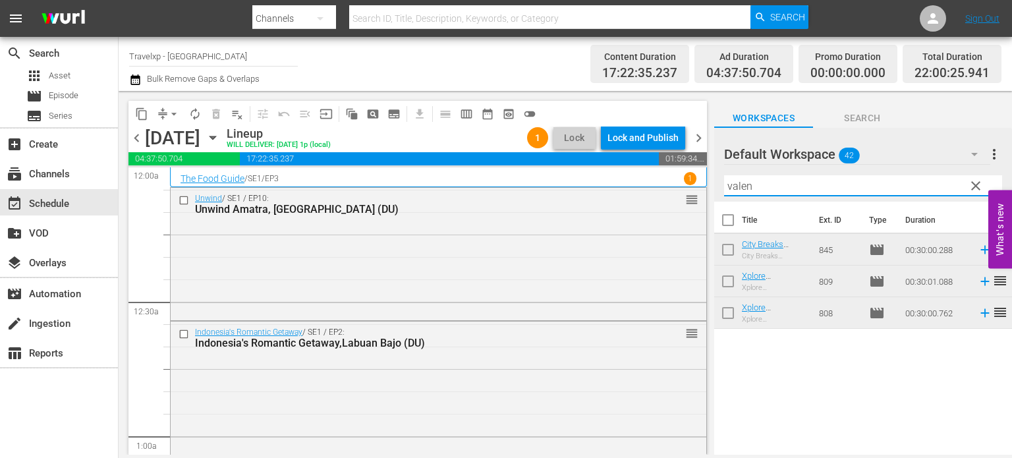
type input "valen"
click at [980, 281] on icon at bounding box center [984, 281] width 9 height 9
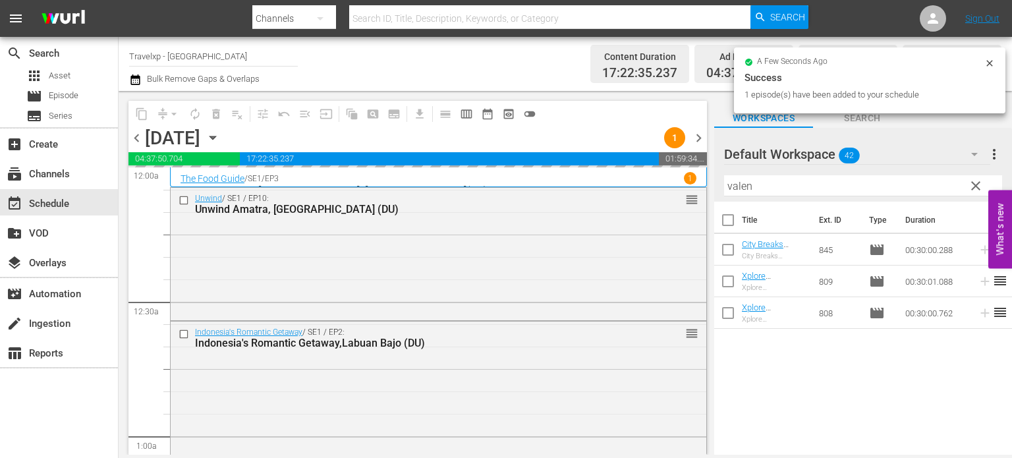
click at [976, 186] on span "clear" at bounding box center [976, 186] width 16 height 16
click at [976, 186] on input "valen" at bounding box center [863, 185] width 278 height 21
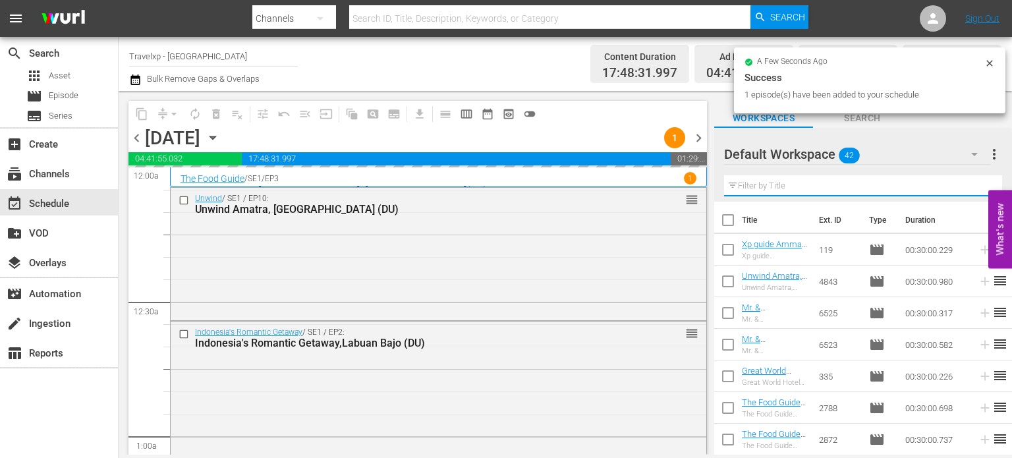
click at [976, 186] on input "text" at bounding box center [863, 185] width 278 height 21
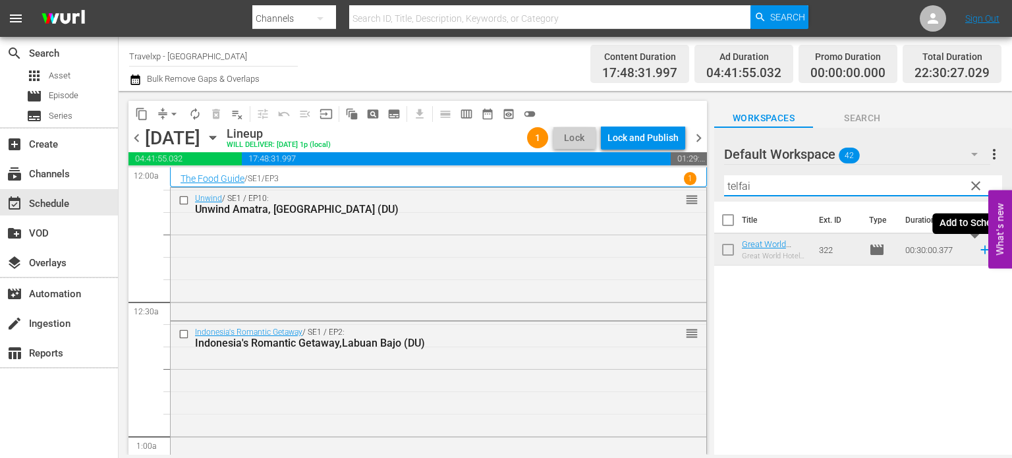
type input "telfai"
click at [977, 249] on icon at bounding box center [984, 249] width 14 height 14
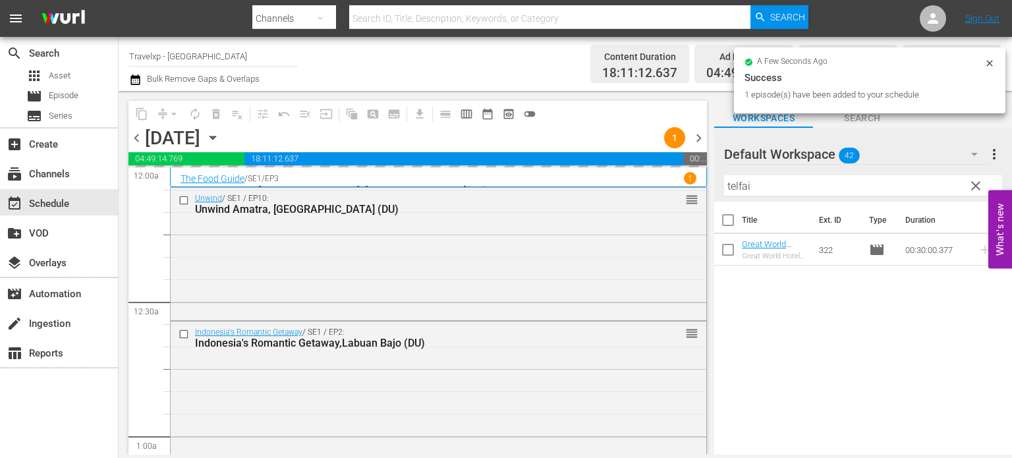
click at [977, 184] on span "clear" at bounding box center [976, 186] width 16 height 16
click at [977, 184] on input "telfai" at bounding box center [863, 185] width 278 height 21
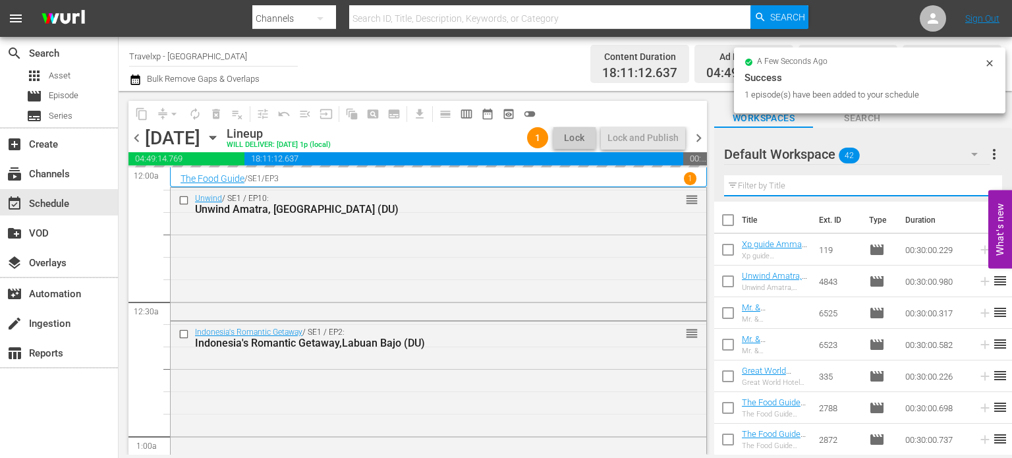
click at [977, 184] on input "text" at bounding box center [863, 185] width 278 height 21
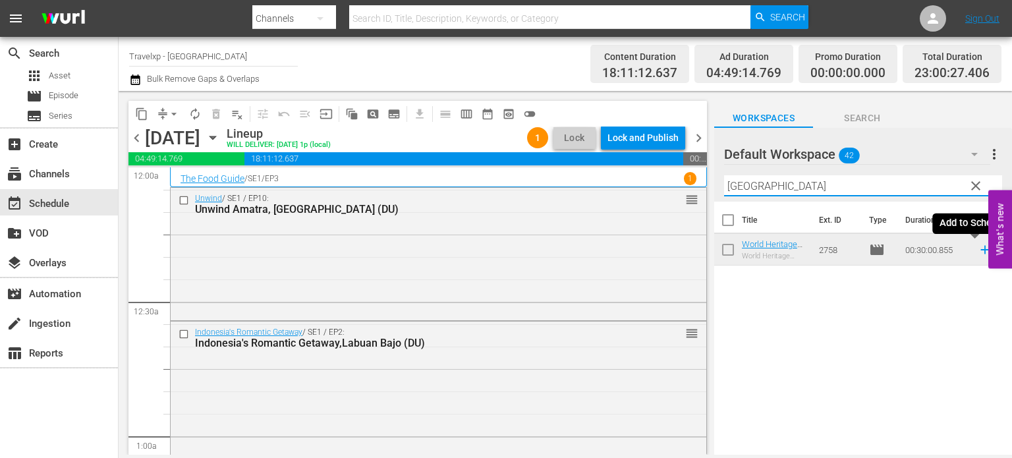
type input "[GEOGRAPHIC_DATA]"
click at [977, 253] on icon at bounding box center [984, 249] width 14 height 14
click at [976, 184] on span "clear" at bounding box center [976, 186] width 16 height 16
click at [976, 184] on input "[GEOGRAPHIC_DATA]" at bounding box center [863, 185] width 278 height 21
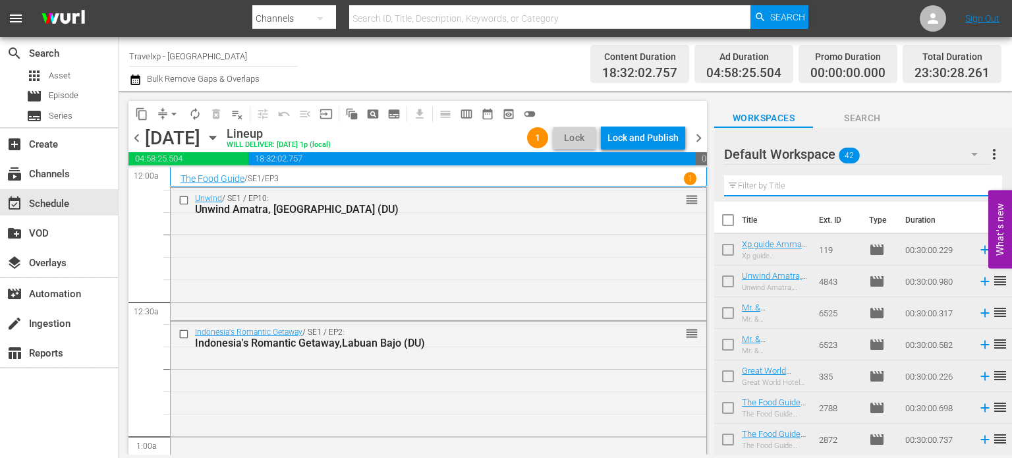
click at [976, 184] on input "text" at bounding box center [863, 185] width 278 height 21
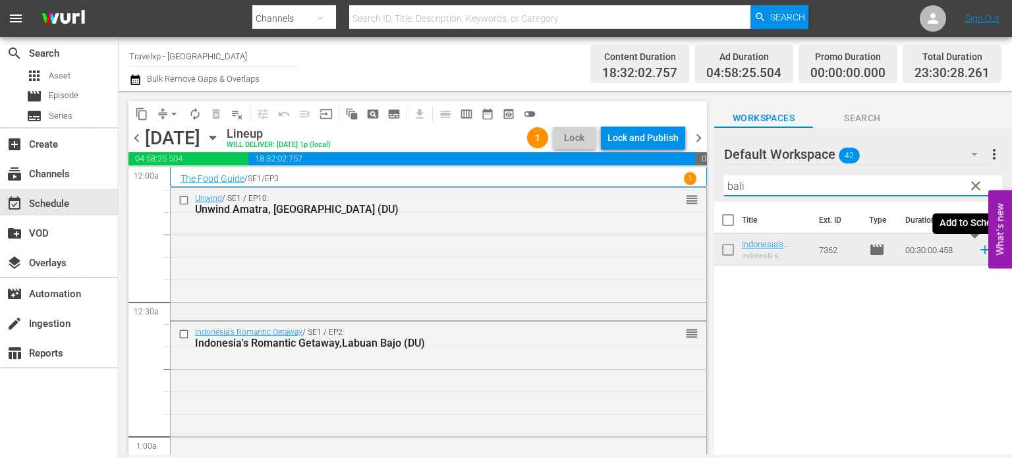
type input "bali"
click at [980, 248] on icon at bounding box center [984, 250] width 9 height 9
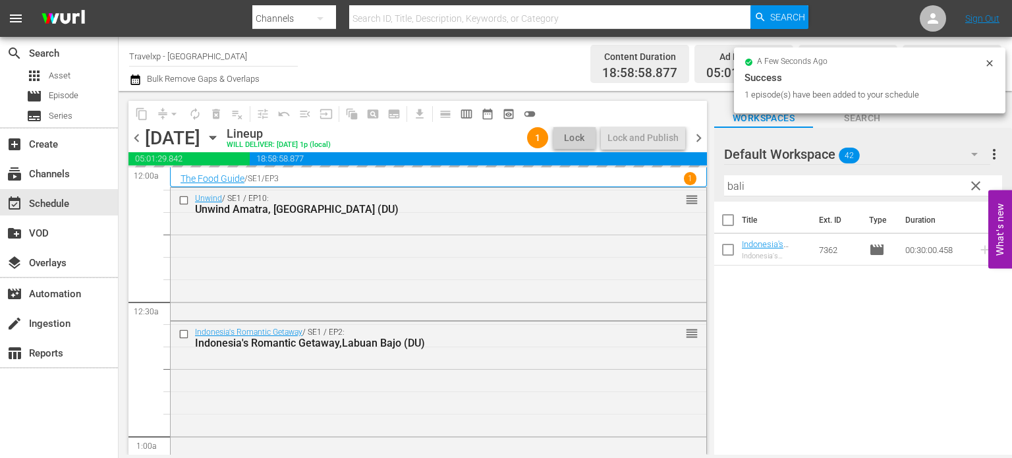
scroll to position [6163, 0]
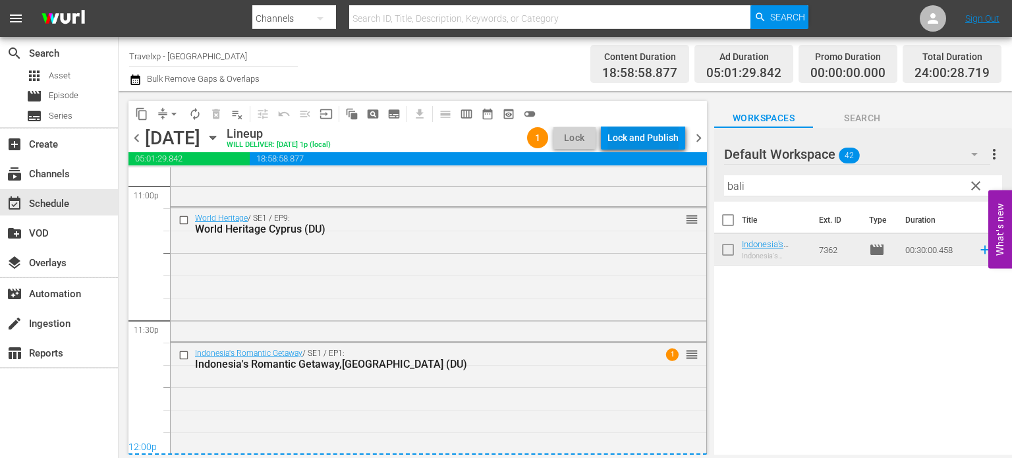
click at [642, 141] on div "Lock and Publish" at bounding box center [642, 138] width 71 height 24
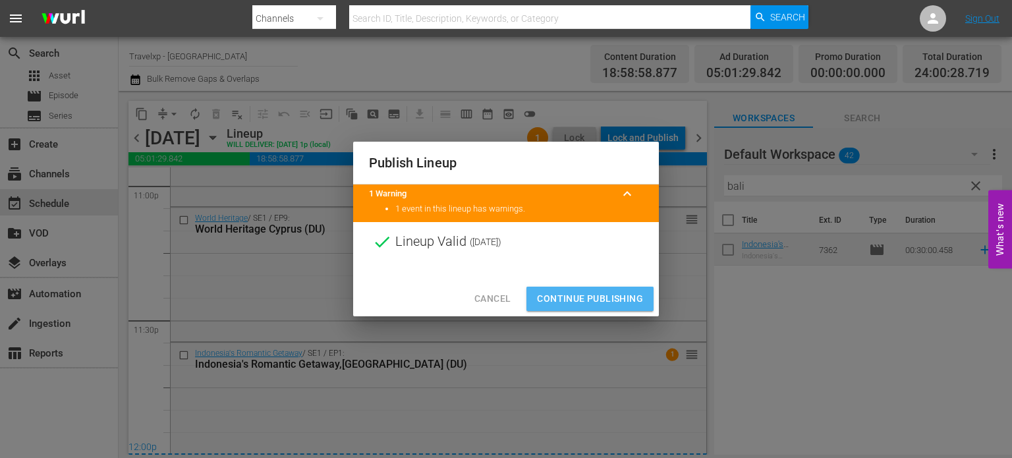
click at [606, 294] on span "Continue Publishing" at bounding box center [590, 298] width 106 height 16
